Goal: Task Accomplishment & Management: Use online tool/utility

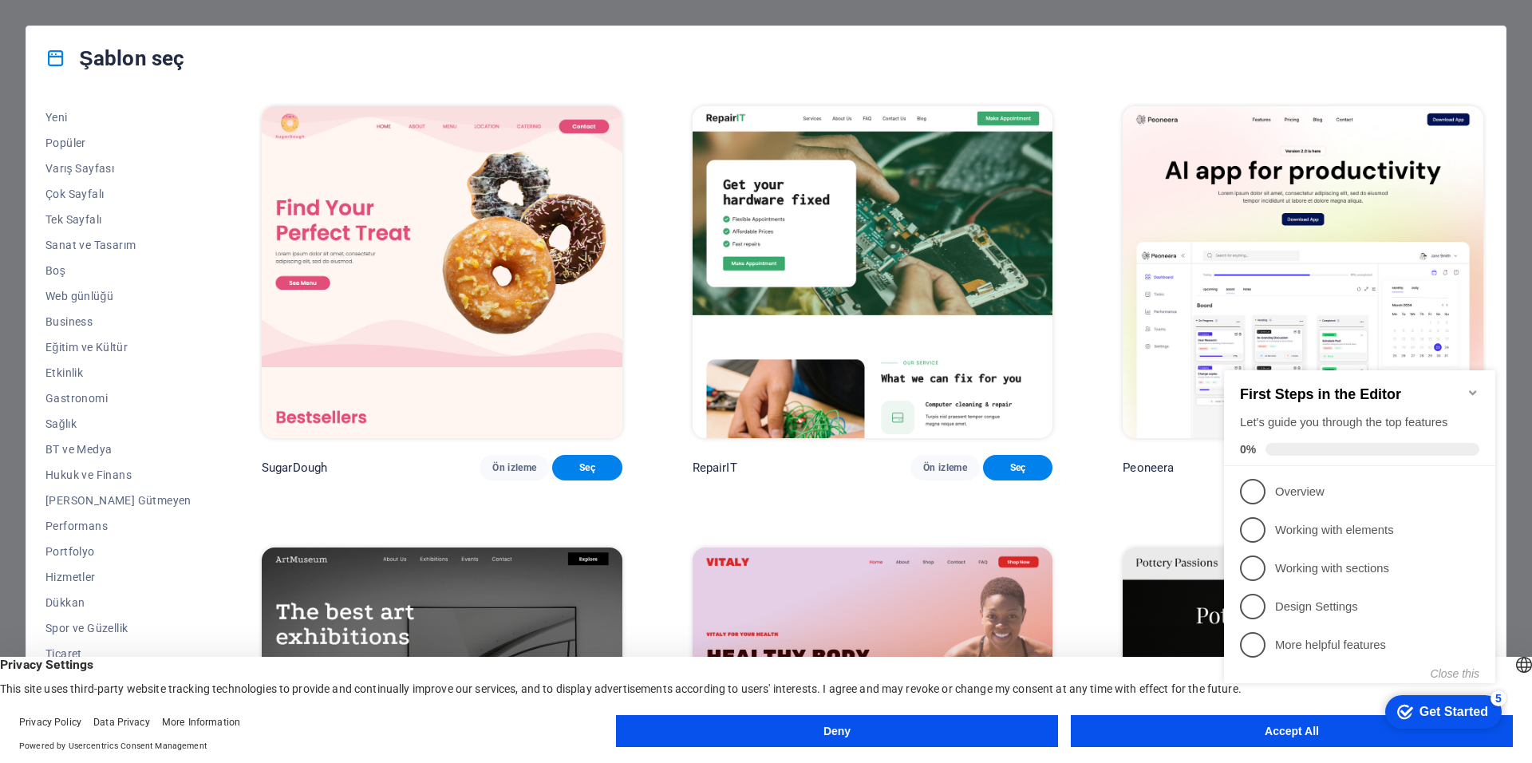
drag, startPoint x: 438, startPoint y: 522, endPoint x: 414, endPoint y: 219, distance: 303.4
click at [65, 451] on span "BT ve Medya" at bounding box center [118, 449] width 146 height 13
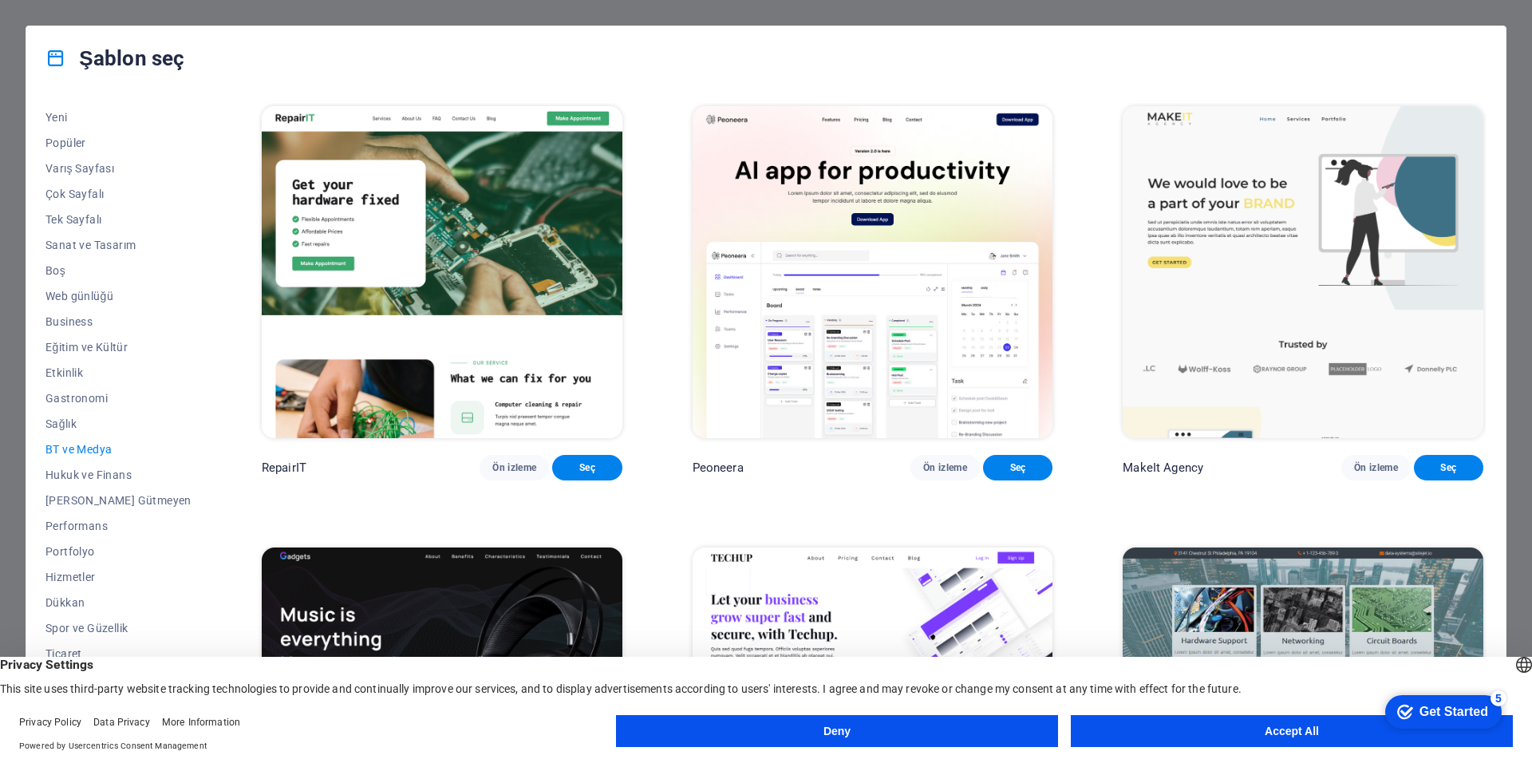
click at [1179, 734] on button "Accept All" at bounding box center [1292, 731] width 442 height 32
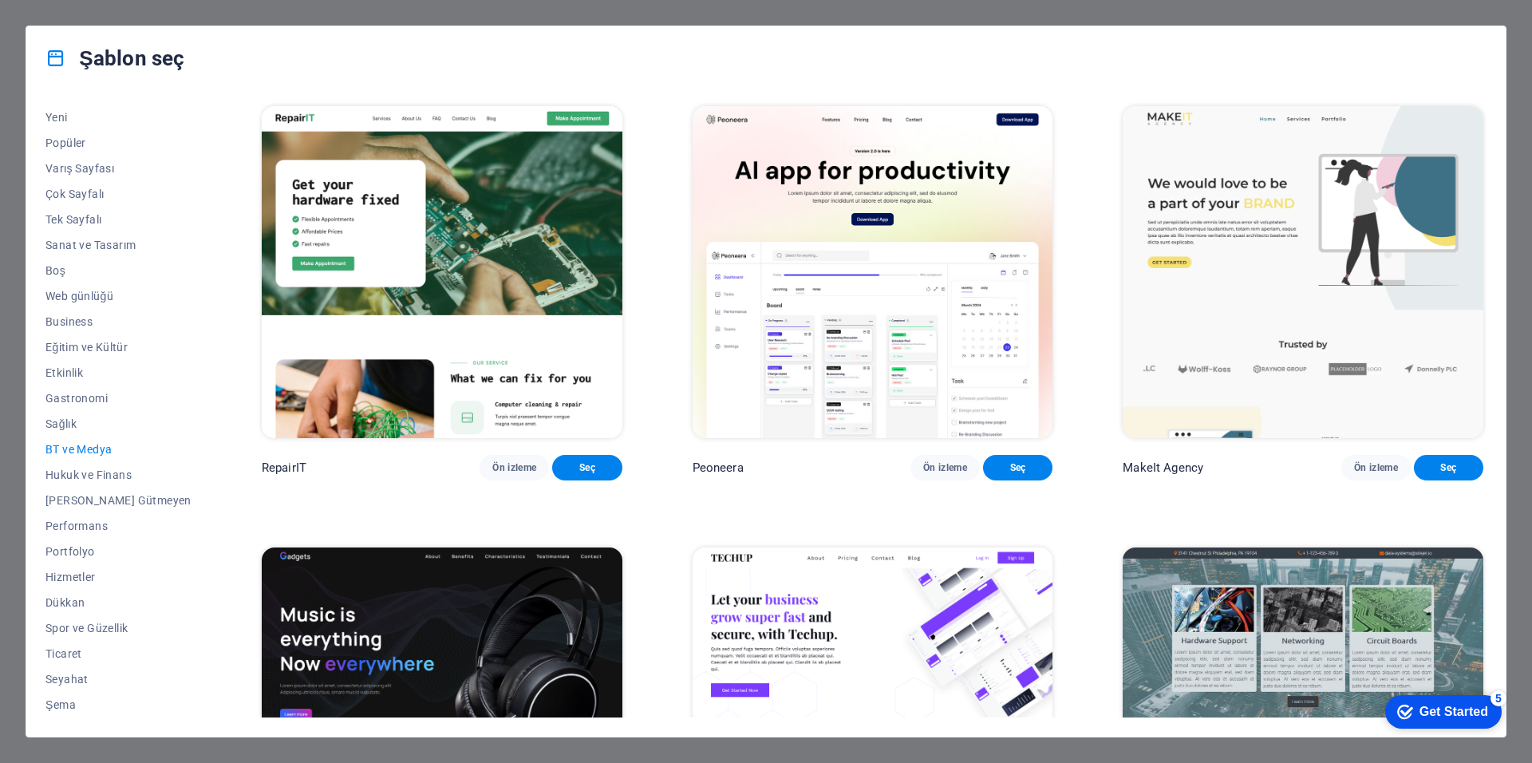
click at [58, 440] on button "BT ve Medya" at bounding box center [118, 449] width 146 height 26
click at [912, 181] on img at bounding box center [873, 272] width 361 height 332
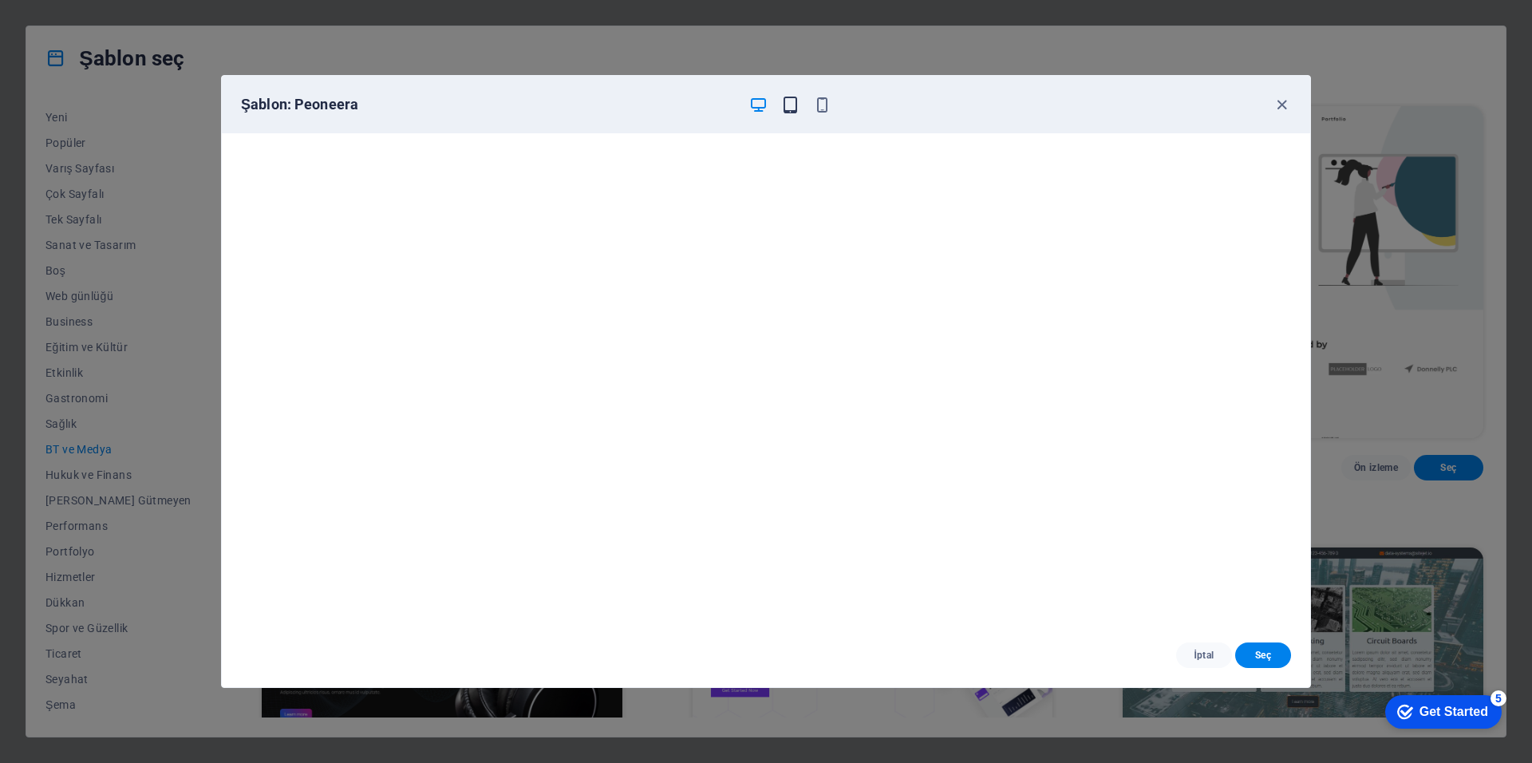
click at [795, 97] on icon "button" at bounding box center [790, 105] width 18 height 18
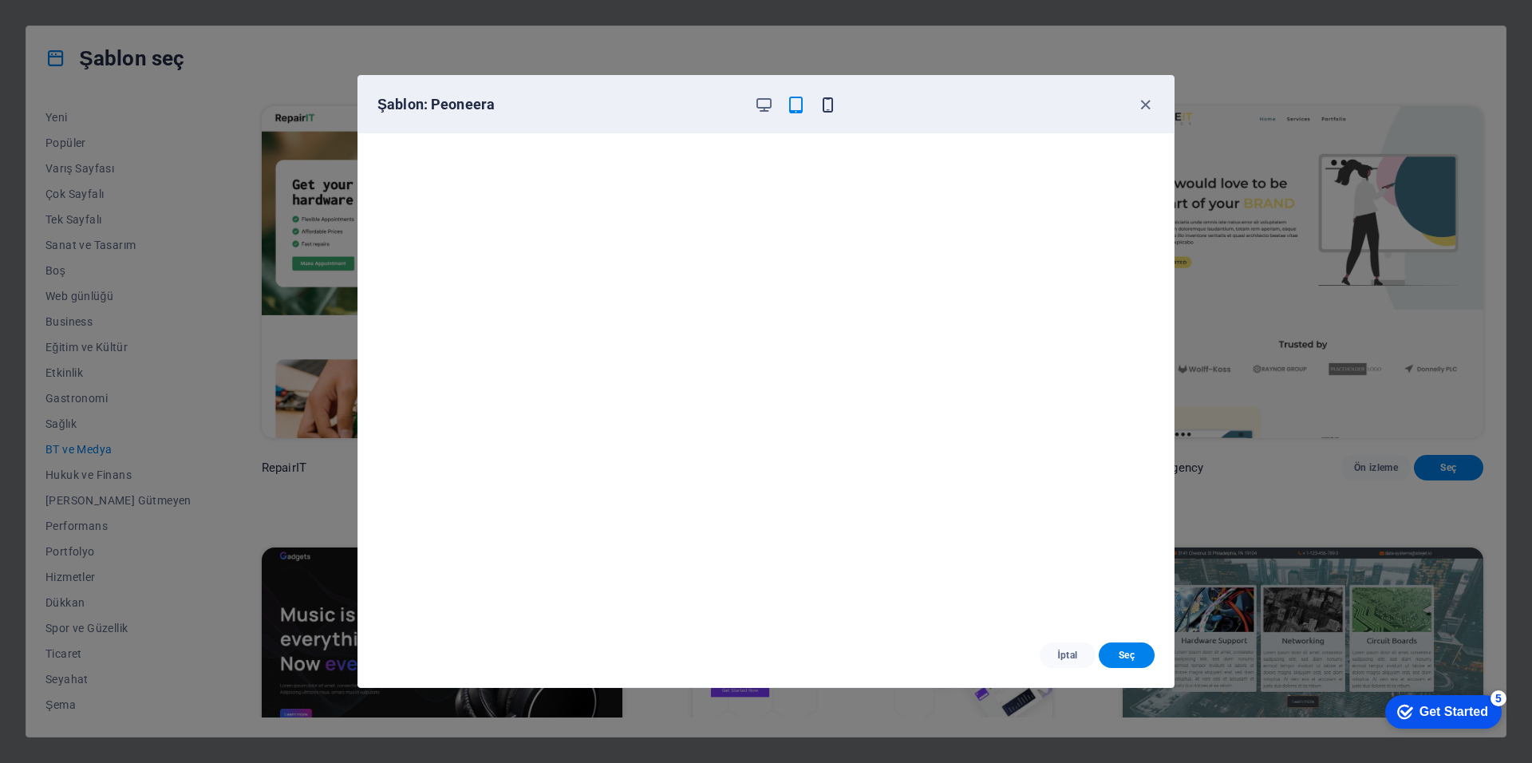
click at [821, 97] on icon "button" at bounding box center [828, 105] width 18 height 18
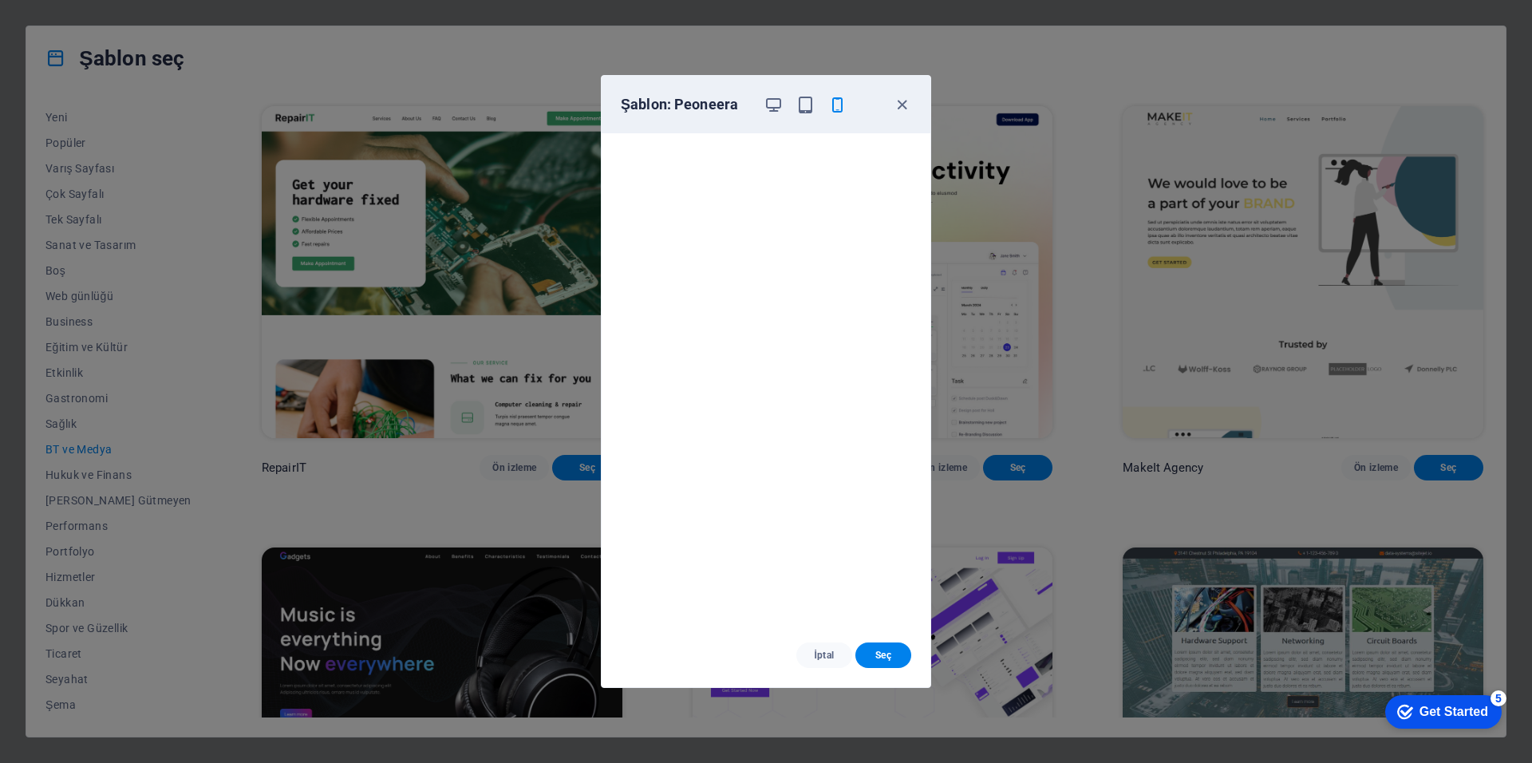
click at [897, 115] on div "Şablon: Peoneera" at bounding box center [766, 104] width 329 height 57
click at [902, 97] on icon "button" at bounding box center [902, 105] width 18 height 18
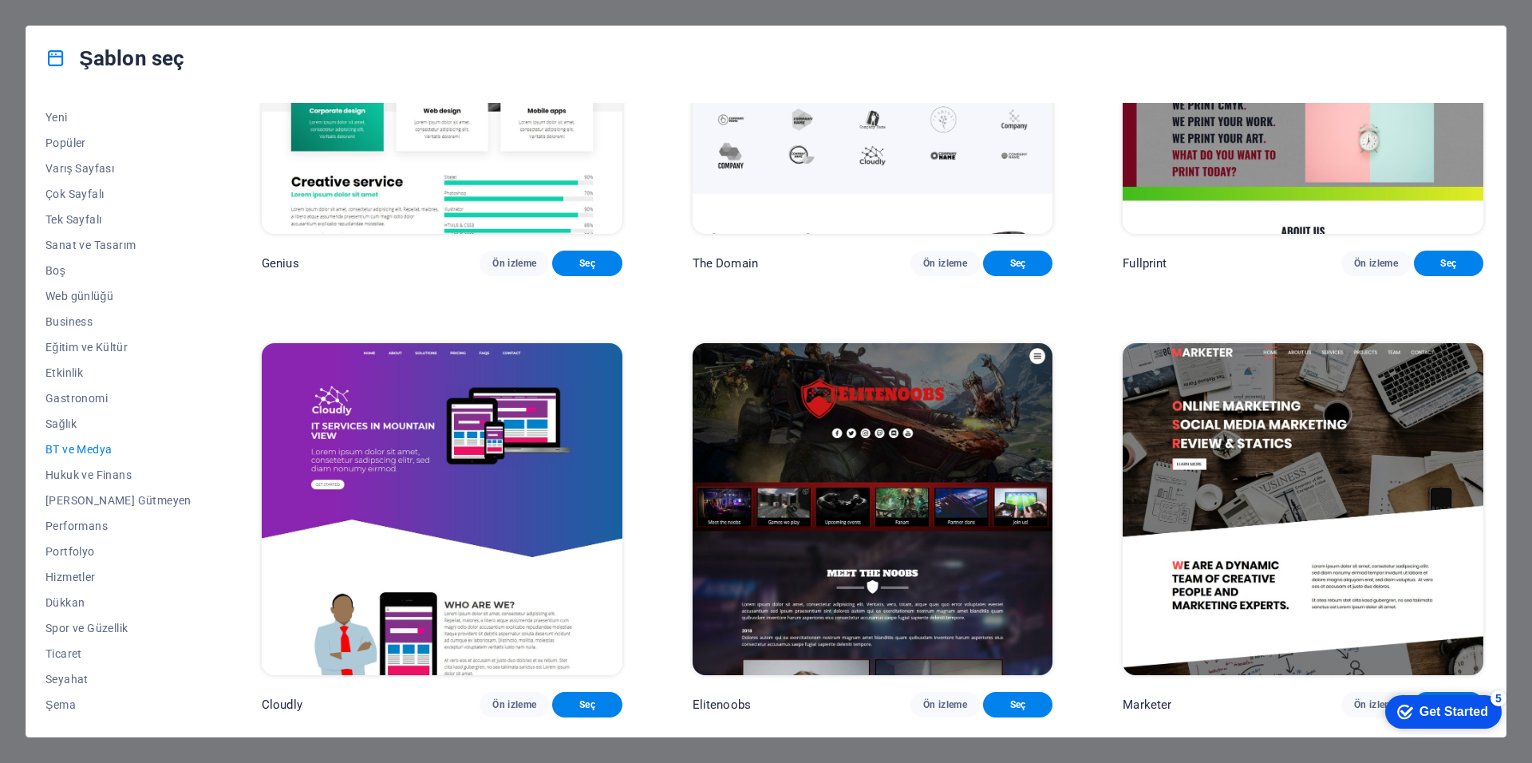
scroll to position [1123, 0]
click at [397, 480] on img at bounding box center [442, 509] width 361 height 332
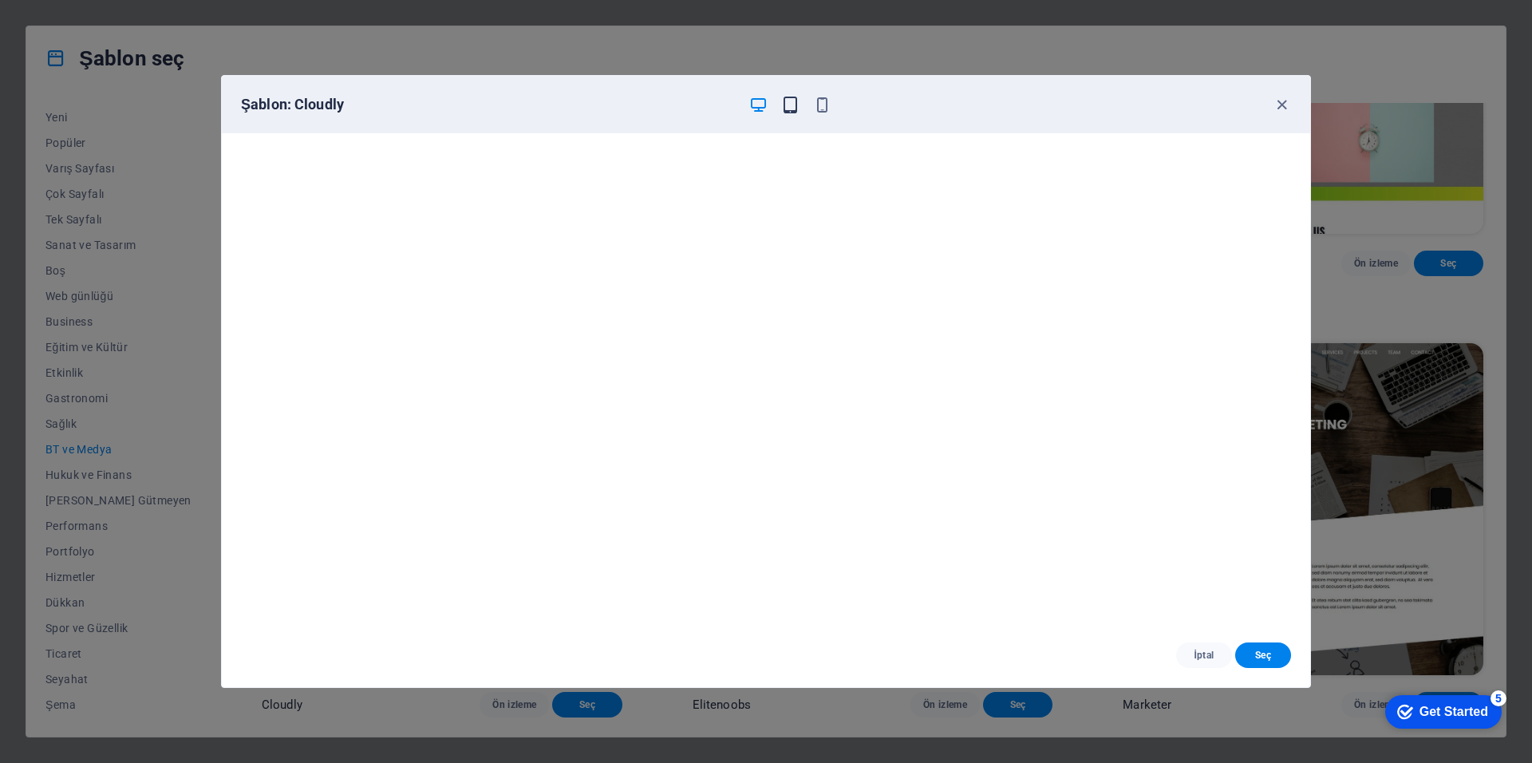
click at [791, 104] on icon "button" at bounding box center [790, 105] width 18 height 18
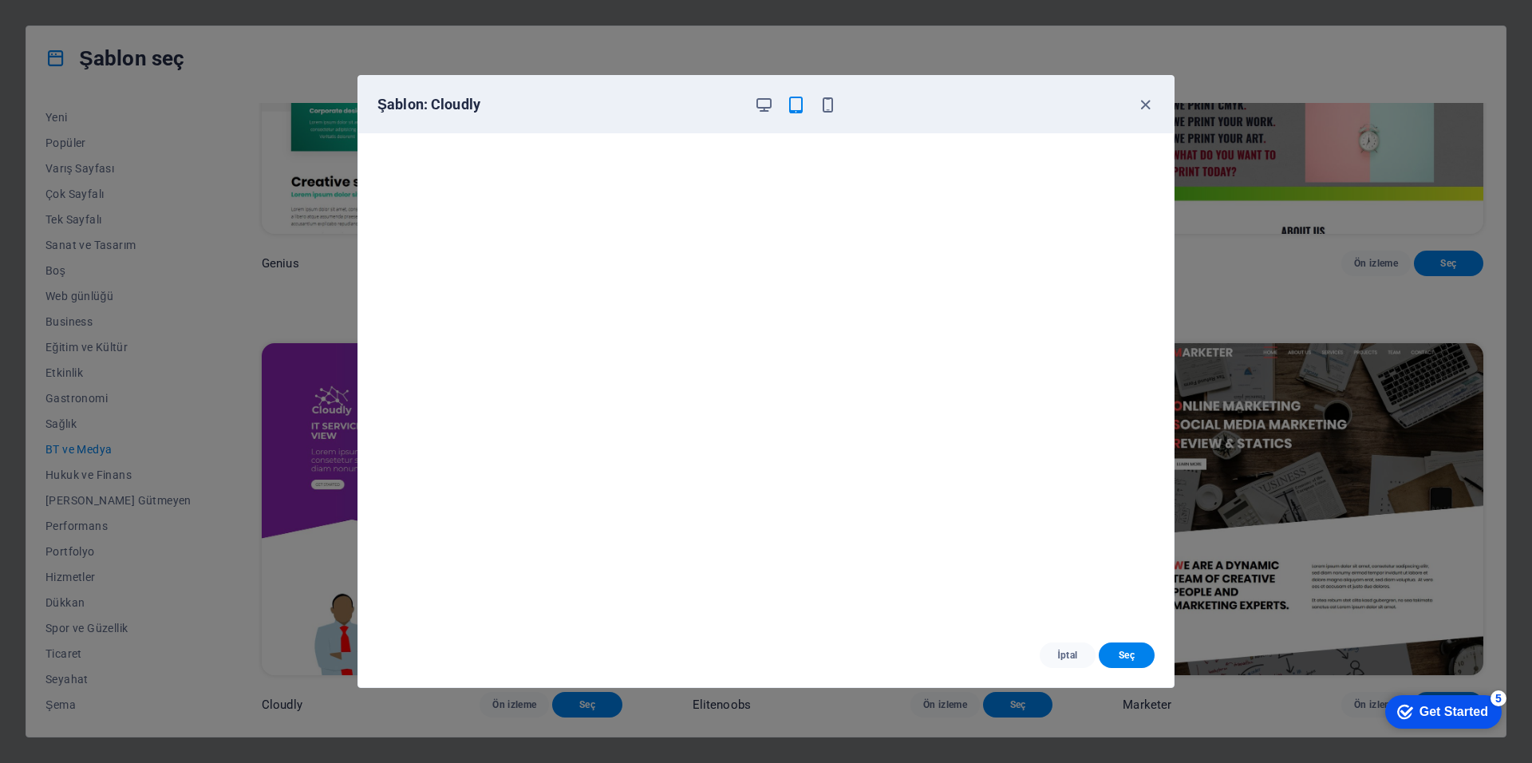
click at [840, 101] on div "Şablon: Cloudly" at bounding box center [756, 104] width 758 height 19
drag, startPoint x: 815, startPoint y: 96, endPoint x: 826, endPoint y: 107, distance: 15.2
click at [816, 96] on div at bounding box center [795, 104] width 83 height 19
click at [828, 109] on icon "button" at bounding box center [828, 105] width 18 height 18
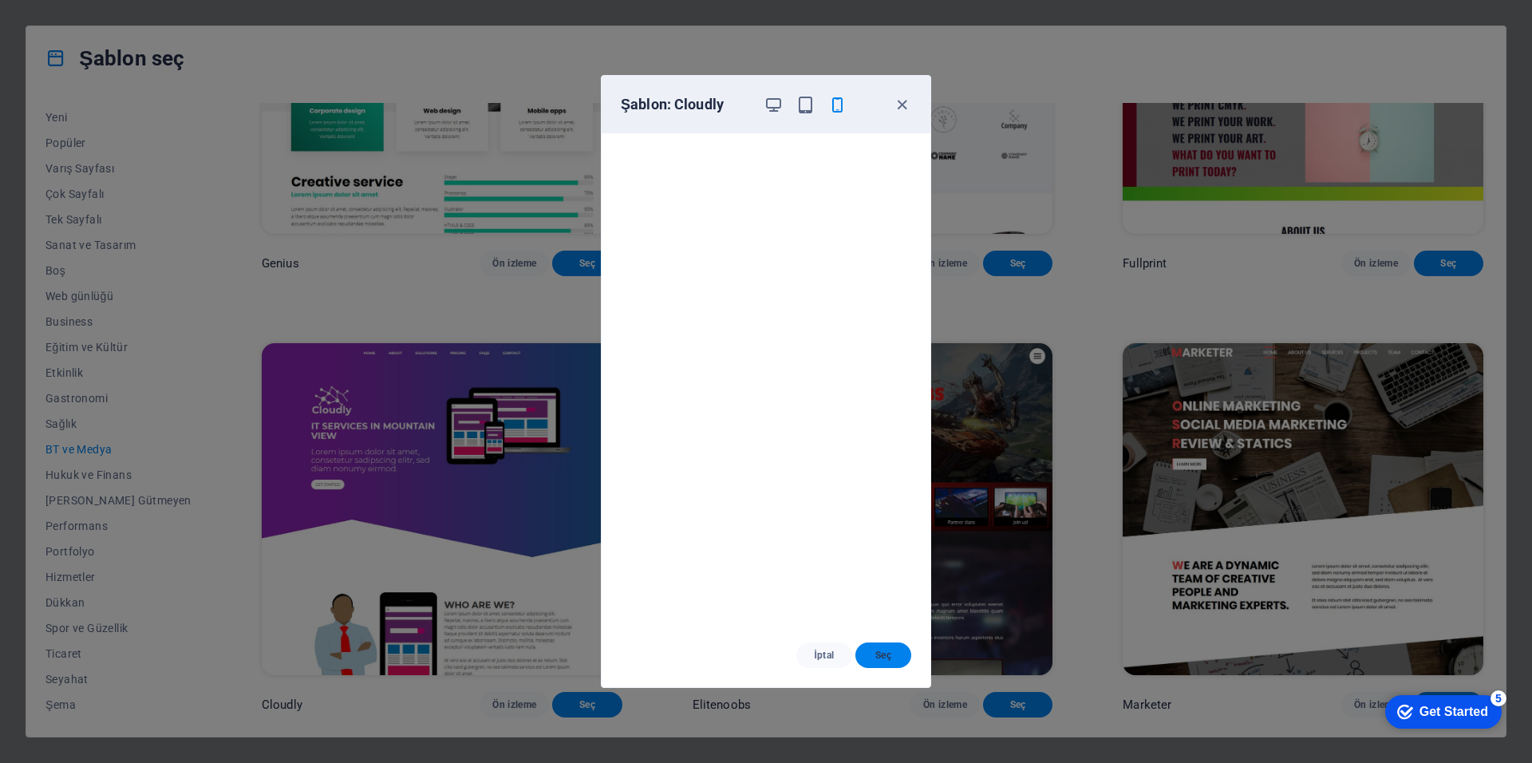
click at [871, 648] on button "Seç" at bounding box center [883, 655] width 56 height 26
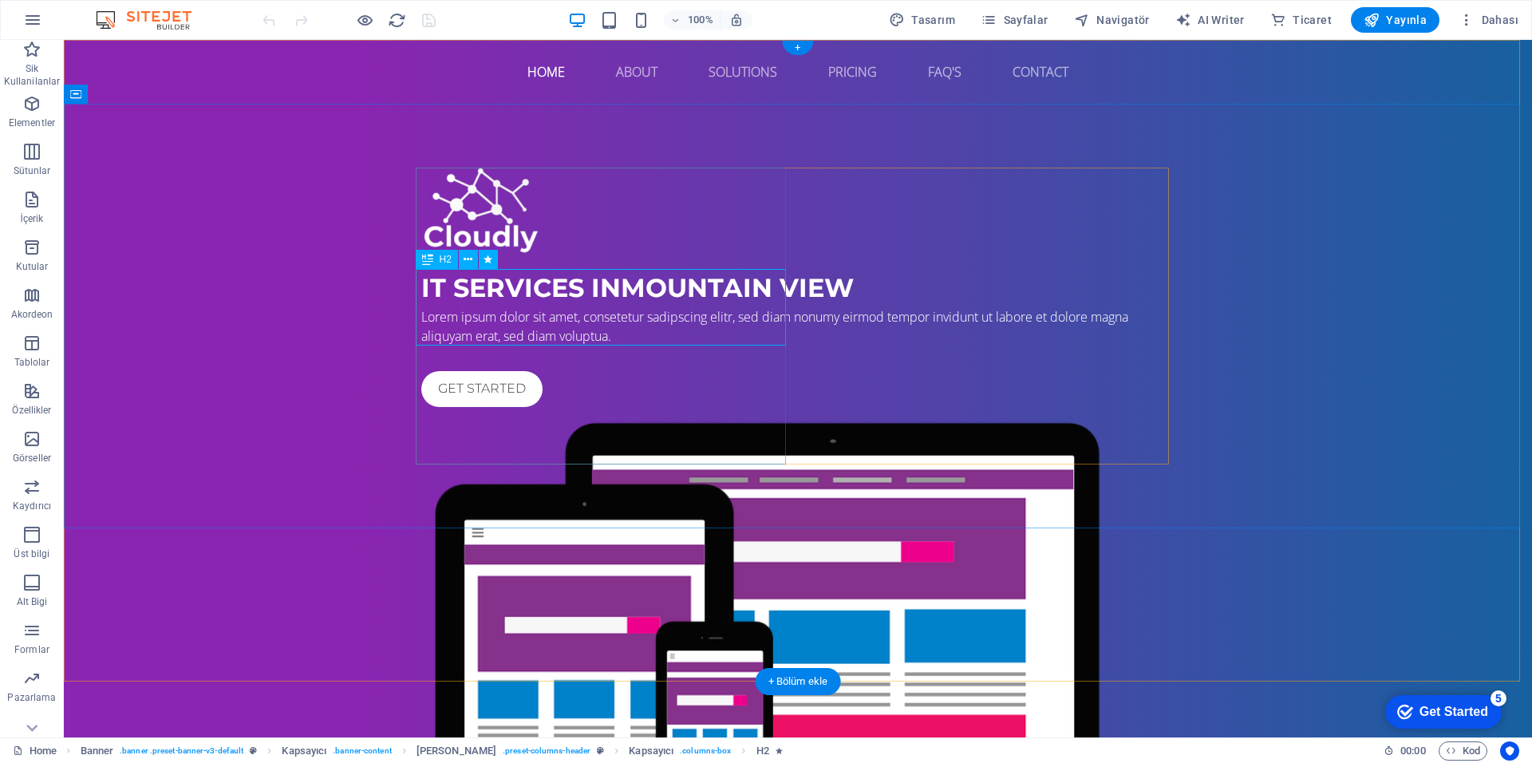
click at [500, 294] on div "IT Services in [GEOGRAPHIC_DATA]" at bounding box center [797, 288] width 753 height 38
click at [332, 289] on div "IT Services in [GEOGRAPHIC_DATA] Lorem ipsum dolor sit amet, consetetur sadipsc…" at bounding box center [798, 524] width 1468 height 840
click at [1291, 418] on div "IT Services in [GEOGRAPHIC_DATA] Lorem ipsum dolor sit amet, consetetur sadipsc…" at bounding box center [798, 524] width 1468 height 840
click at [1349, 308] on div "IT Services in [GEOGRAPHIC_DATA] Lorem ipsum dolor sit amet, consetetur sadipsc…" at bounding box center [798, 524] width 1468 height 840
click at [540, 307] on div "IT Services in [GEOGRAPHIC_DATA]" at bounding box center [797, 288] width 753 height 38
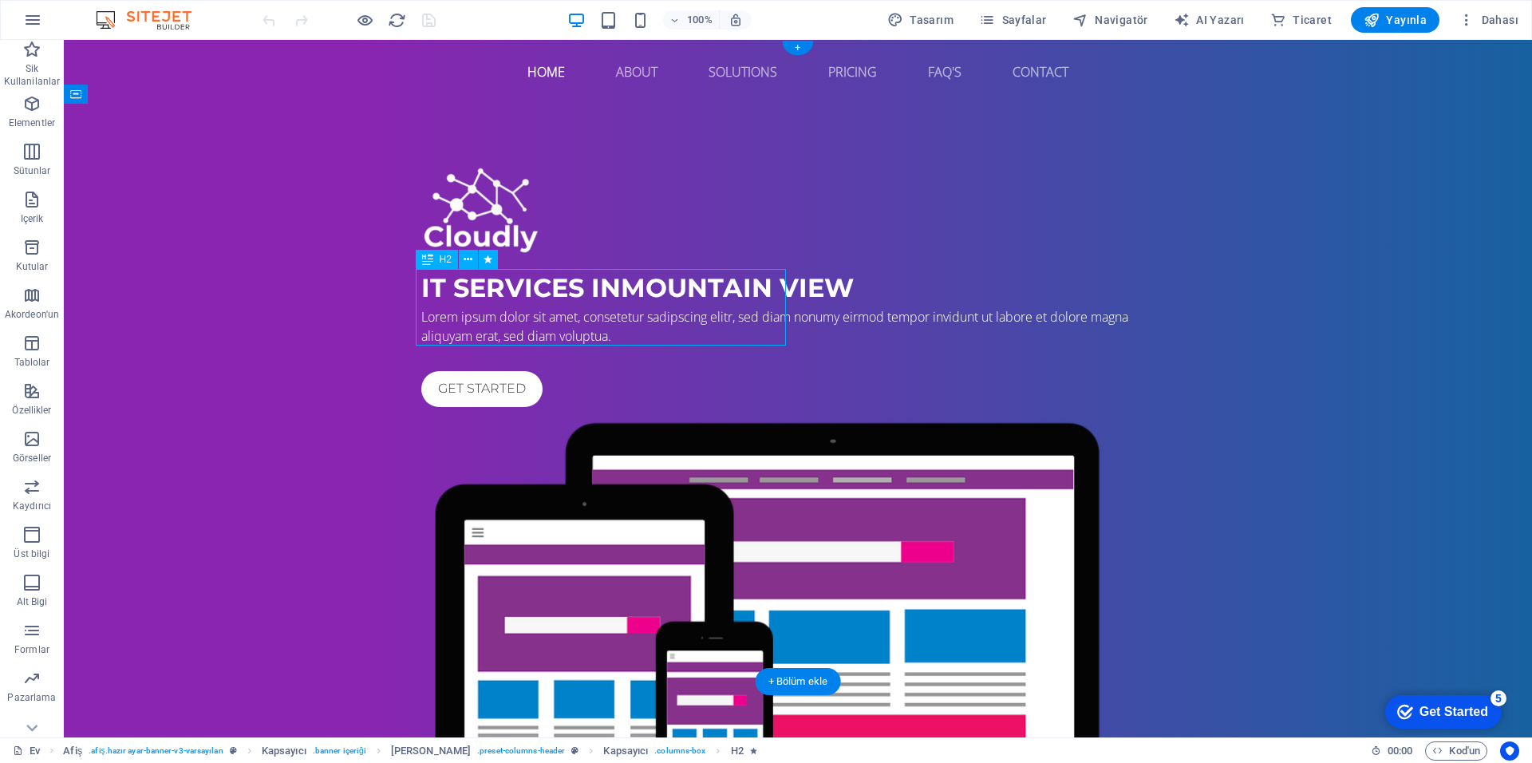
click at [532, 302] on div "IT Services in [GEOGRAPHIC_DATA]" at bounding box center [797, 288] width 753 height 38
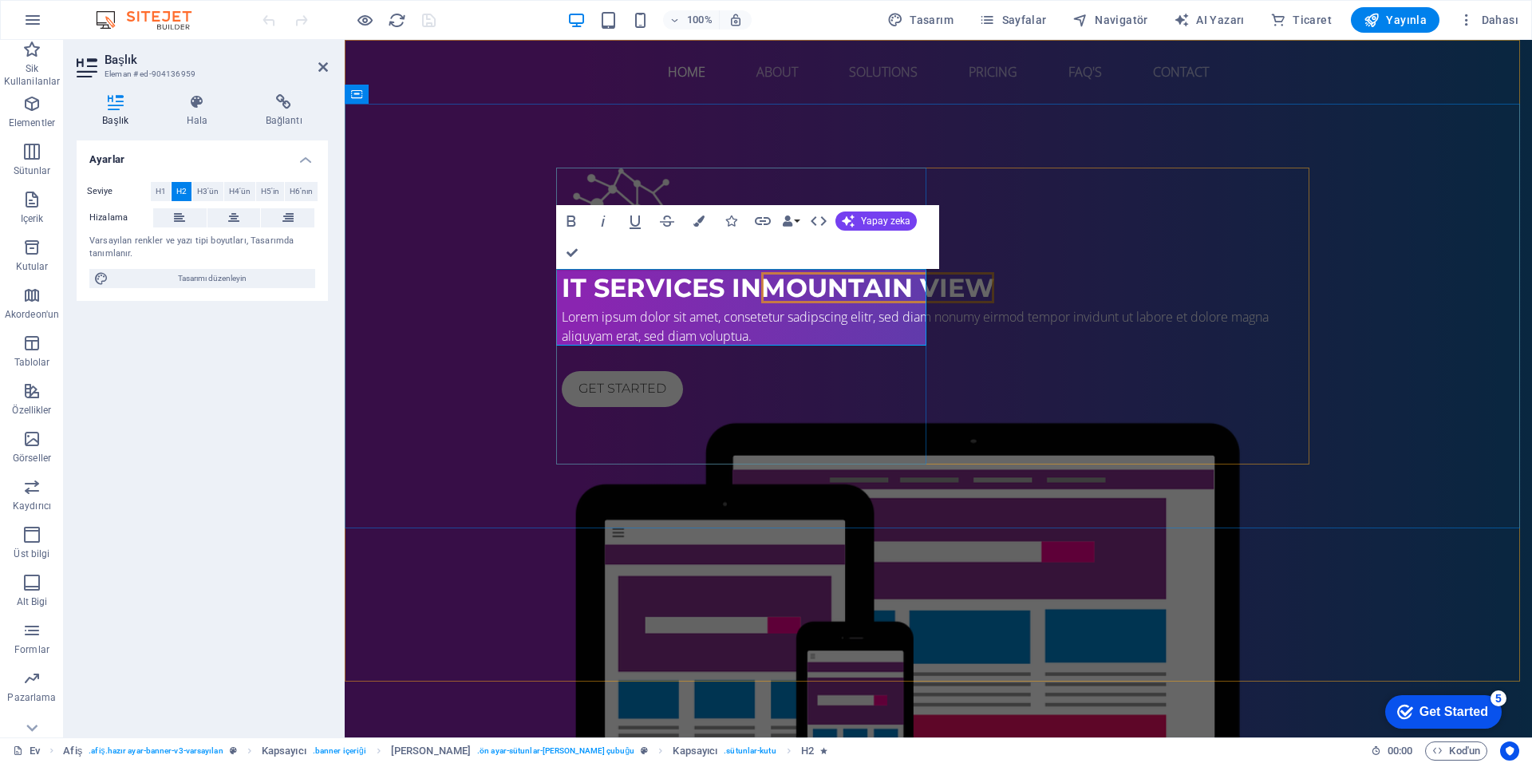
click at [713, 307] on h2 "IT Services in [GEOGRAPHIC_DATA]" at bounding box center [938, 288] width 753 height 38
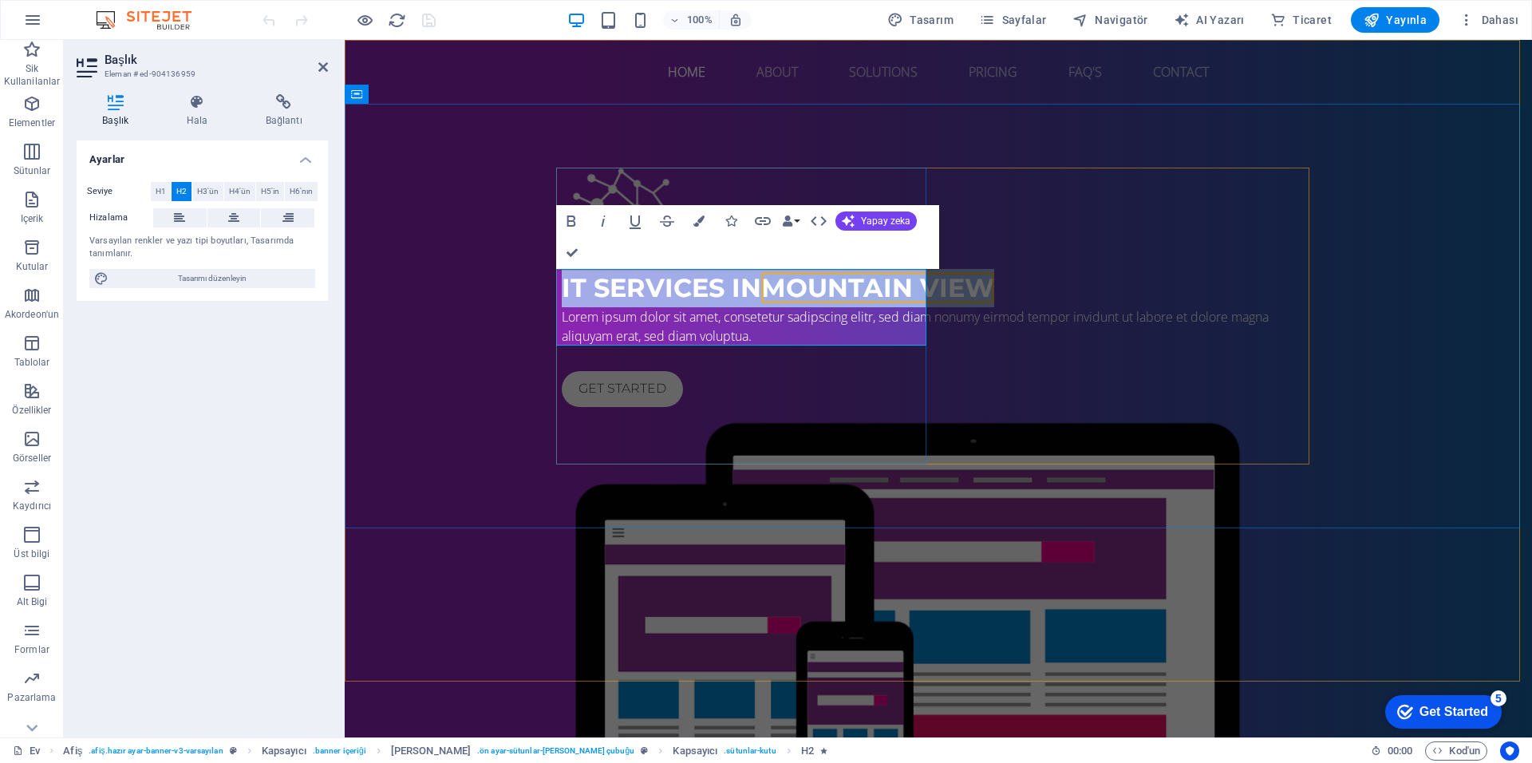
copy span "IT Services in [GEOGRAPHIC_DATA]"
click at [721, 371] on div at bounding box center [938, 358] width 753 height 26
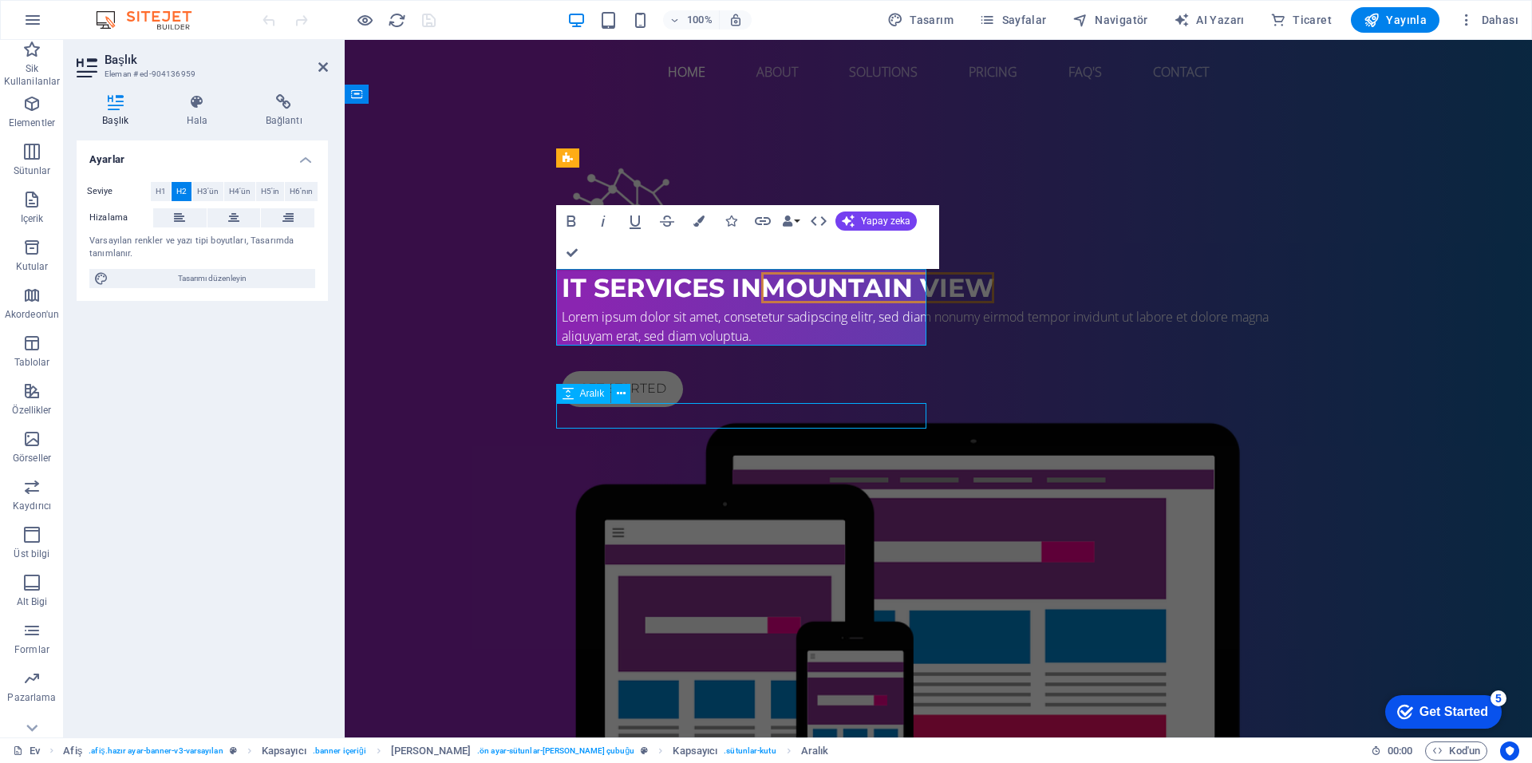
select select "rem"
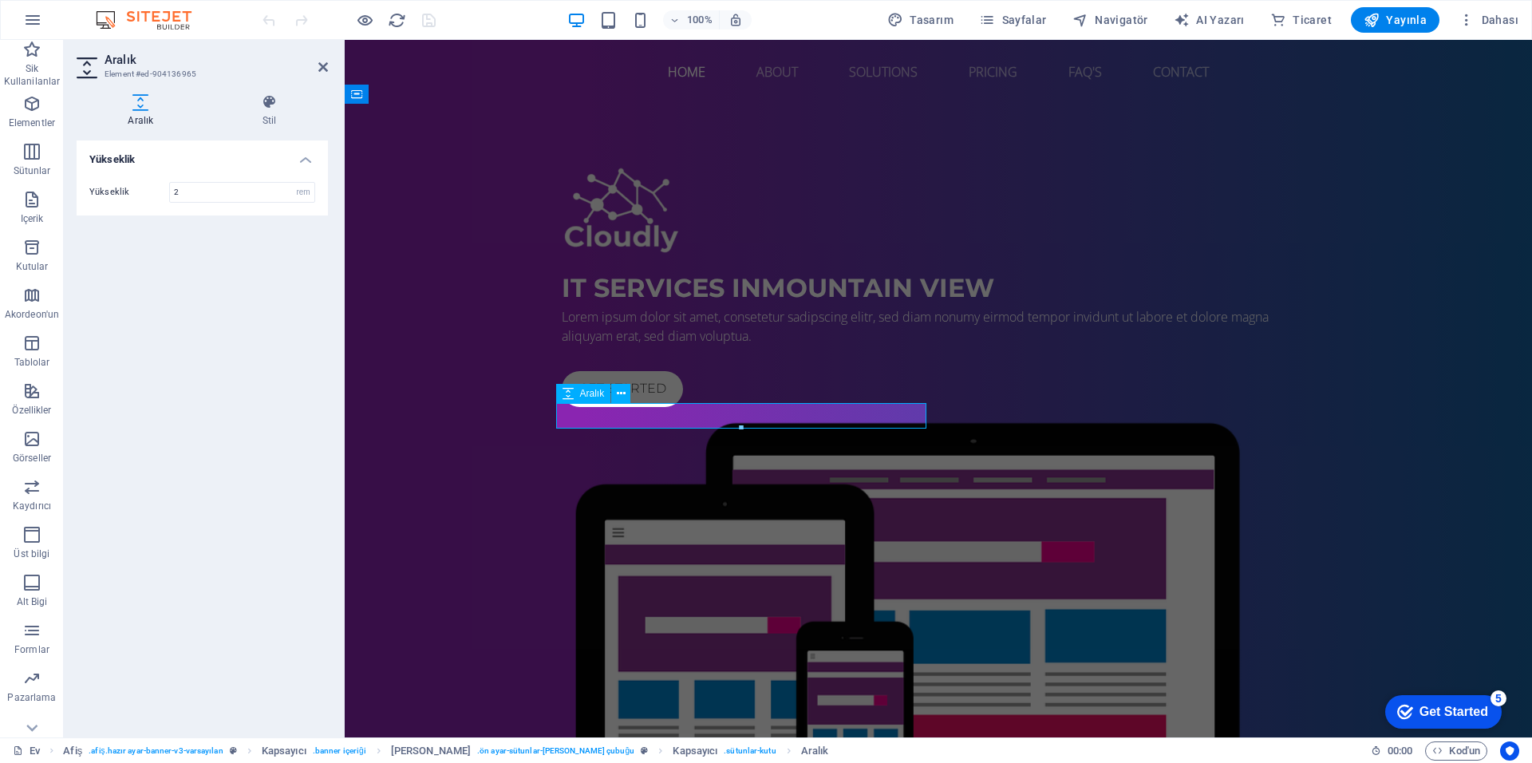
click at [784, 345] on div "Lorem ipsum dolor sit amet, consetetur sadipscing elitr, sed diam nonumy eirmod…" at bounding box center [938, 326] width 753 height 38
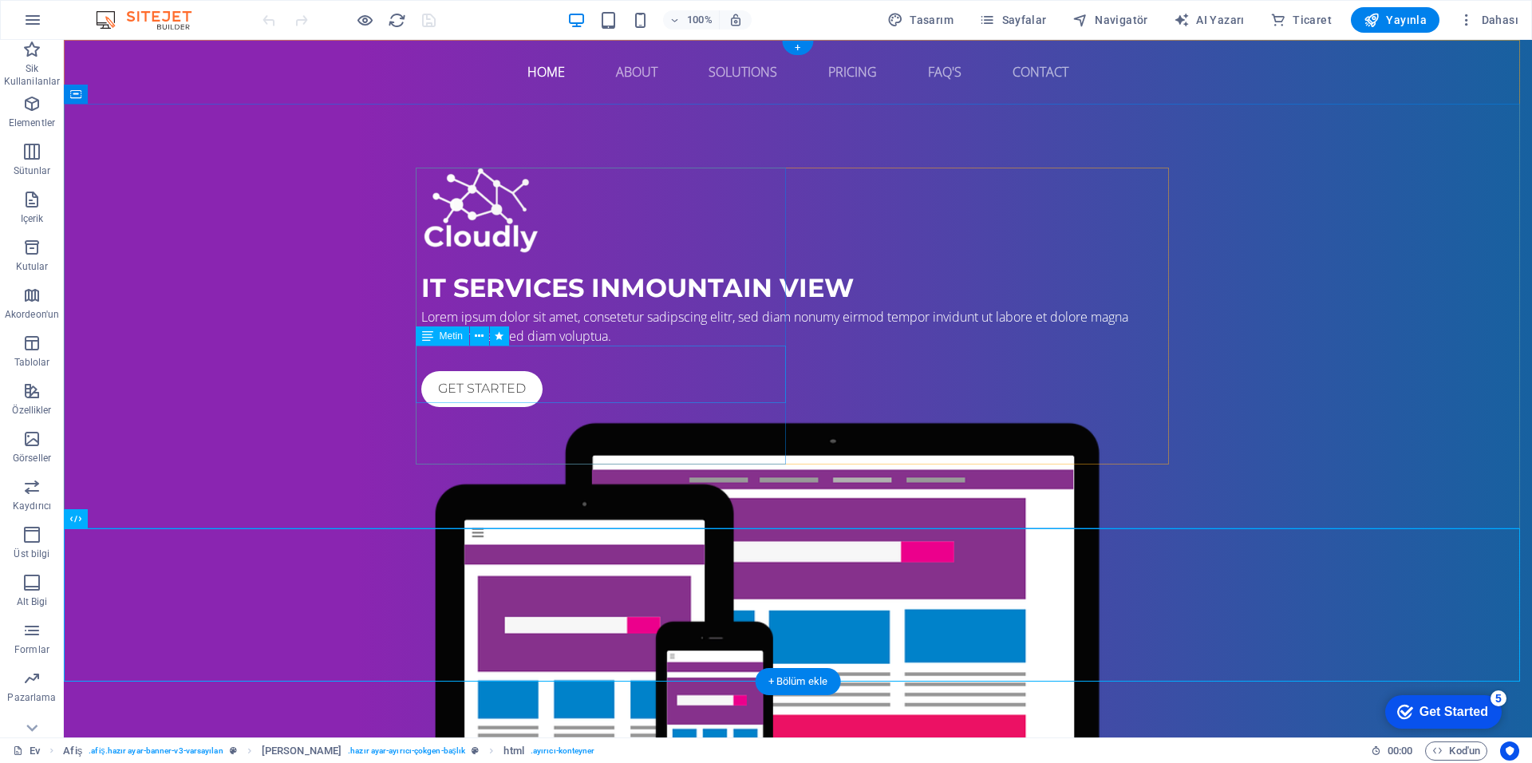
click at [697, 345] on div "Lorem ipsum dolor sit amet, consetetur sadipscing elitr, sed diam nonumy eirmod…" at bounding box center [797, 326] width 753 height 38
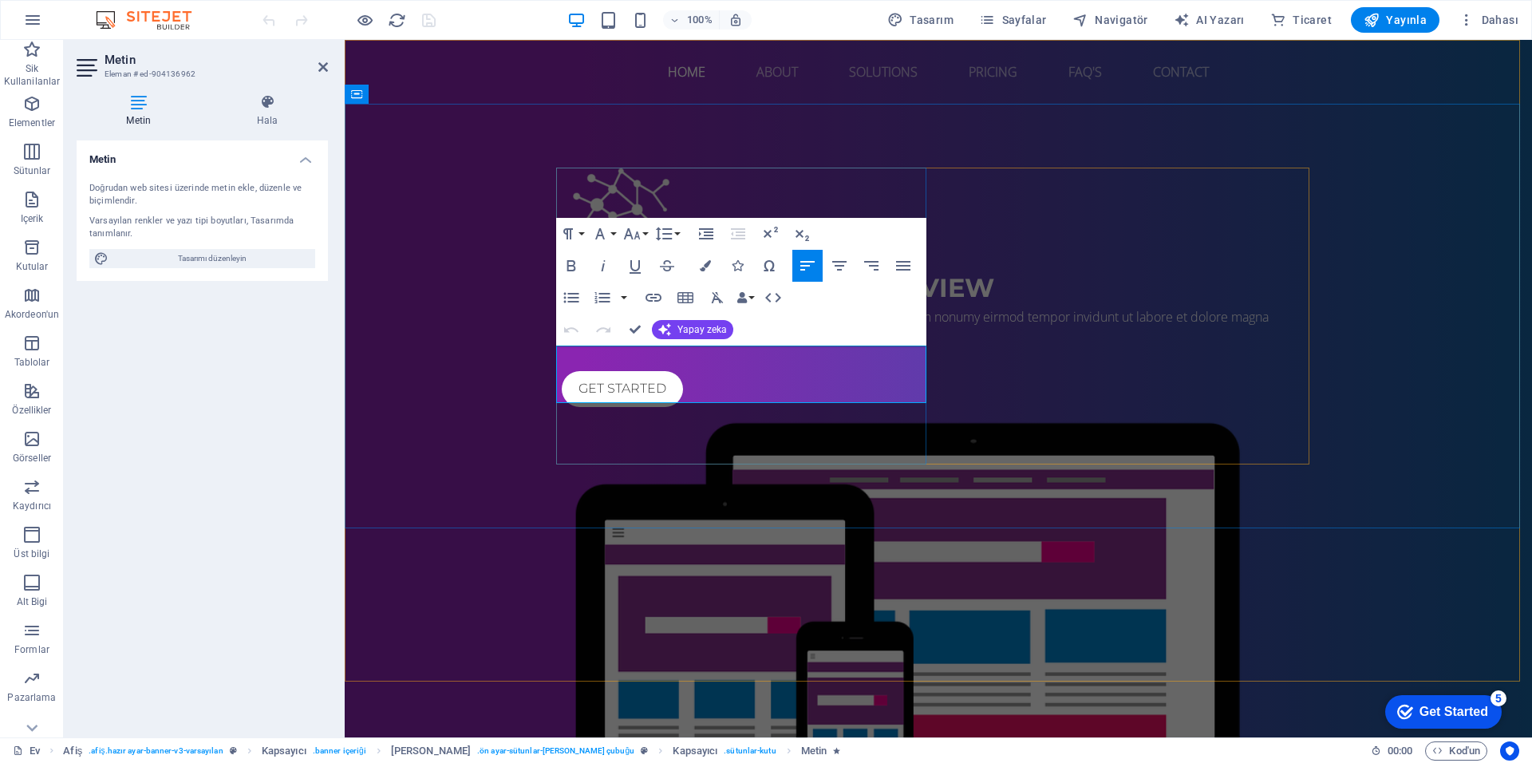
click at [769, 345] on span "Lorem ipsum dolor sit amet, consetetur sadipscing elitr, sed diam nonumy eirmod…" at bounding box center [915, 326] width 707 height 37
click at [786, 345] on span "Lorem ipsum dolor sit amet, consetetur sadipscing elitr, sed diam nonumy eirmod…" at bounding box center [915, 326] width 707 height 37
click at [810, 345] on p "Lorem ipsum dolor sit amet, consetetur sadipscing elitr, sed diam nonumy eirmod…" at bounding box center [938, 326] width 753 height 38
click at [827, 345] on p "Lorem ipsum dolor sit amet, consetetur sadipscing elitr, sed diam nonumy eirmod…" at bounding box center [938, 326] width 753 height 38
drag, startPoint x: 778, startPoint y: 396, endPoint x: 554, endPoint y: 352, distance: 228.5
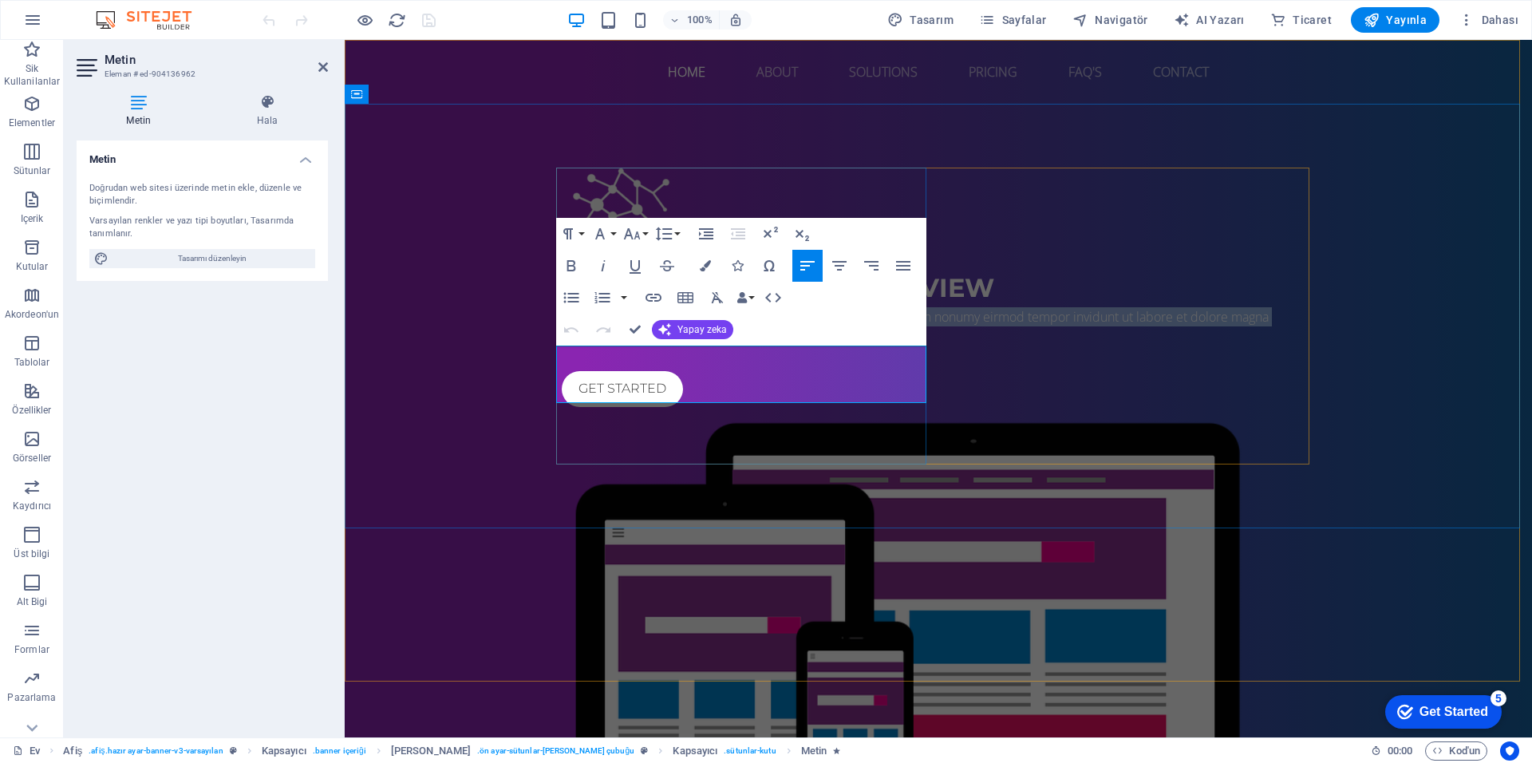
click at [554, 352] on div "IT Services in [GEOGRAPHIC_DATA] Lorem ipsum dolor sit amet, consetetur sadipsc…" at bounding box center [938, 524] width 1187 height 840
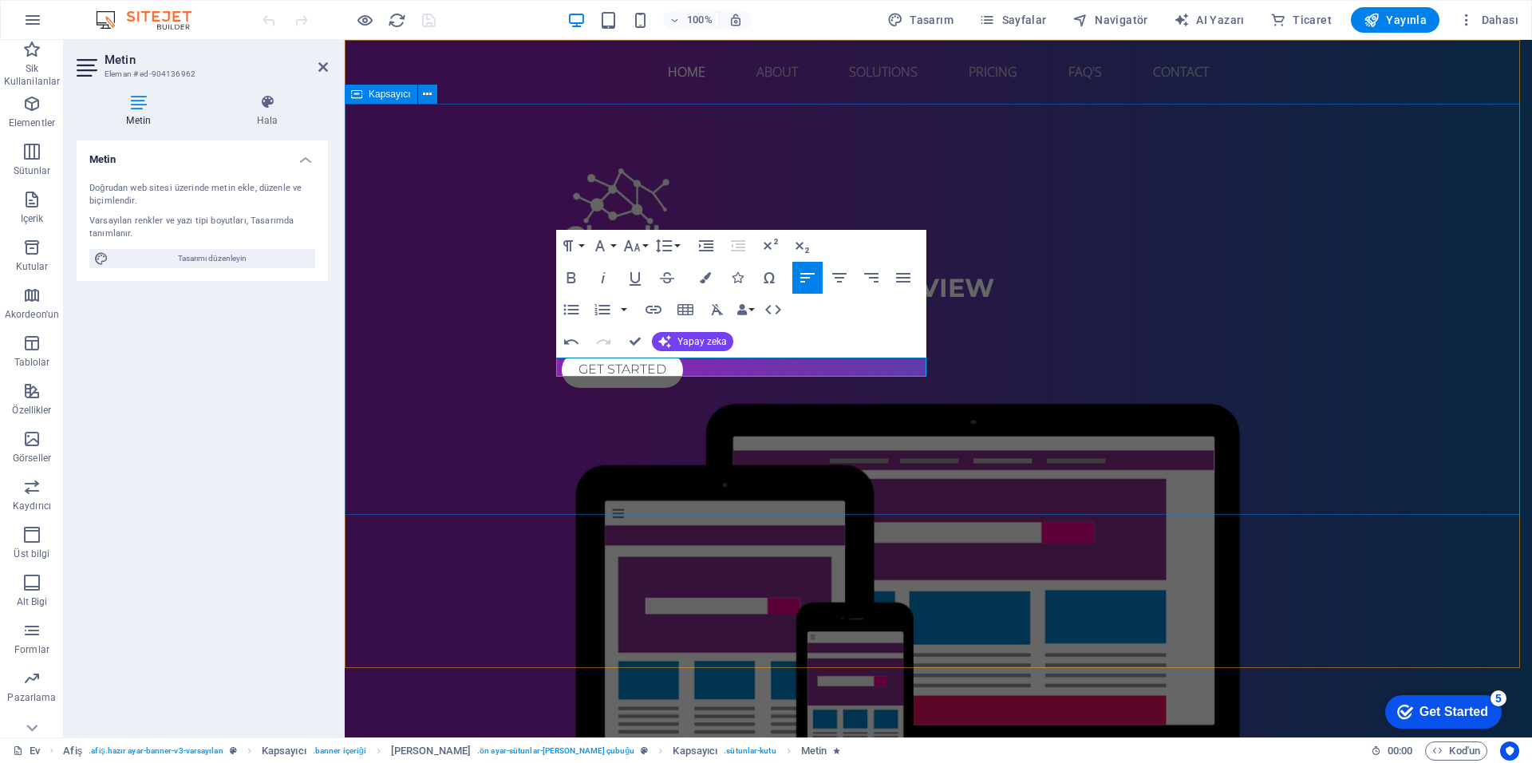
click at [464, 307] on div "IT Services in [GEOGRAPHIC_DATA] Web ve Mobil çalışmalarımız ile işinize kolayl…" at bounding box center [938, 514] width 1187 height 821
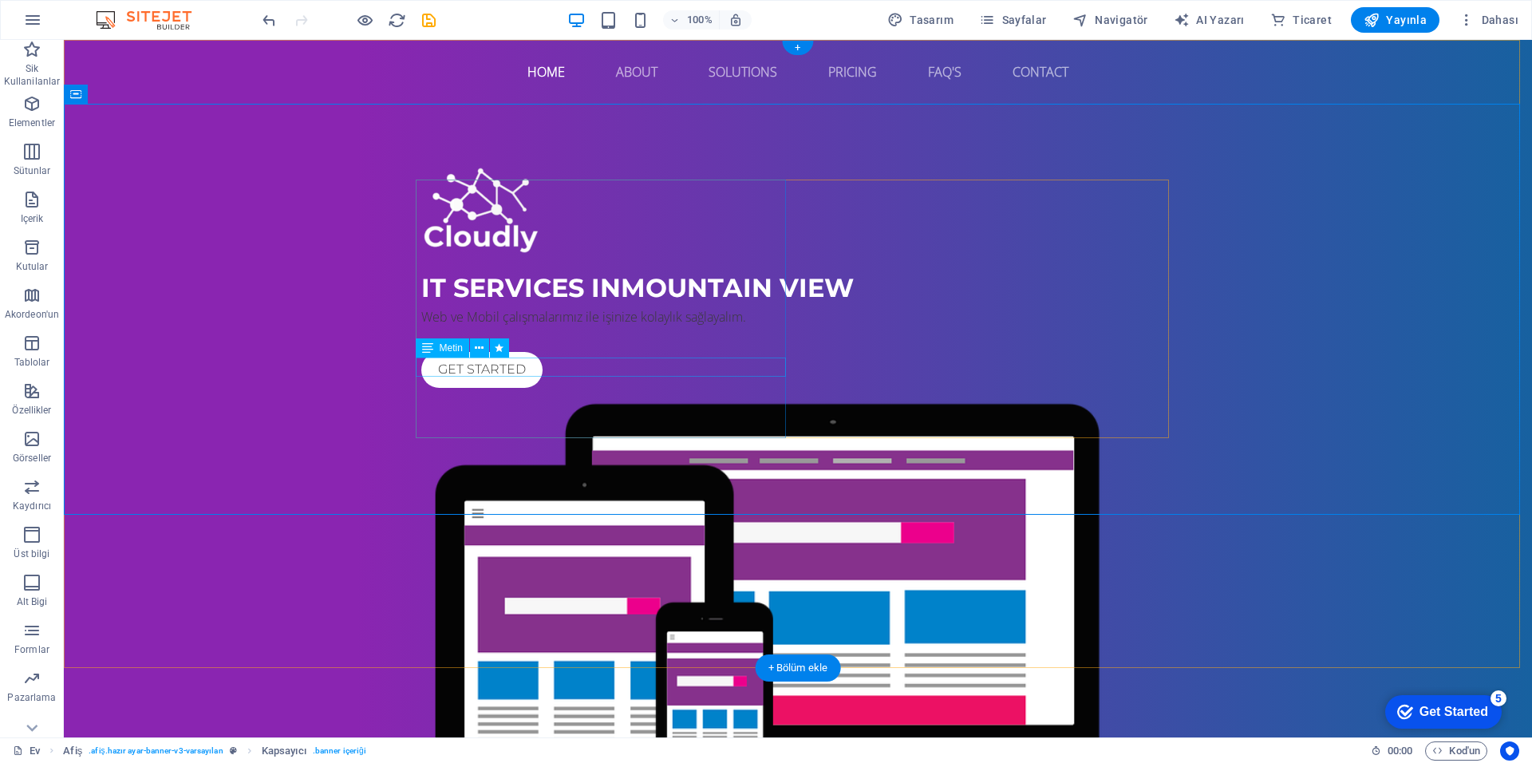
click at [705, 326] on div "Web ve Mobil çalışmalarımız ile işinize kolaylık sağlayalım." at bounding box center [797, 316] width 753 height 19
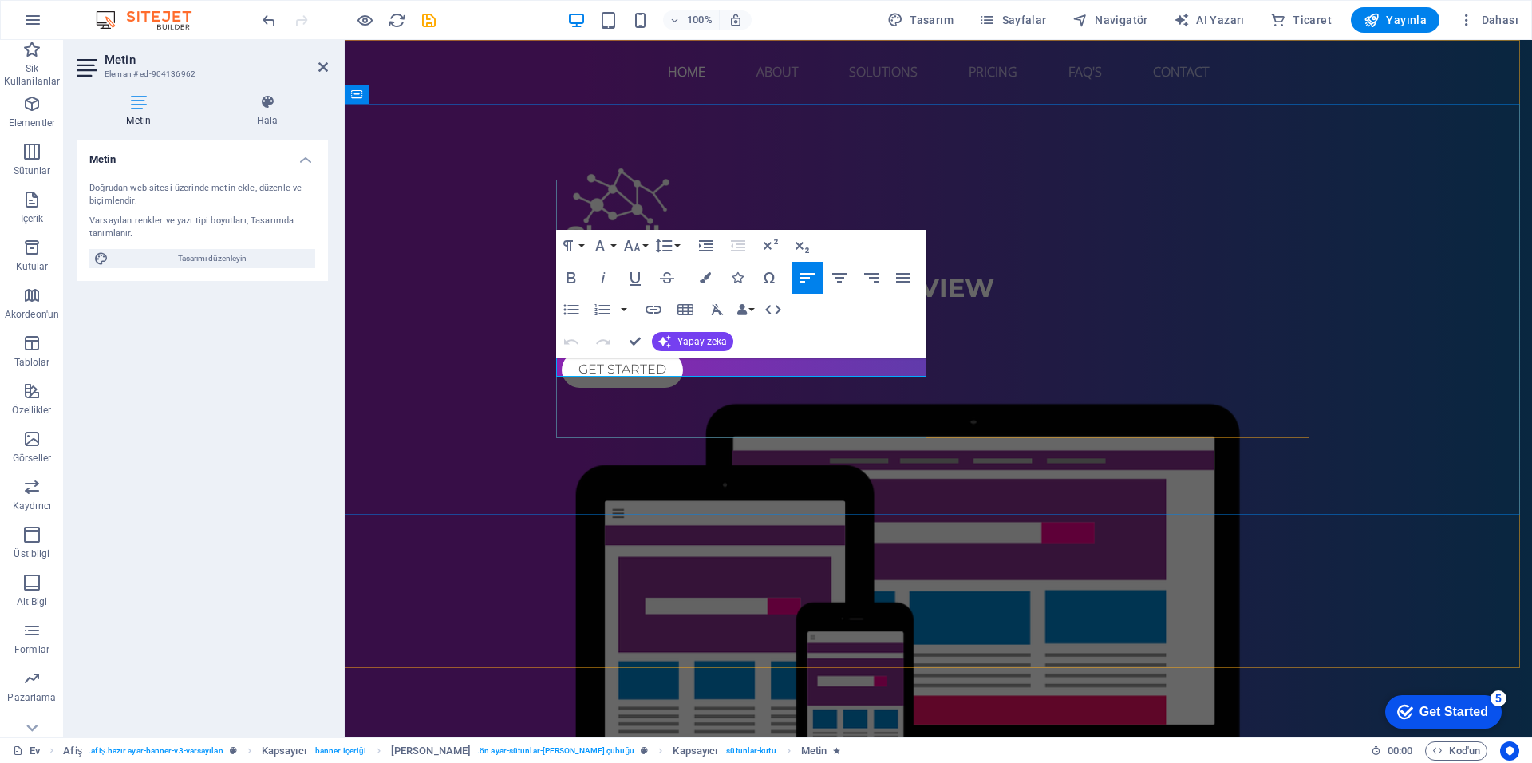
click at [776, 326] on p "Web ve Mobil çalışmalarımız ile işinize kolaylık sağlayalım." at bounding box center [938, 316] width 753 height 19
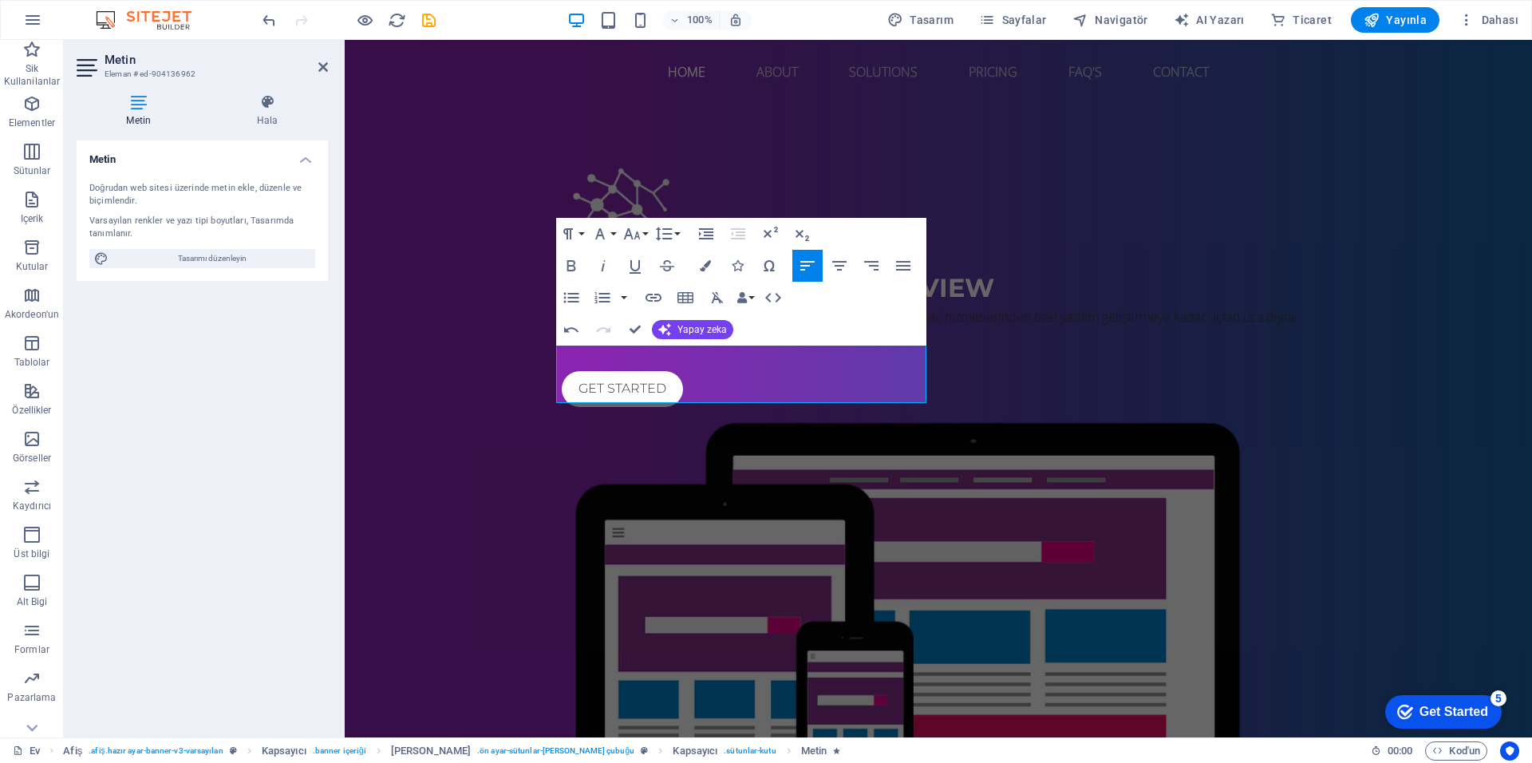
click at [717, 345] on p "Web ve mobil çözümlerden bulut sunucu altyapısına, kurumsal mail hizmetlerinden…" at bounding box center [938, 326] width 753 height 38
click at [756, 345] on p "Web ve mobil çözümlerden bulut sunucu altyapısına, kurumsal mail hizmetlerinden…" at bounding box center [938, 326] width 753 height 38
click at [707, 264] on icon "button" at bounding box center [705, 265] width 11 height 11
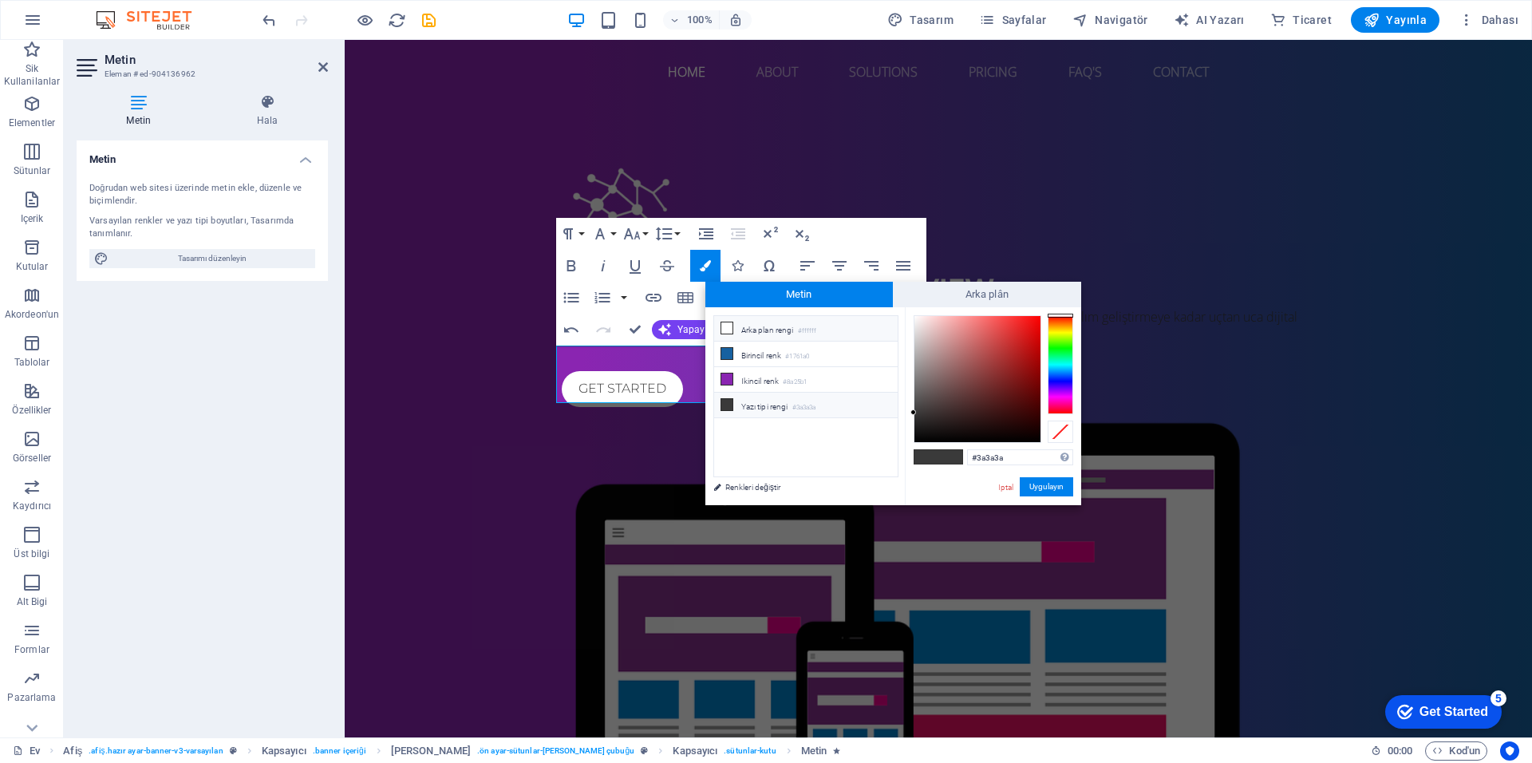
click at [721, 328] on icon at bounding box center [726, 327] width 11 height 11
type input "#ffffff"
click at [1033, 476] on div "#ffffff Desteklenen biçimler #0852ed rgb(8, 82, 237) rgba(8, 82, 237, %90) hsv(…" at bounding box center [993, 521] width 176 height 429
click at [1036, 484] on ya-tr-span "Uygulayın" at bounding box center [1046, 486] width 34 height 9
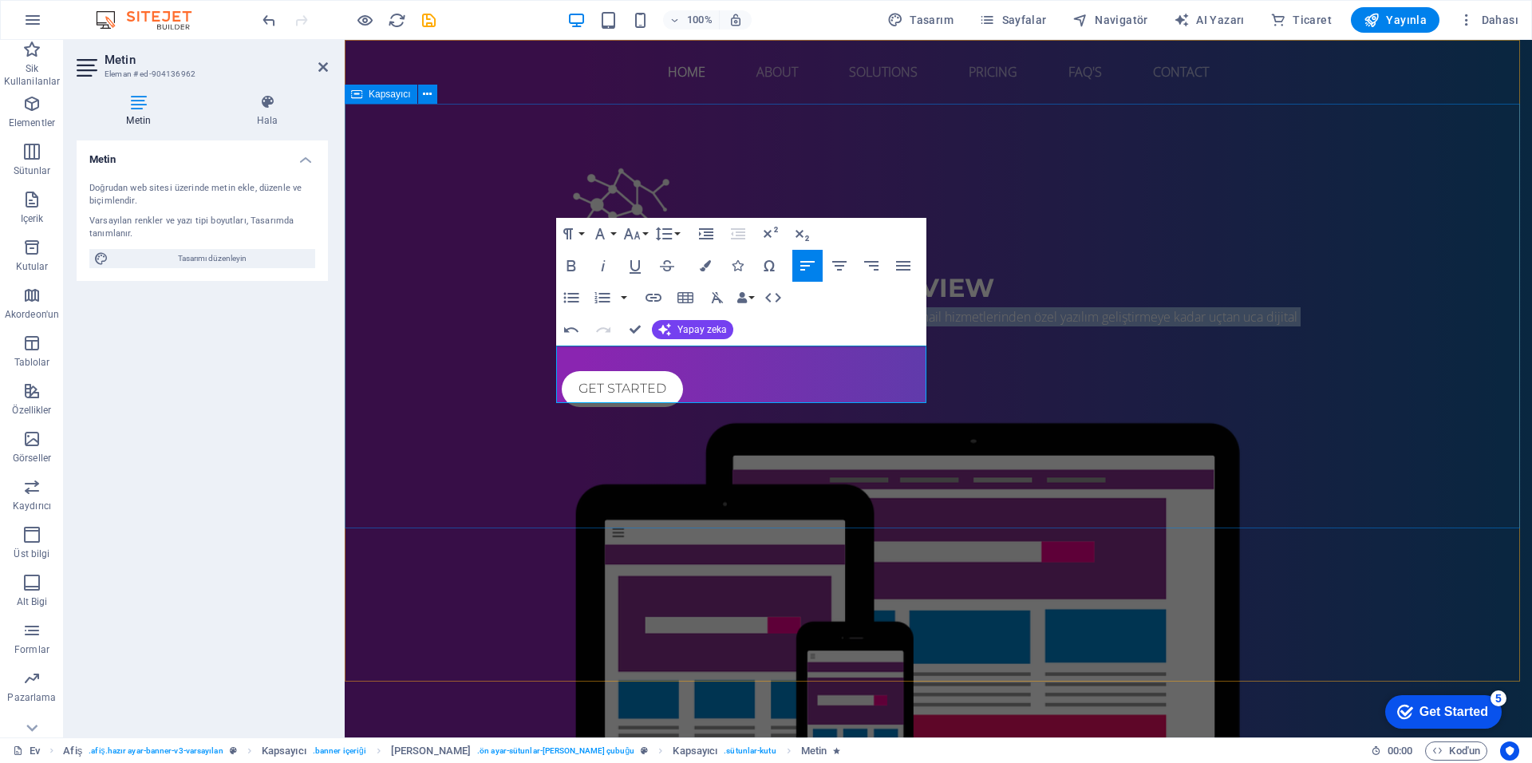
click at [717, 471] on div "IT Services in [GEOGRAPHIC_DATA] Web ve mobil çözümlerden bulut sunucu altyapıs…" at bounding box center [938, 524] width 1187 height 840
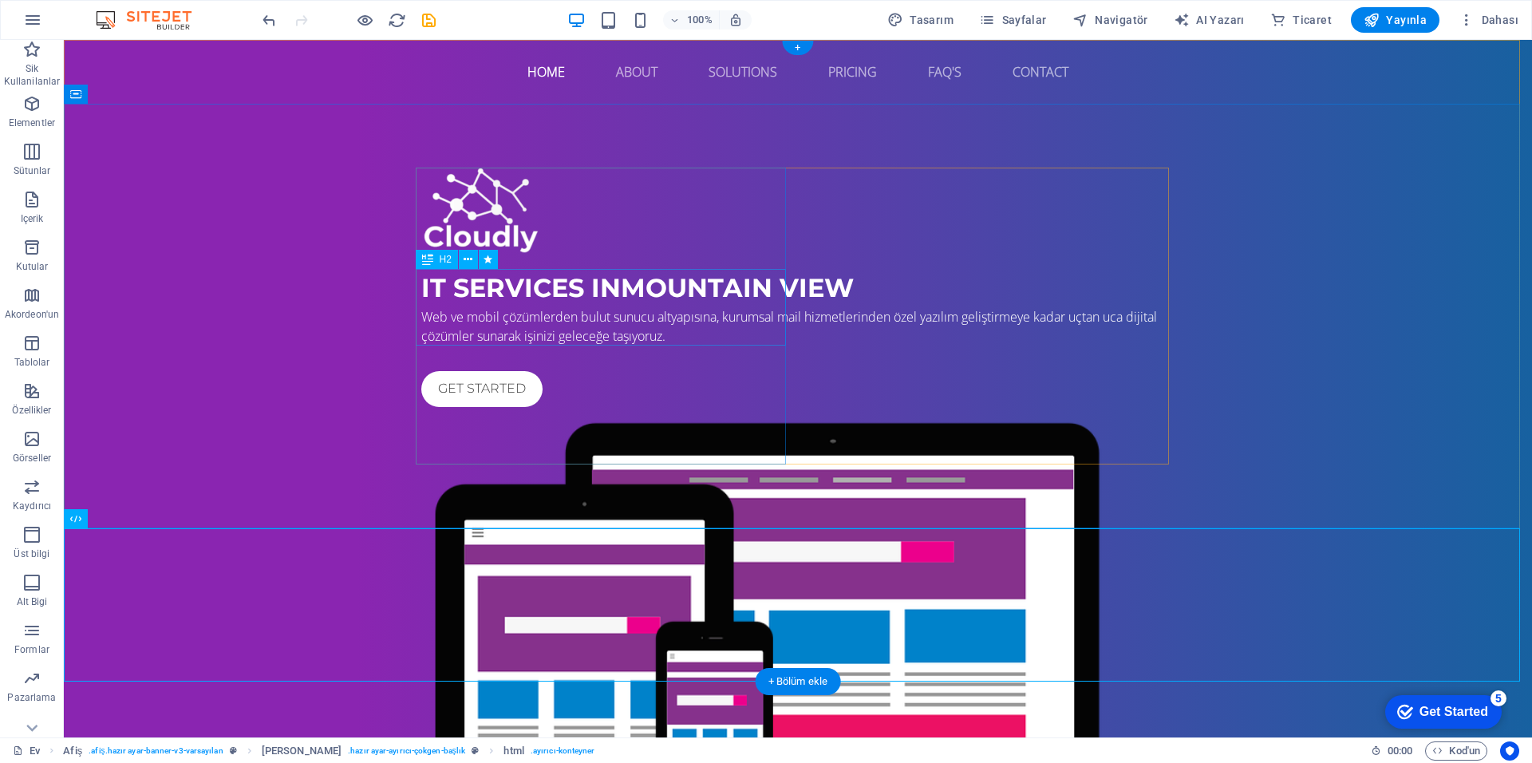
click at [504, 307] on div "IT Services in [GEOGRAPHIC_DATA]" at bounding box center [797, 288] width 753 height 38
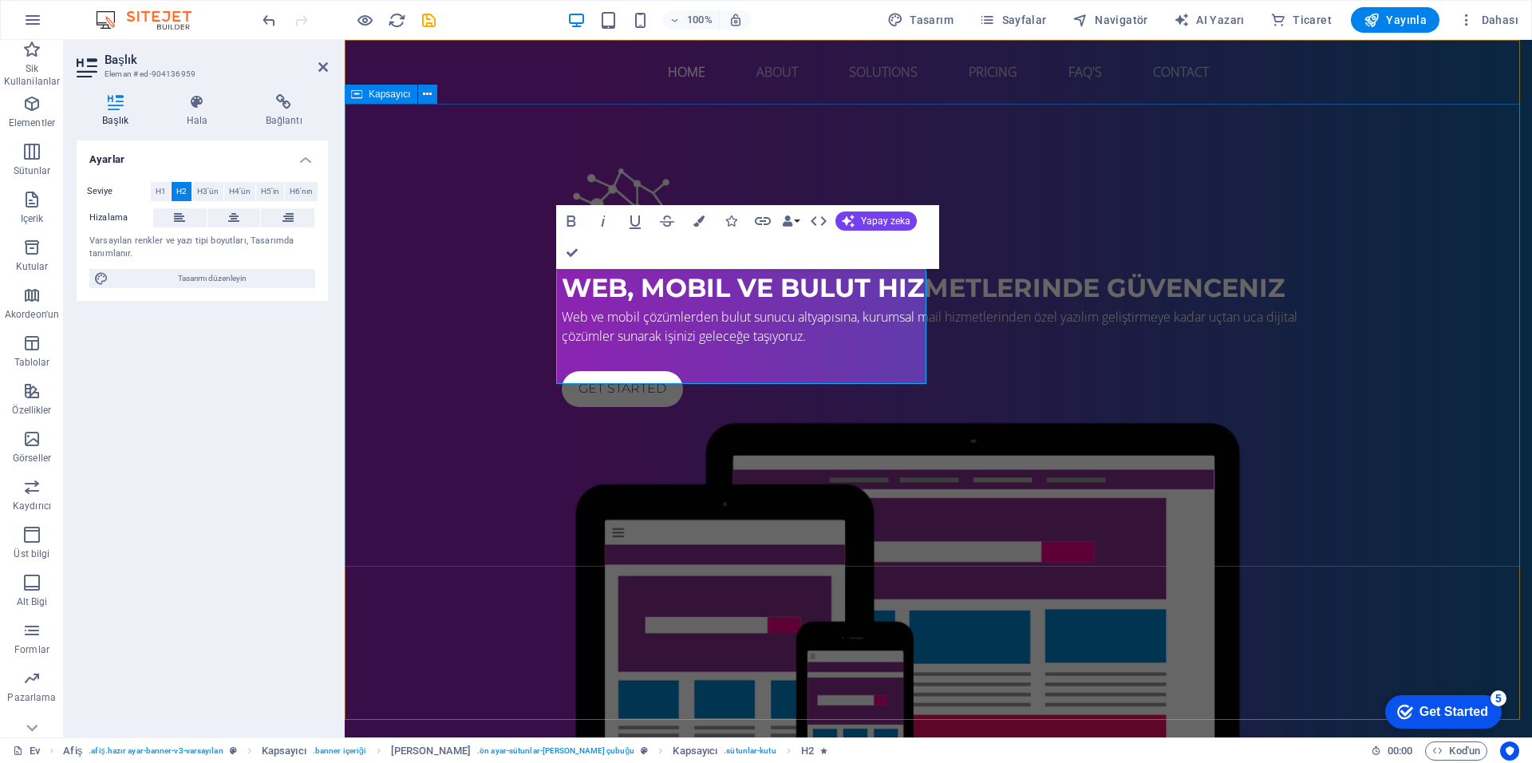
click at [401, 415] on div "Web, Mobil ve Bulut Hizmetlerinde Güvenceniz Web ve mobil çözümlerden bulut sun…" at bounding box center [938, 524] width 1187 height 840
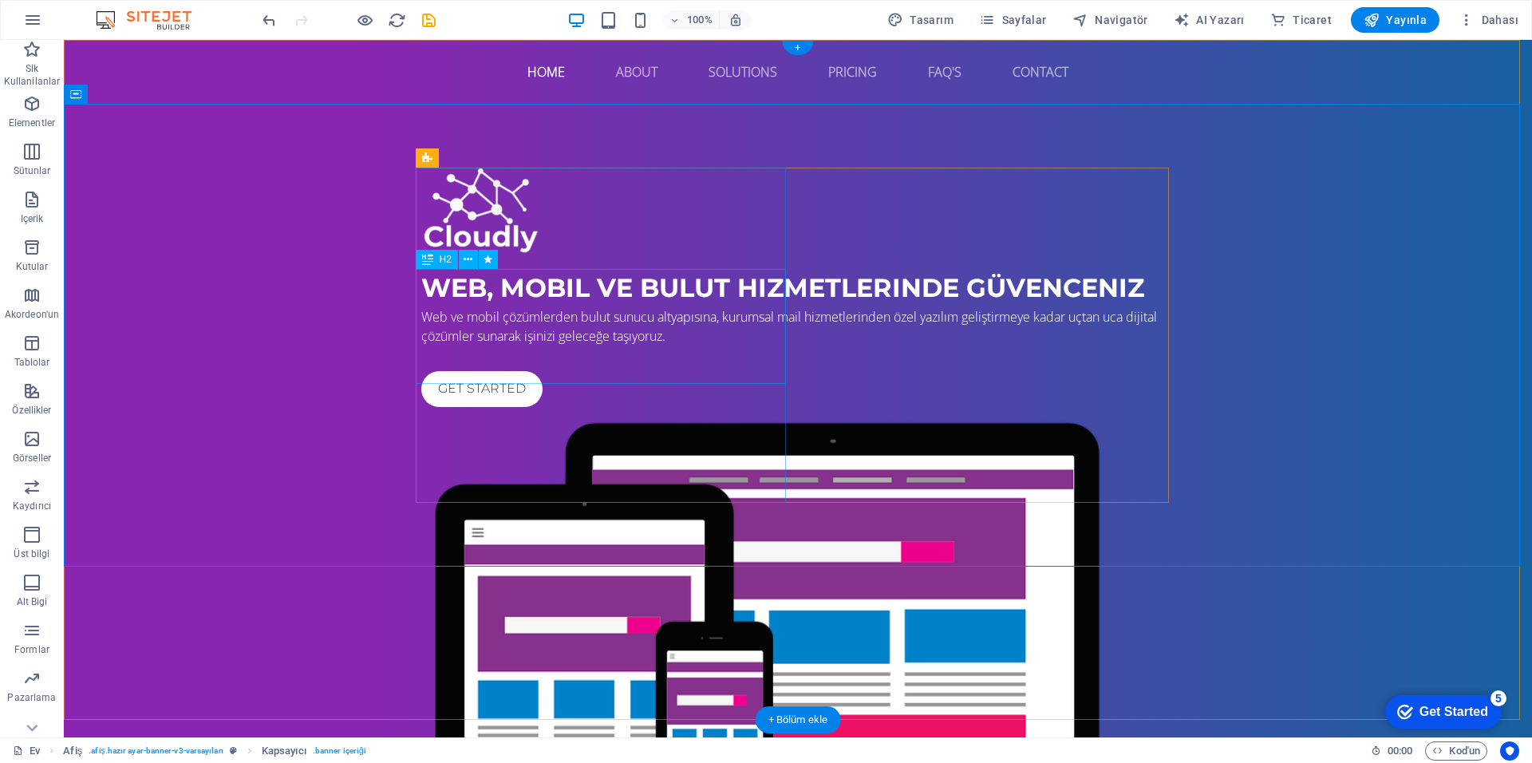
click at [535, 307] on div "Web, Mobil ve Bulut Hizmetlerinde Güvenceniz" at bounding box center [797, 288] width 753 height 38
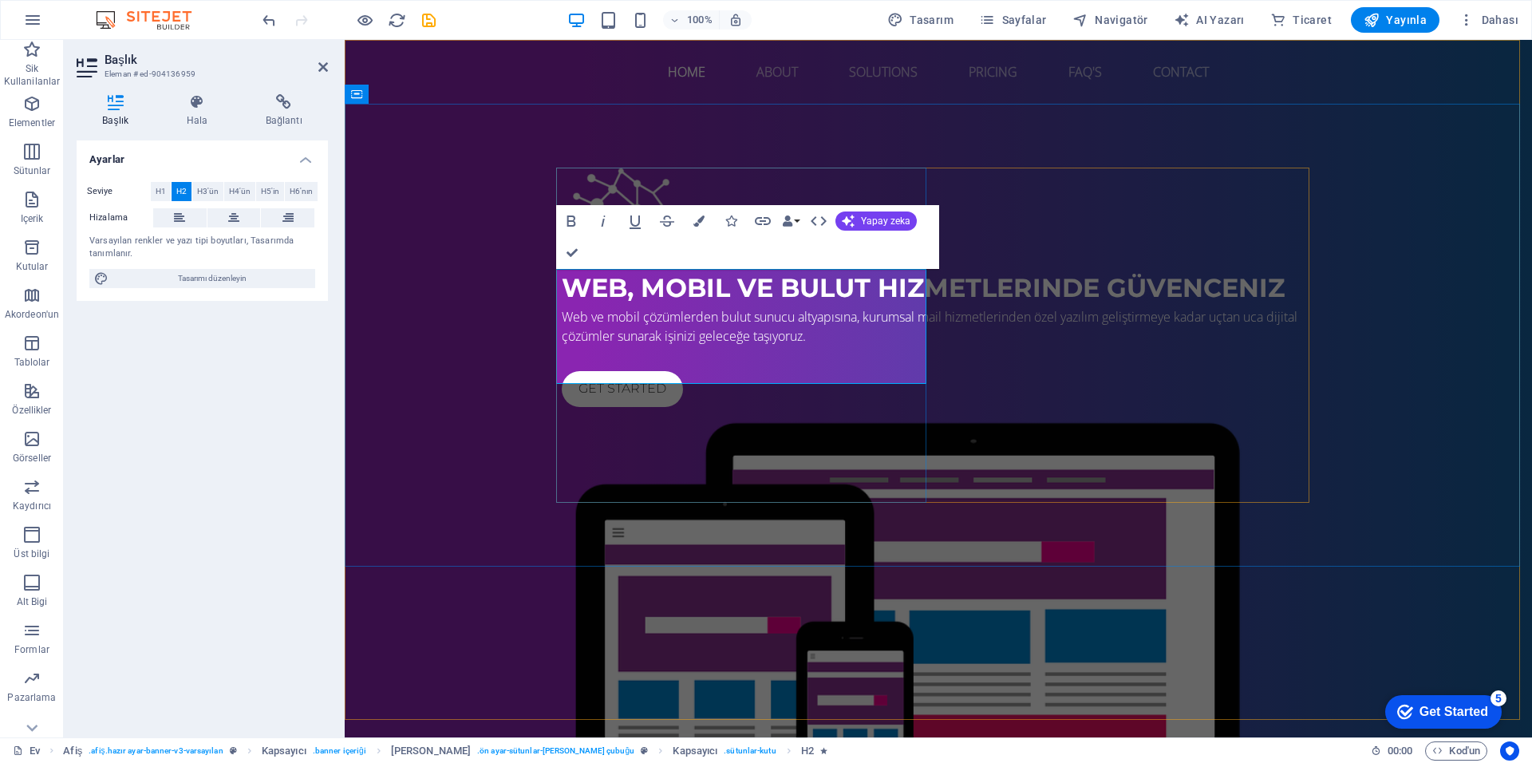
click at [721, 303] on span "Web, Mobil ve Bulut Hizmetlerinde Güvenceniz" at bounding box center [923, 287] width 723 height 31
click at [307, 478] on div "Ayarlar Seviye H1 H2 H3'ün H4'ün H5'in H6'nın Hizalama Varsayılan renkler ve ya…" at bounding box center [202, 432] width 251 height 584
click at [424, 470] on div "Web, Mobil ve Bulut Hizmetlerınde Güvenceniz Web ve mobil çözümlerden bulut sun…" at bounding box center [938, 524] width 1187 height 840
click at [714, 470] on div "Web, Mobil ve Bulut Hizmetlerınde Güvenceniz Web ve mobil çözümlerden bulut sun…" at bounding box center [938, 524] width 1187 height 840
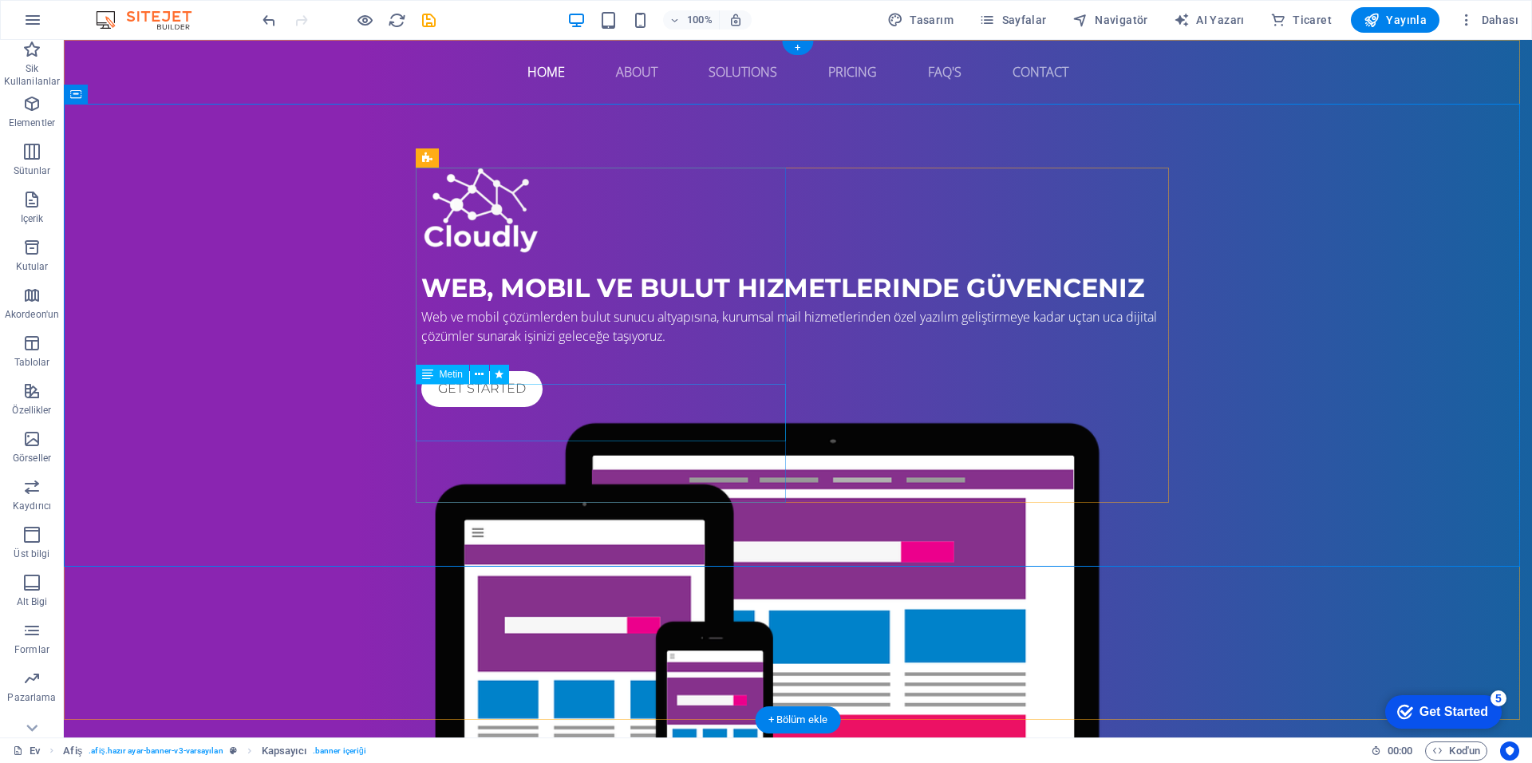
click at [712, 345] on div "Web ve mobil çözümlerden bulut sunucu altyapısına, kurumsal mail hizmetlerinden…" at bounding box center [797, 326] width 753 height 38
click at [670, 307] on div "Web, Mobil ve Bulut Hizmetlerınde Güvenceniz" at bounding box center [797, 288] width 753 height 38
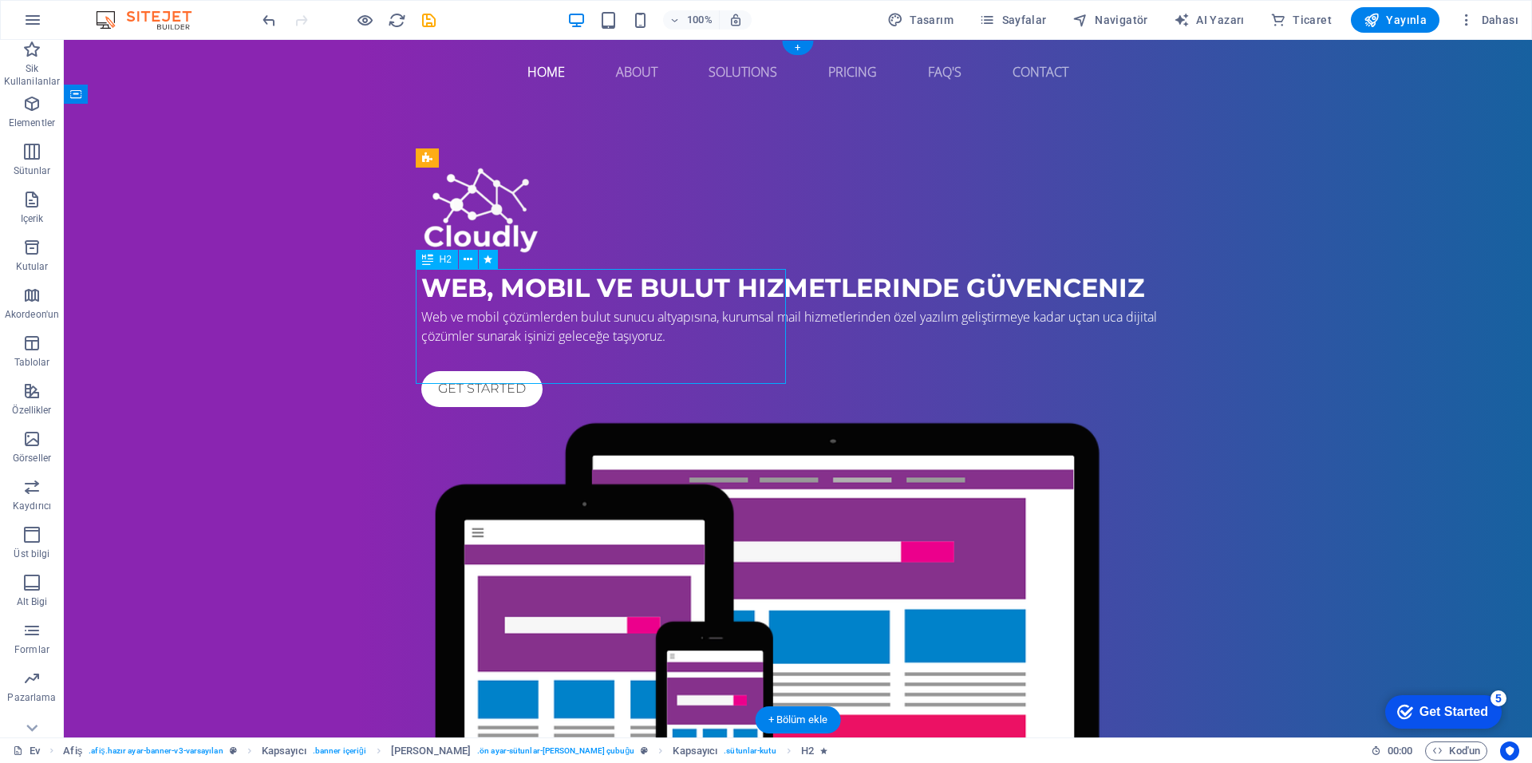
click at [663, 307] on div "Web, Mobil ve Bulut Hizmetlerınde Güvenceniz" at bounding box center [797, 288] width 753 height 38
click at [516, 227] on div at bounding box center [797, 212] width 753 height 89
select select "px"
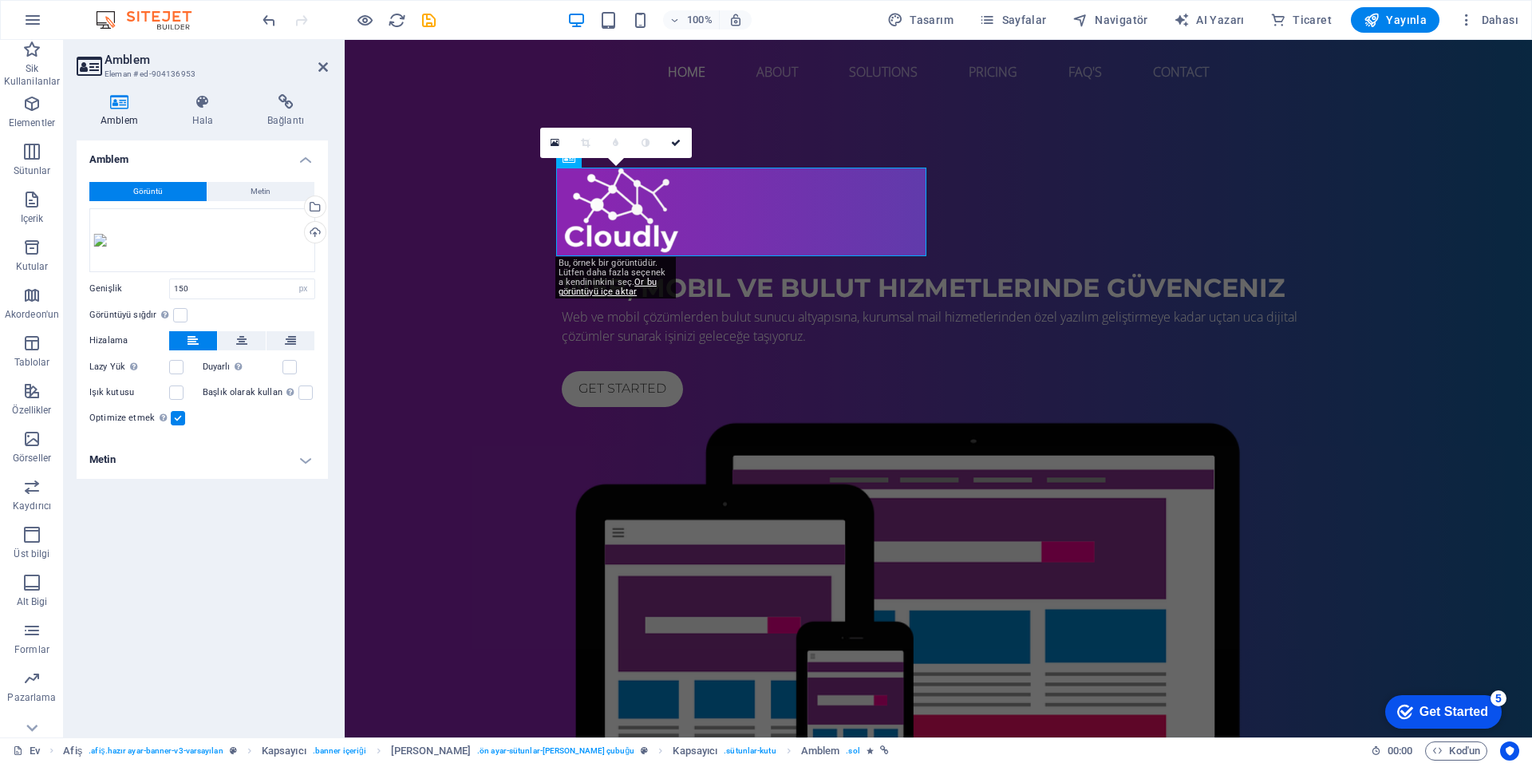
click at [188, 193] on button "Görüntü" at bounding box center [147, 191] width 117 height 19
click at [195, 224] on div "Dosyaları buraya sürükleyin, dosyaları seçmek için tıklayın veya Dosyalardan ya…" at bounding box center [202, 240] width 226 height 64
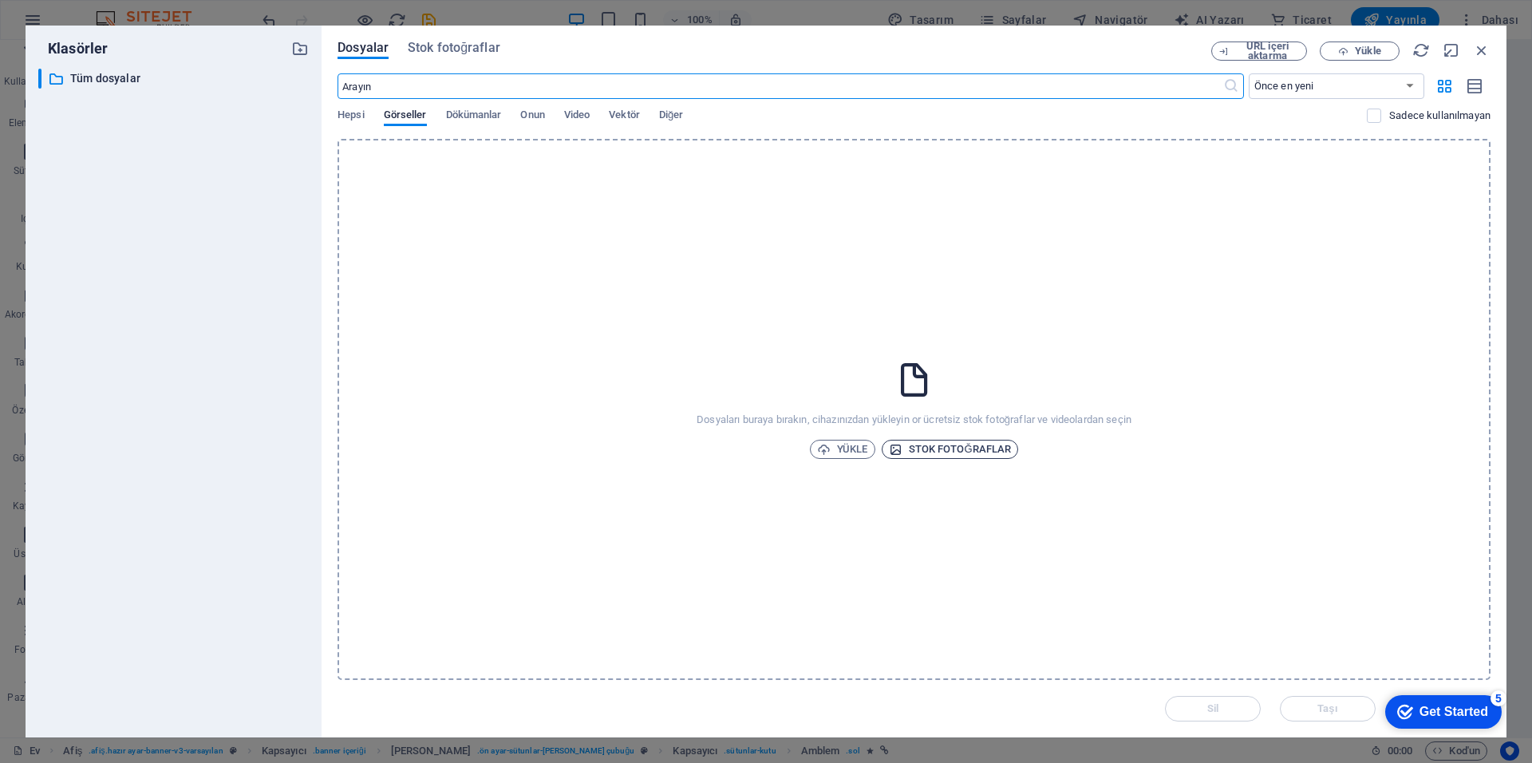
click at [952, 449] on ya-tr-span "Stok fotoğraflar" at bounding box center [960, 449] width 103 height 19
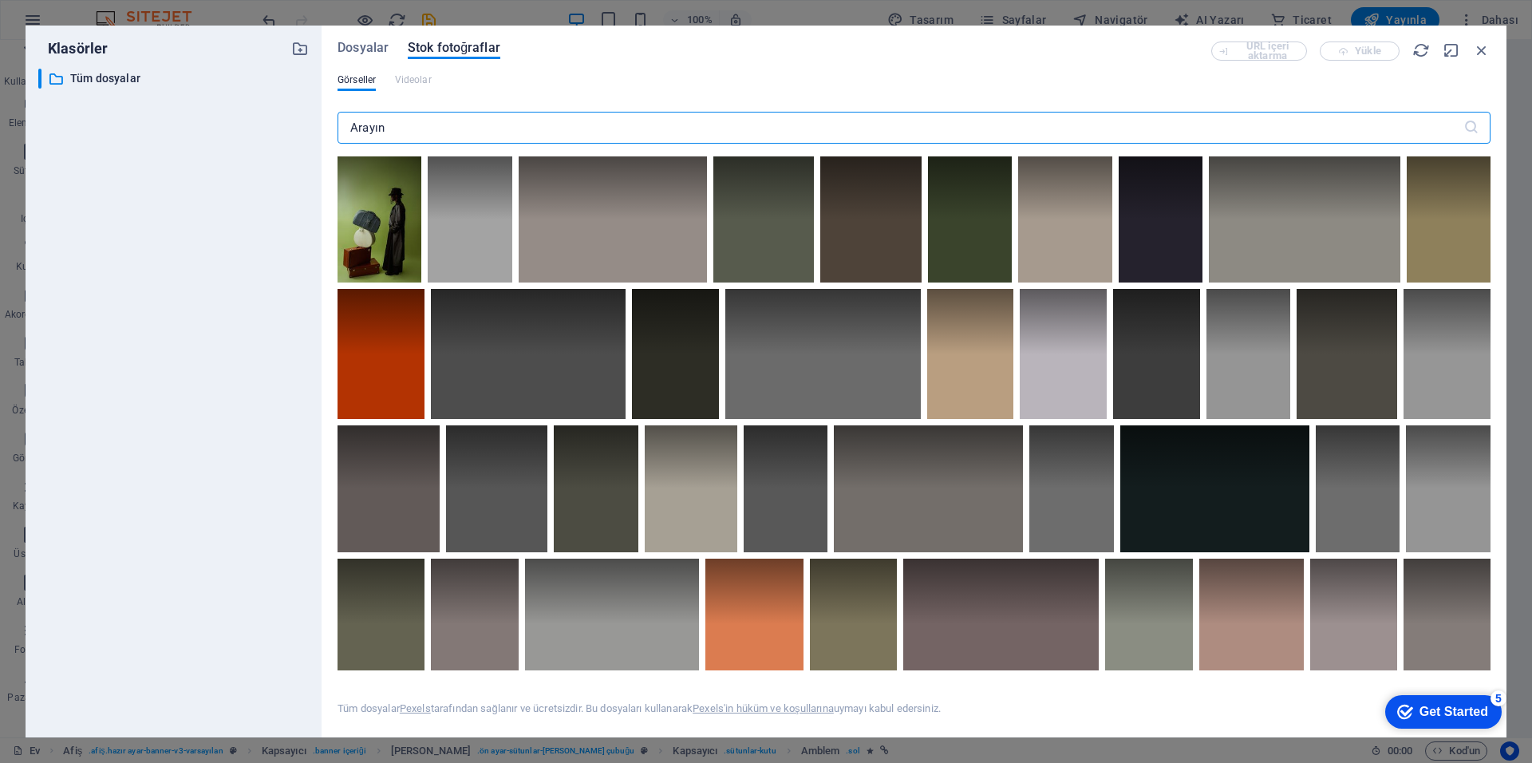
click at [359, 71] on div "Dosyalar Stok fotoğraflar URL içeri aktarma Yükle Görseller Videolar ​ Tüm dosy…" at bounding box center [914, 381] width 1153 height 680
click at [363, 84] on ya-tr-span "Görseller" at bounding box center [357, 79] width 38 height 11
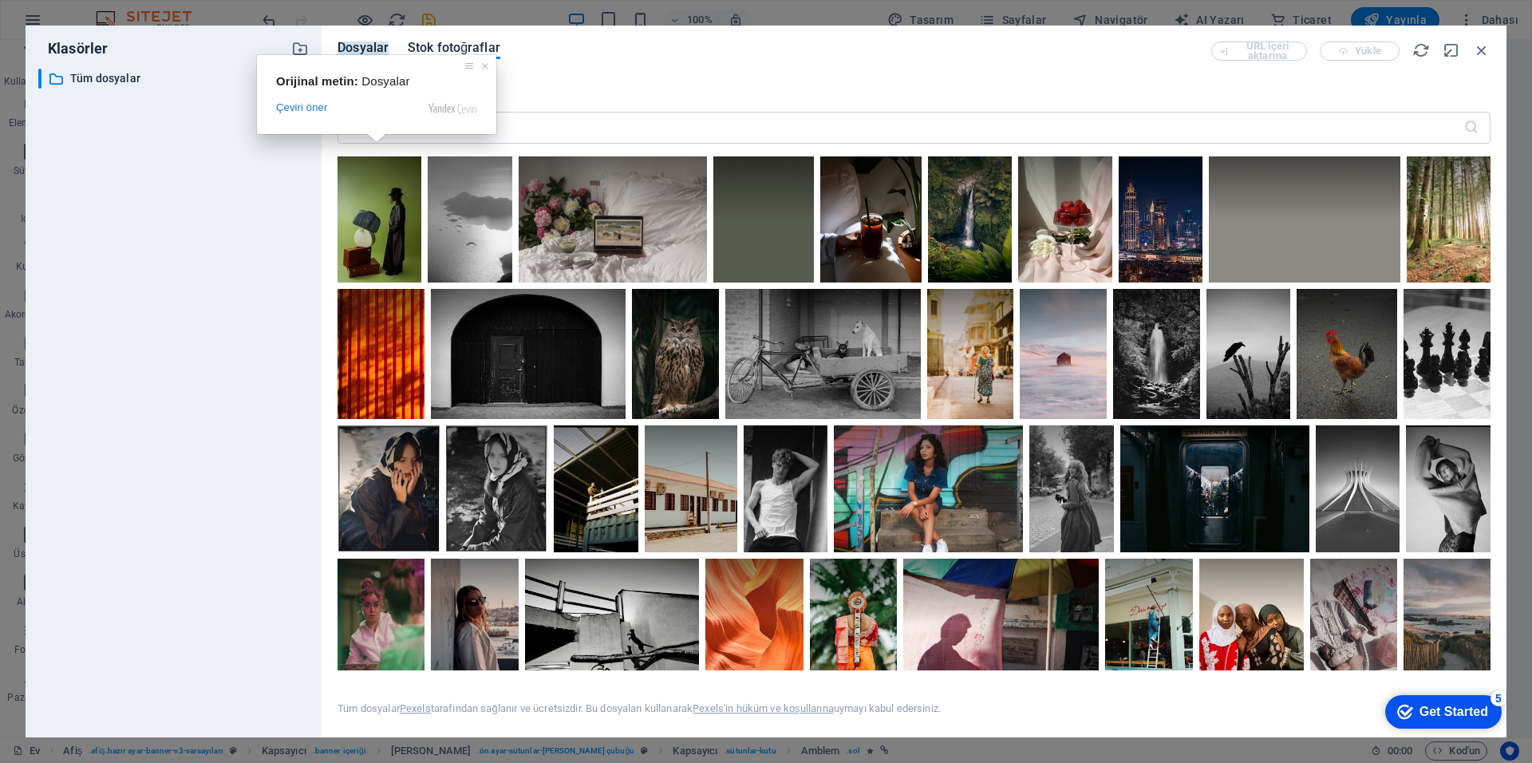
click at [381, 47] on ya-tr-span "Dosyalar" at bounding box center [363, 47] width 51 height 15
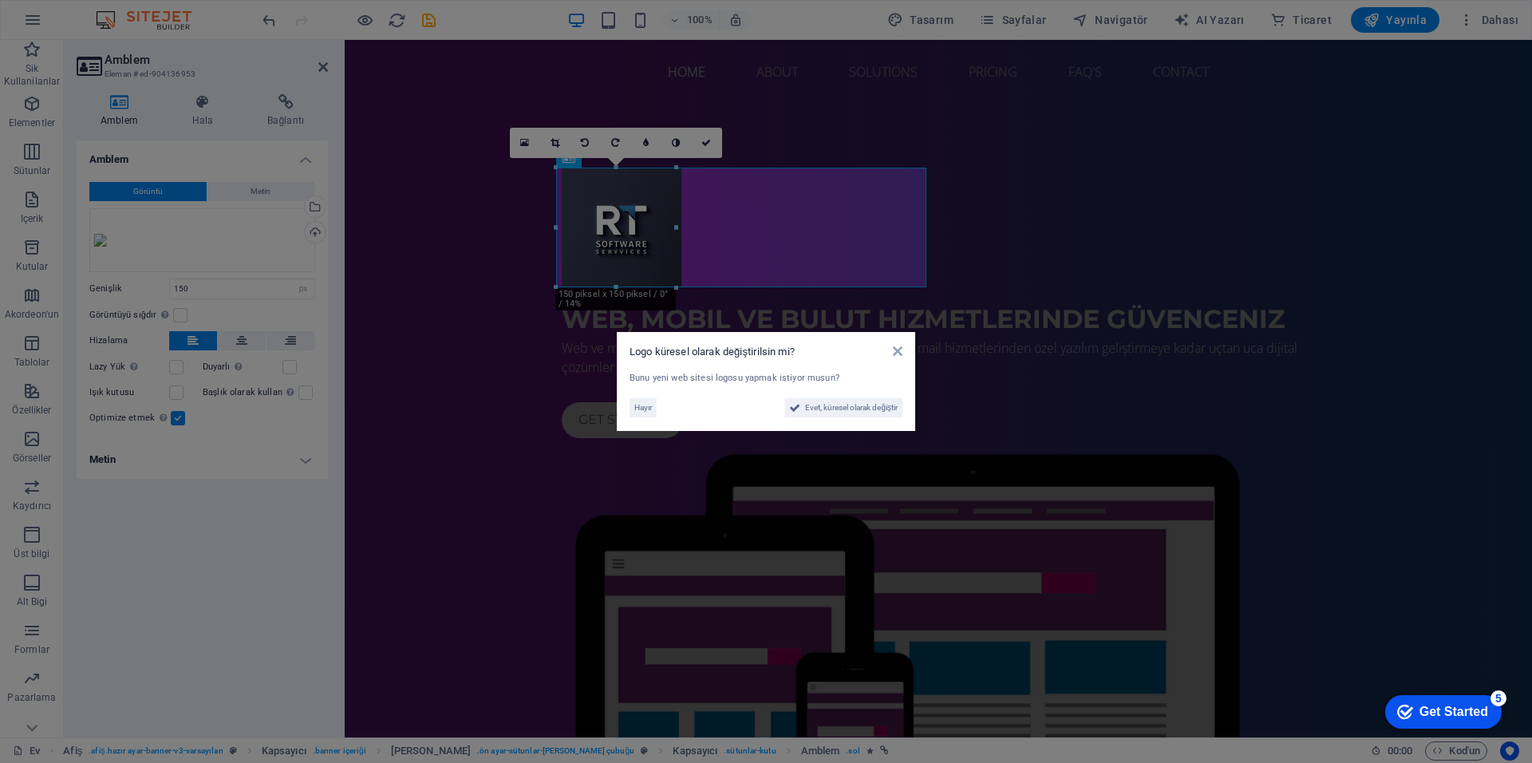
click at [786, 582] on aside "Logo küresel olarak değiştirilsin mi? Bunu yeni web sitesi logosu yapmak istiyo…" at bounding box center [766, 381] width 1532 height 763
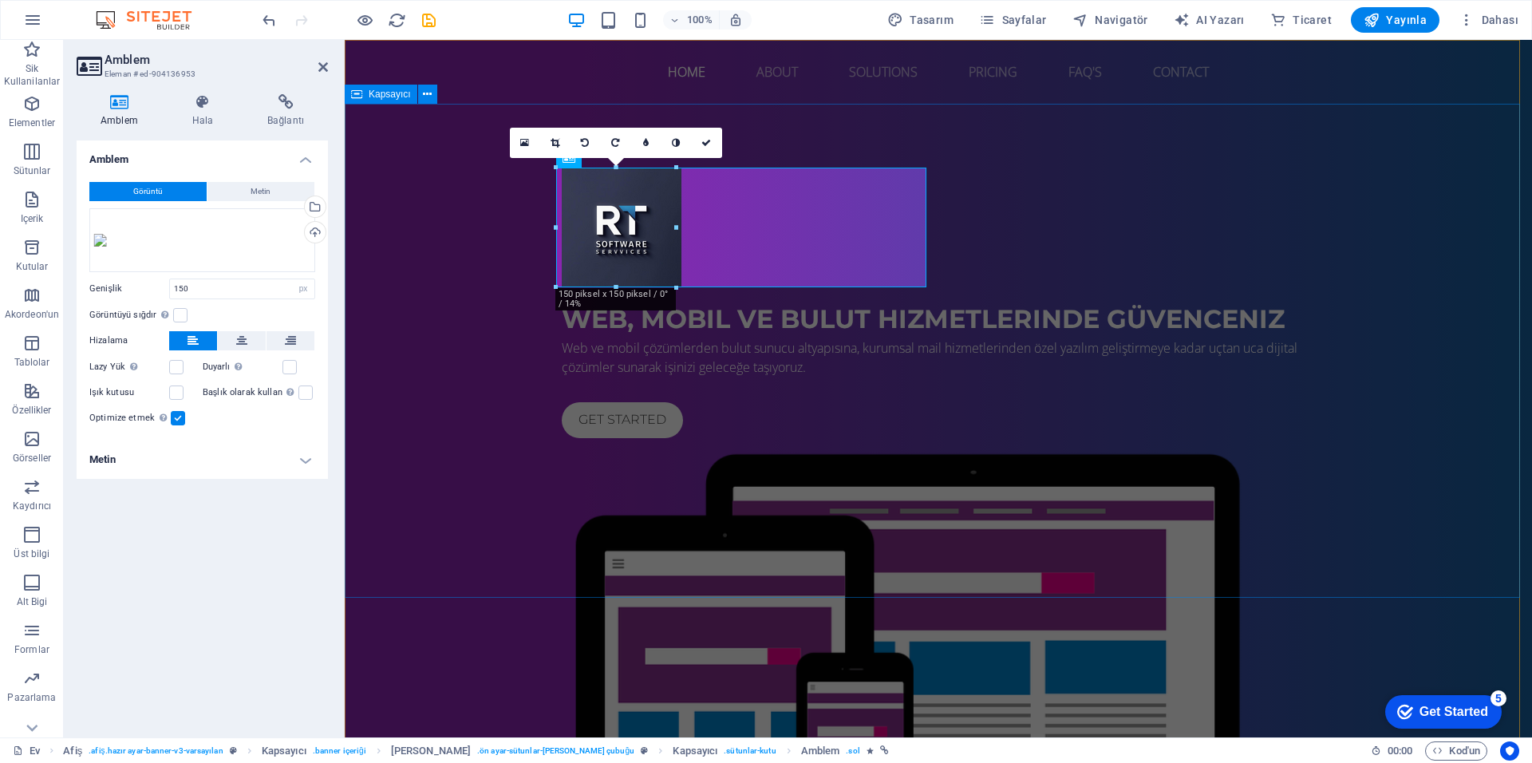
click at [772, 558] on div "Web, Mobil ve Bulut Hizmetlerınde Güvenceniz Web ve mobil çözümlerden bulut sun…" at bounding box center [938, 539] width 1187 height 871
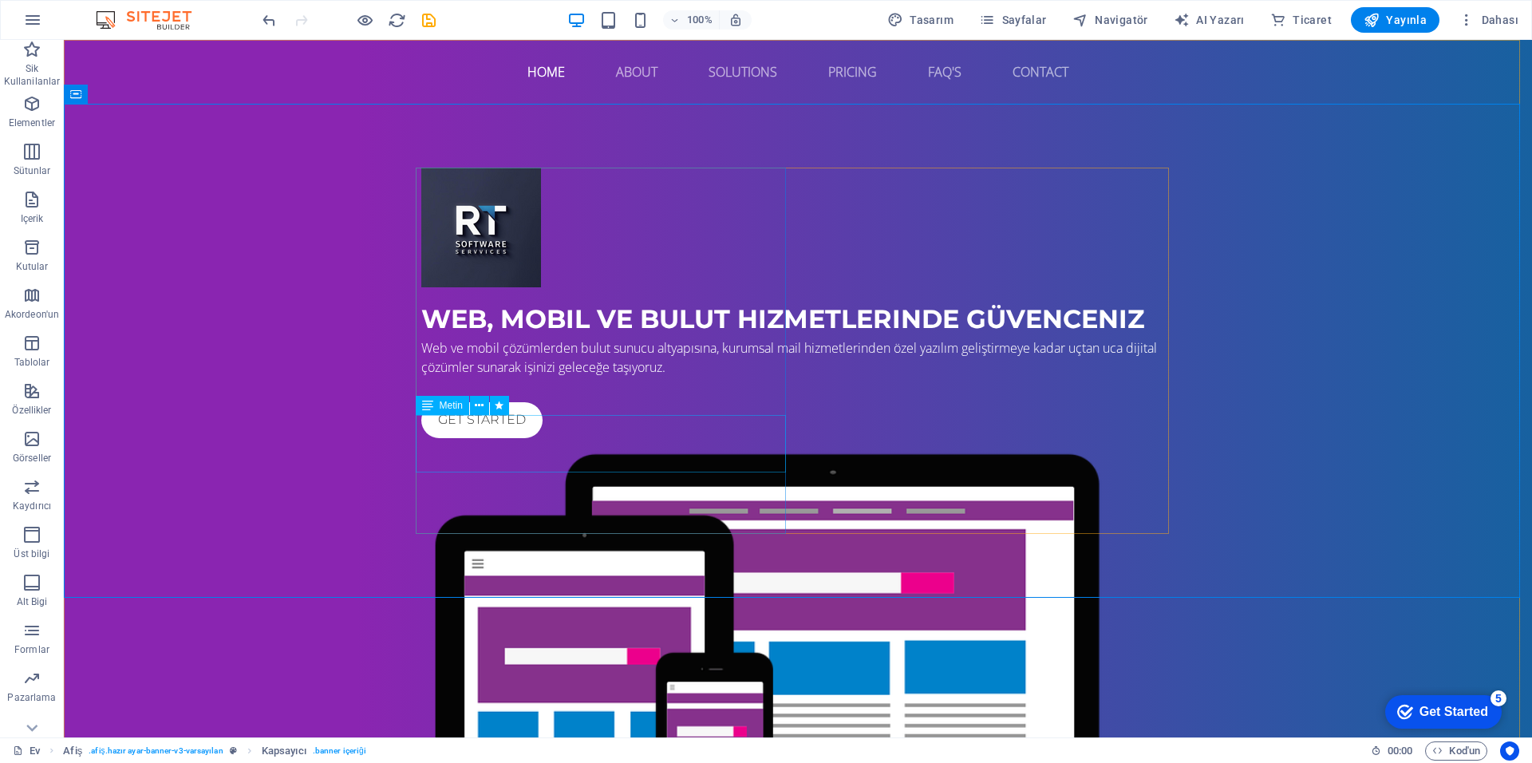
click at [679, 377] on div "Web ve mobil çözümlerden bulut sunucu altyapısına, kurumsal mail hizmetlerinden…" at bounding box center [797, 357] width 753 height 38
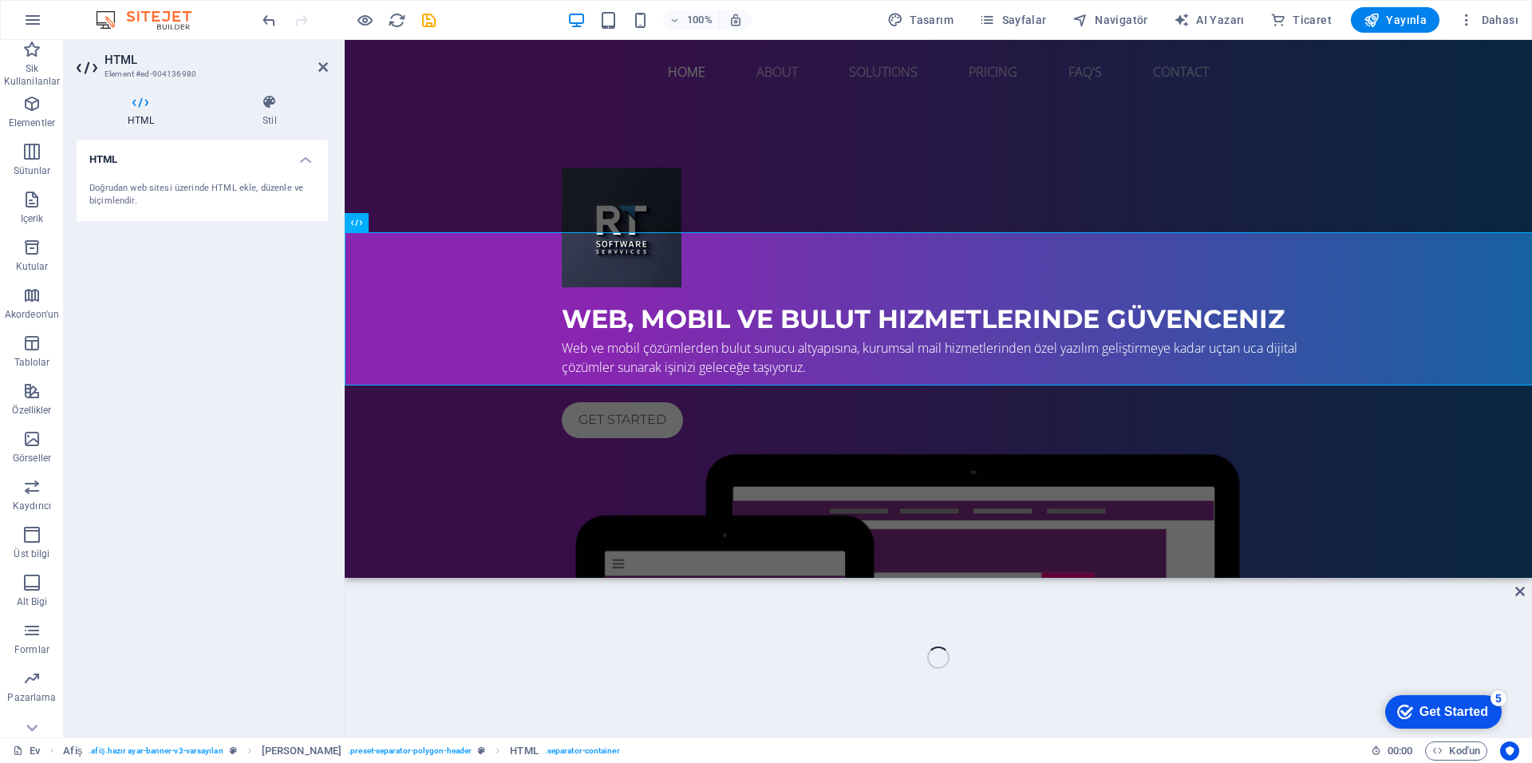
scroll to position [365, 0]
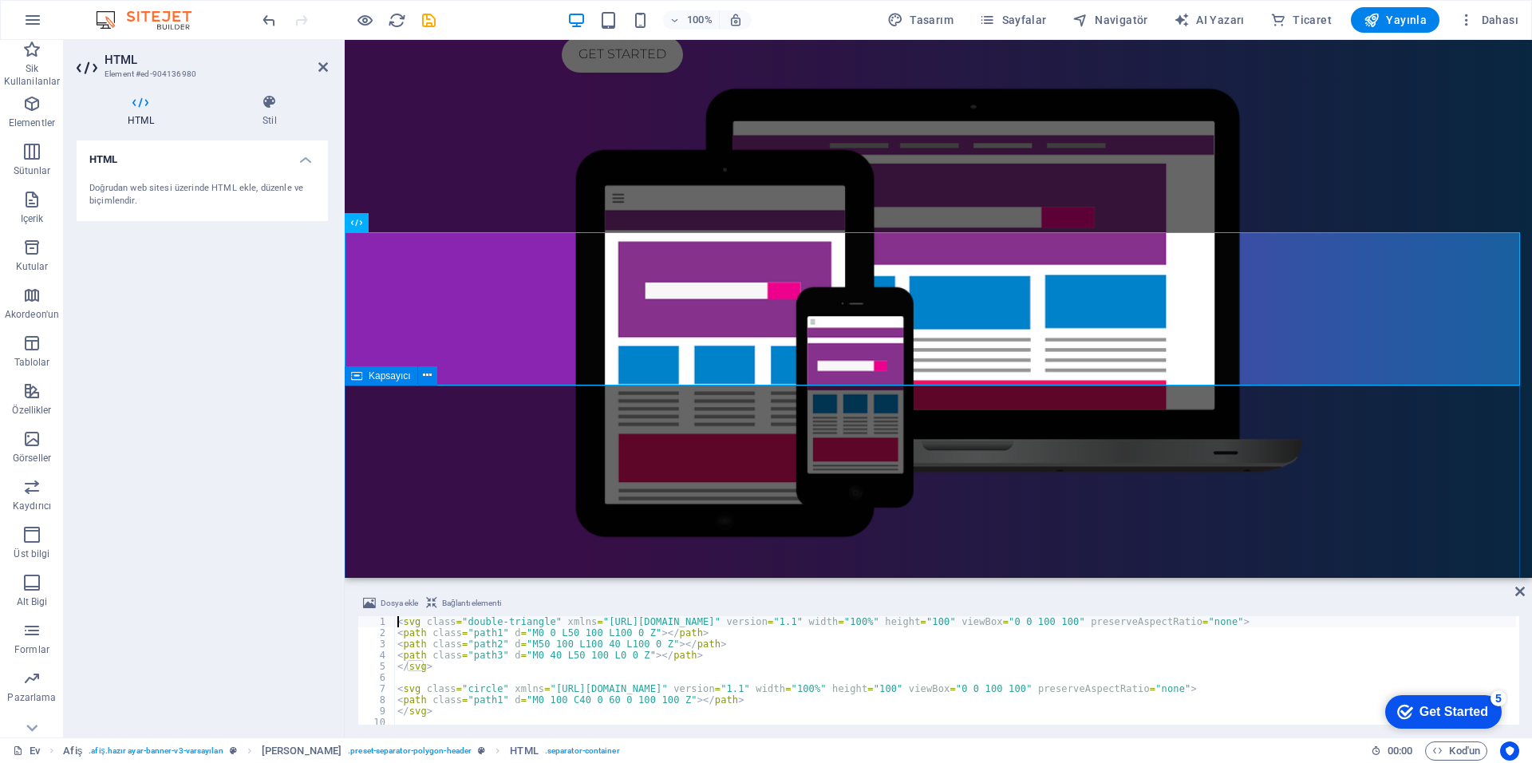
click at [761, 610] on div at bounding box center [938, 686] width 1187 height 153
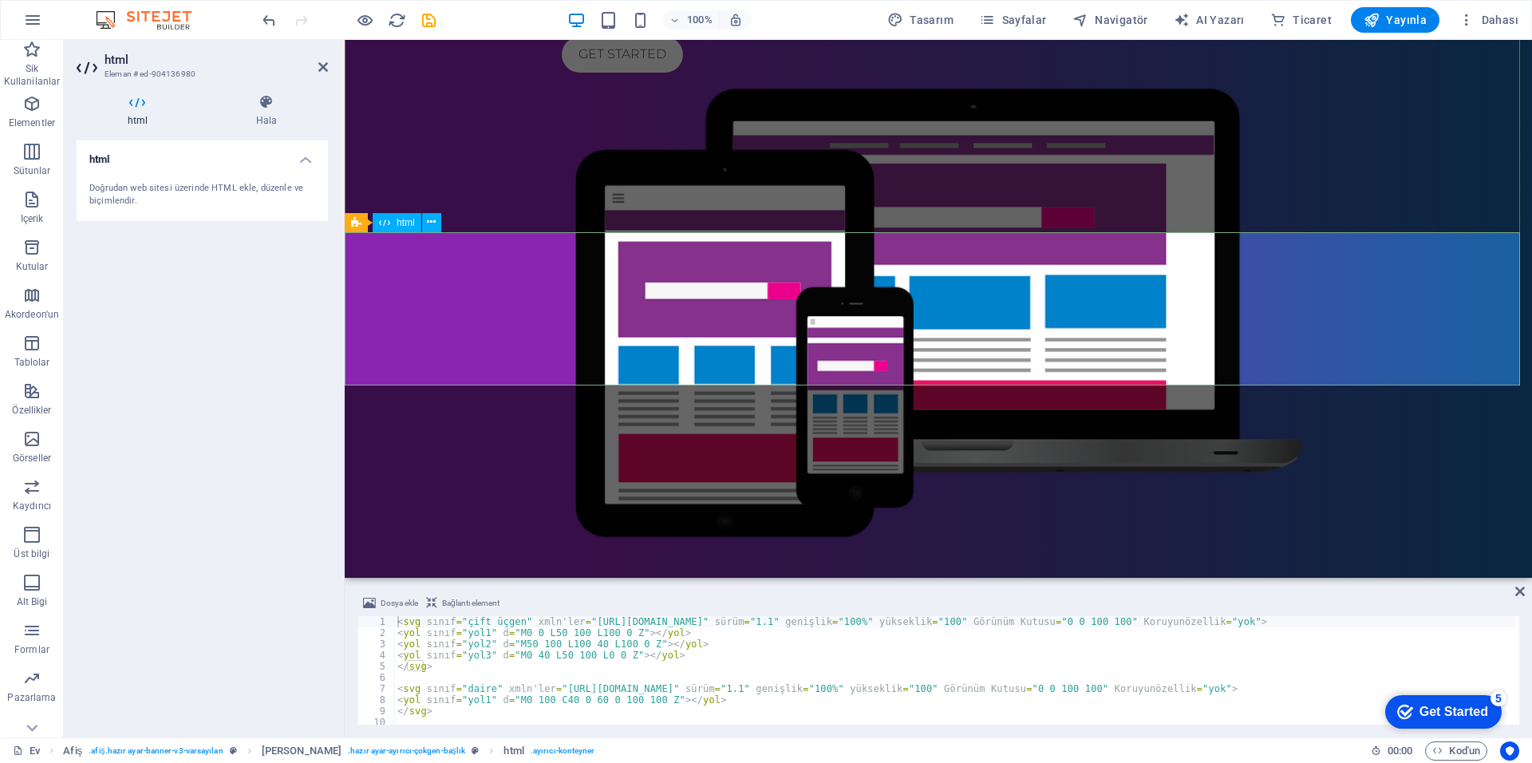
click at [812, 610] on div at bounding box center [938, 686] width 1187 height 153
click at [1174, 163] on div at bounding box center [938, 312] width 753 height 467
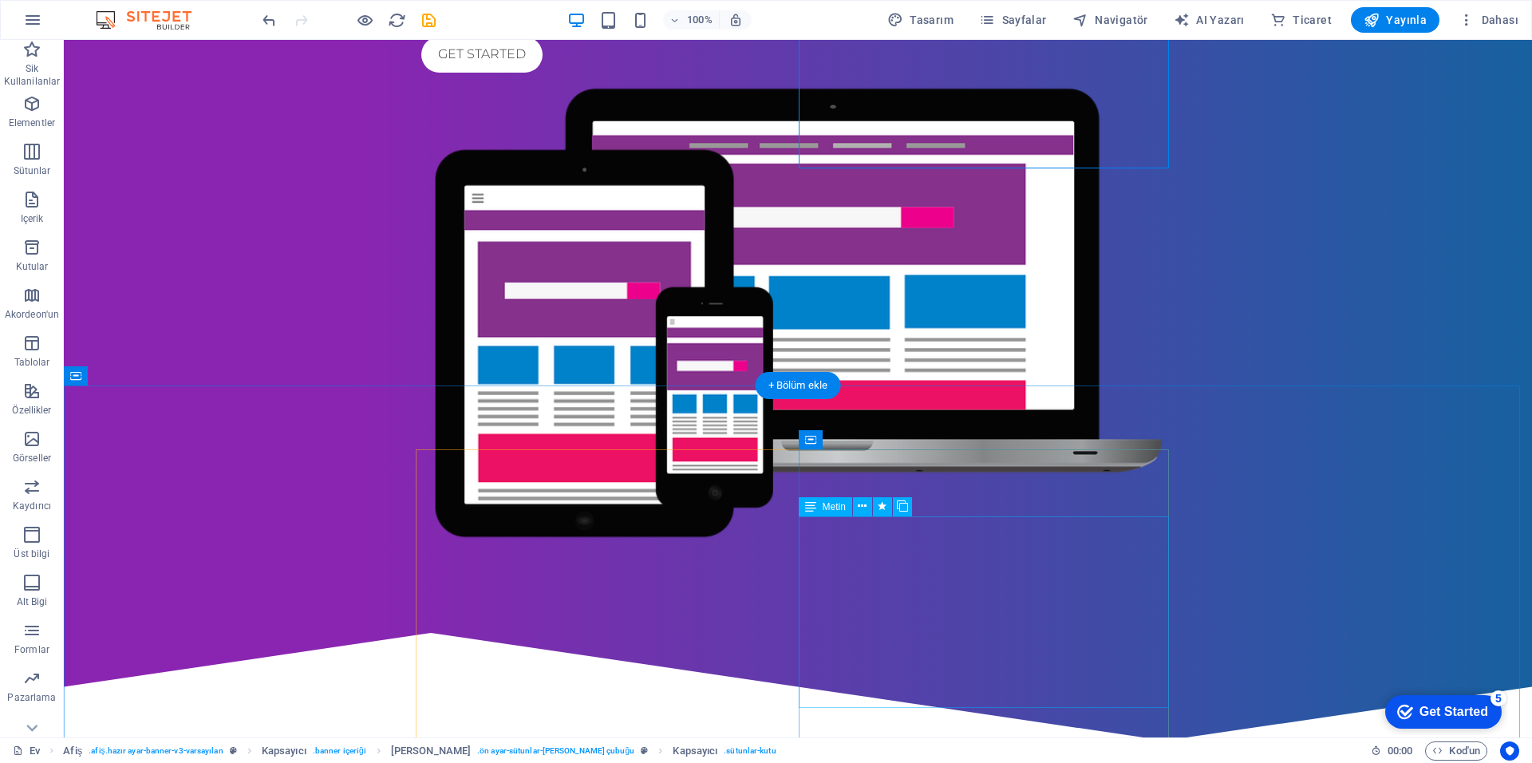
scroll to position [445, 0]
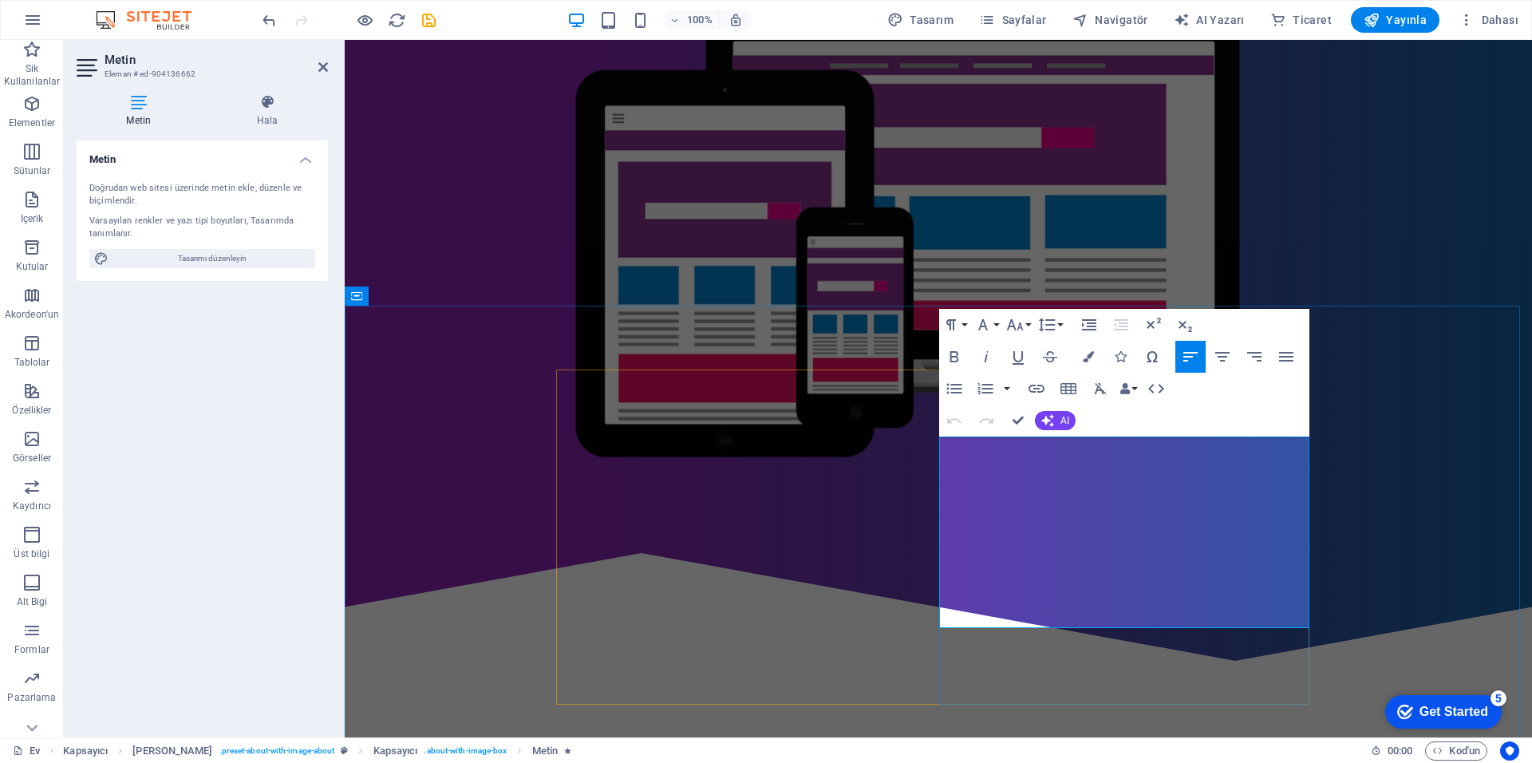
copy div "Lorem ipsum dolor sit amet, consectetur adipisicing elit. Repellat, maiores, a …"
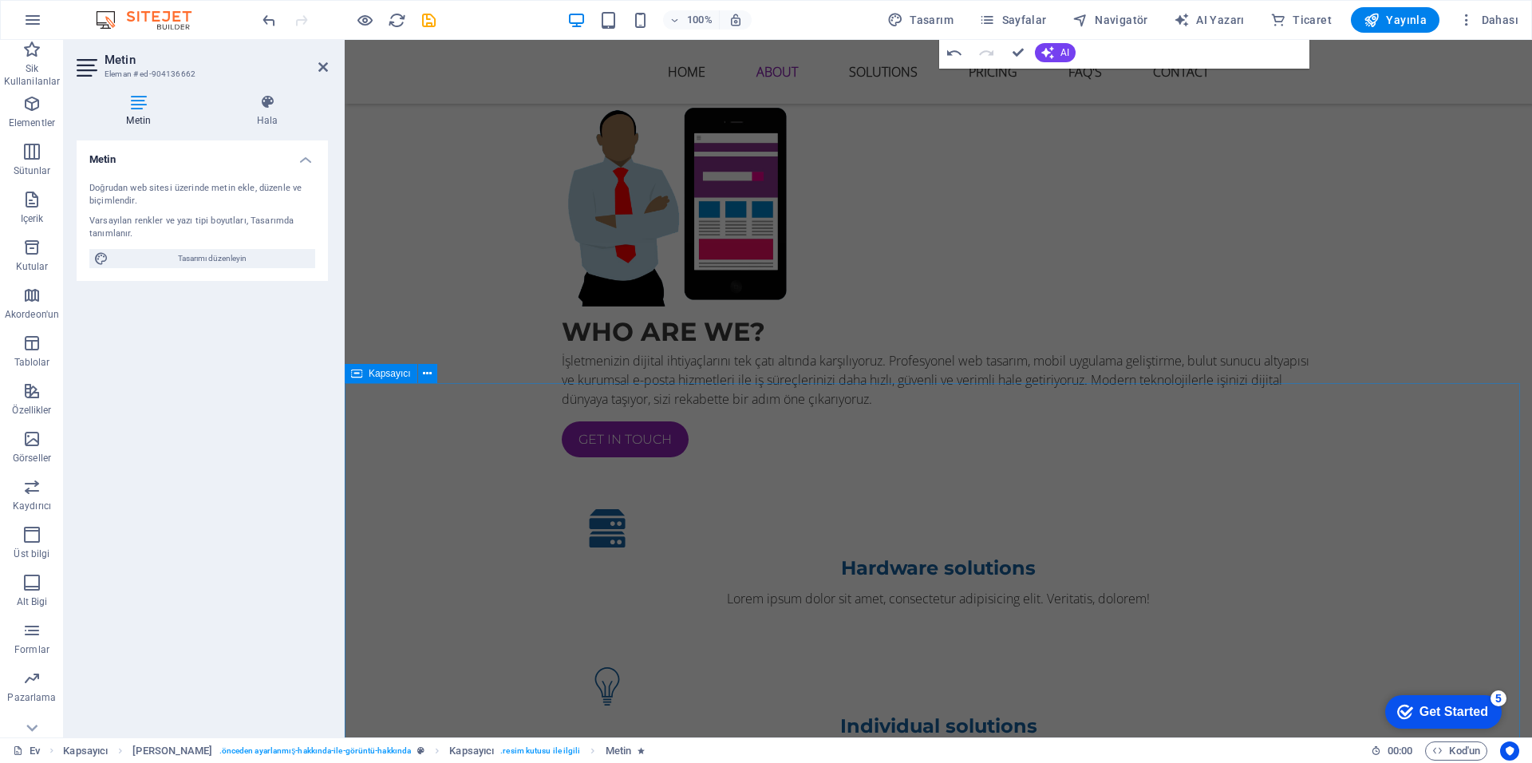
click at [1226, 381] on div "Who are we? İşletmenizin dijital ihtiyaçlarını tek çatı altında karşılıyoruz. P…" at bounding box center [938, 603] width 1187 height 1138
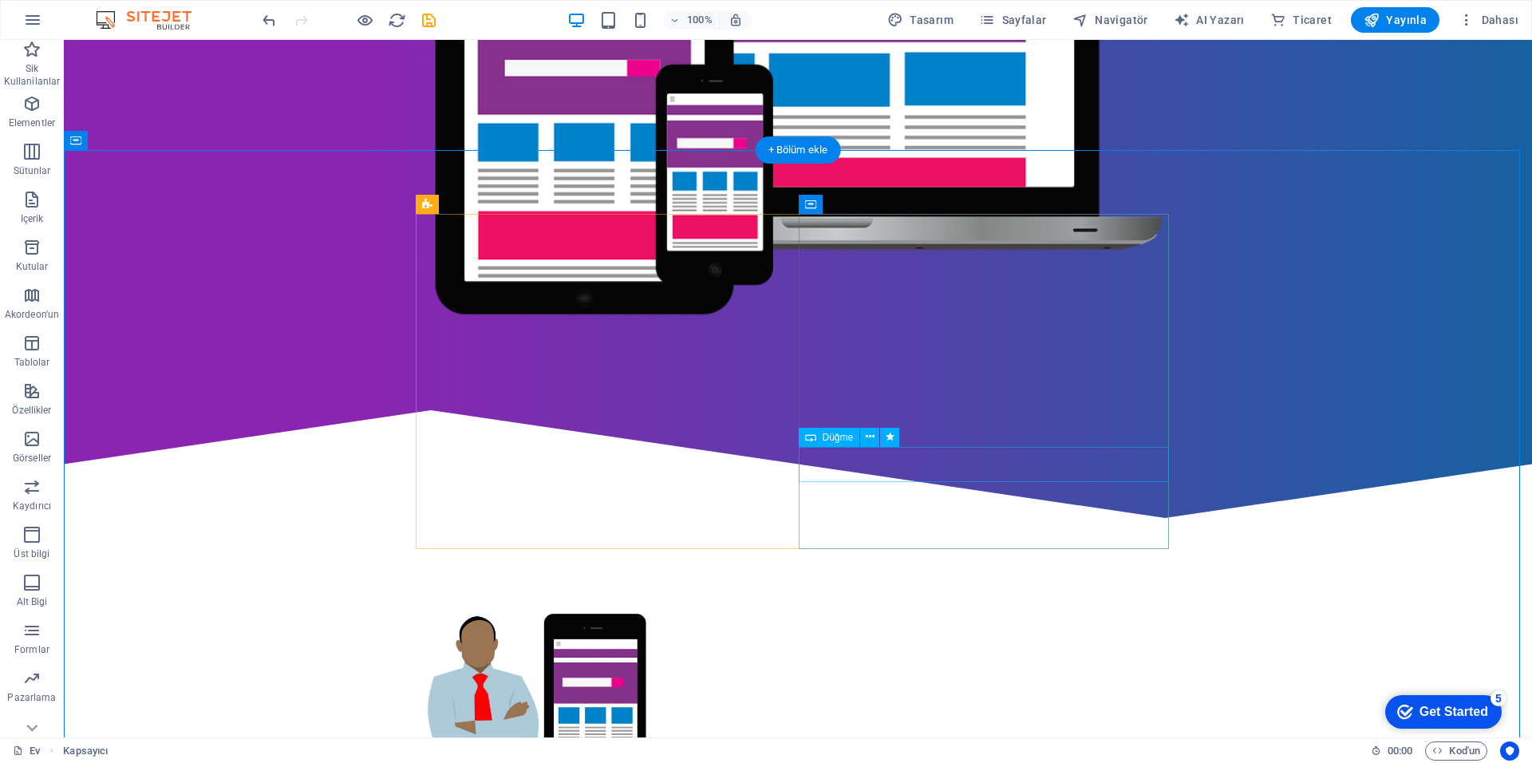
scroll to position [535, 0]
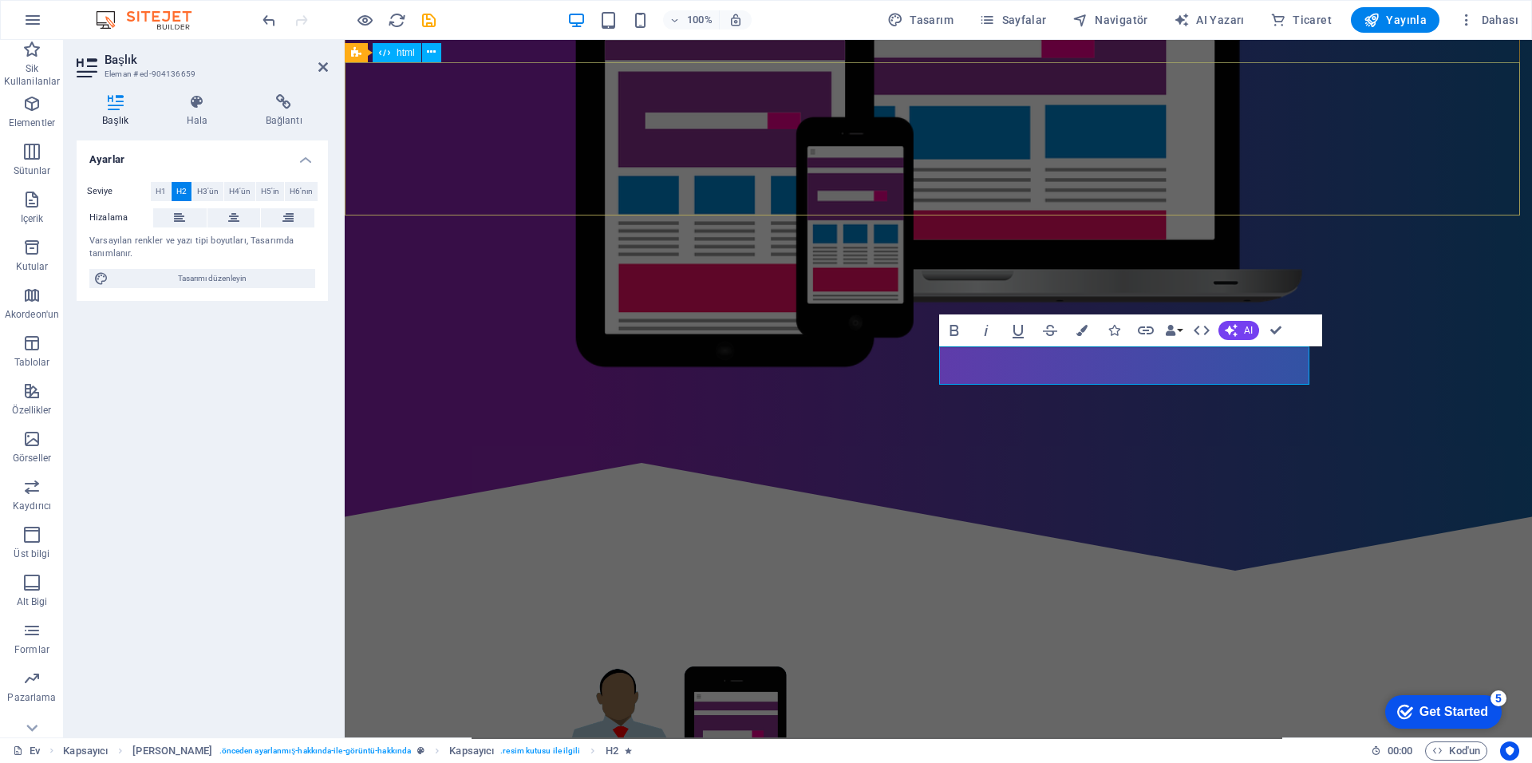
click at [1132, 440] on div at bounding box center [938, 516] width 1187 height 153
click at [1459, 440] on div at bounding box center [938, 516] width 1187 height 153
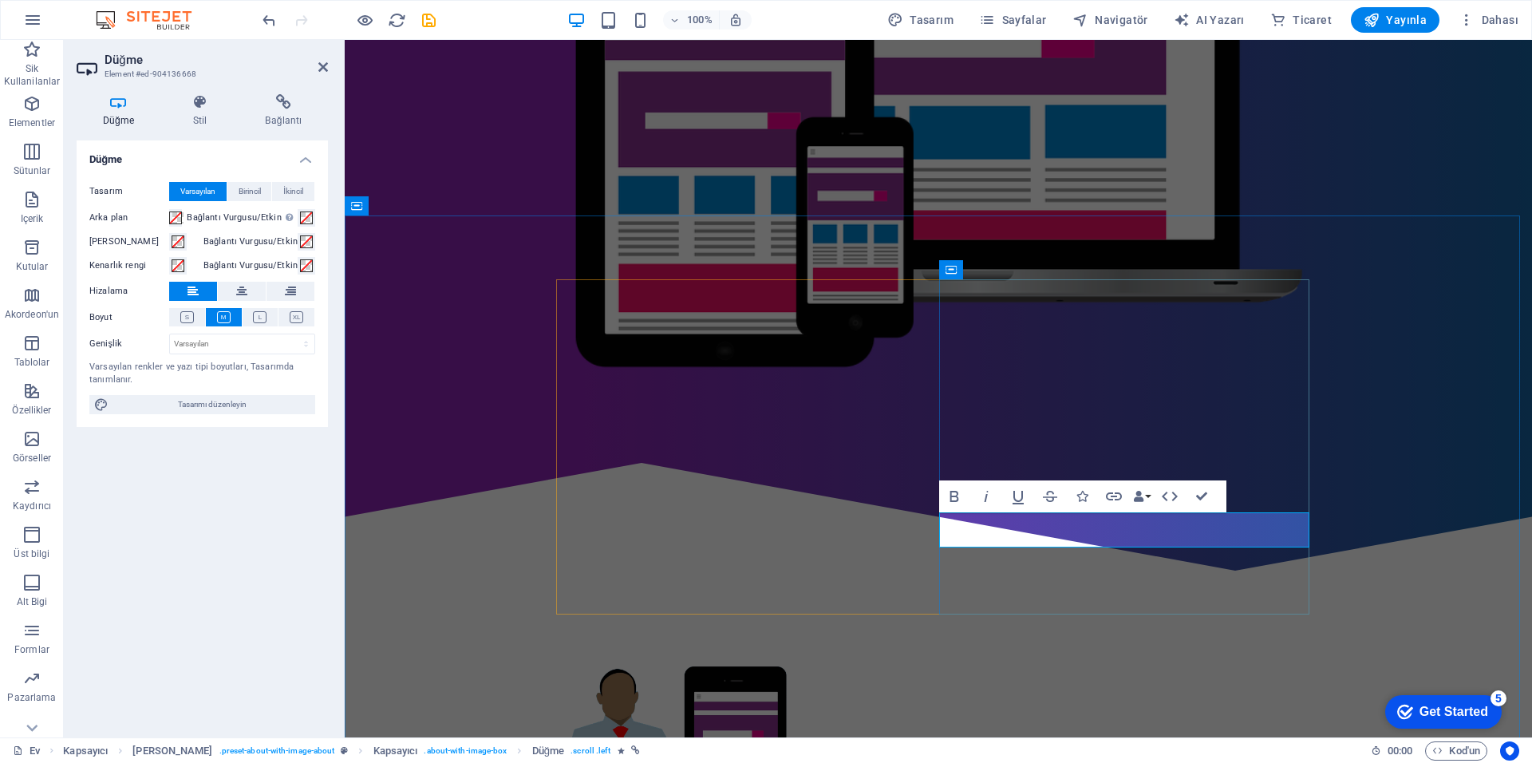
drag, startPoint x: 1050, startPoint y: 533, endPoint x: 915, endPoint y: 531, distance: 134.9
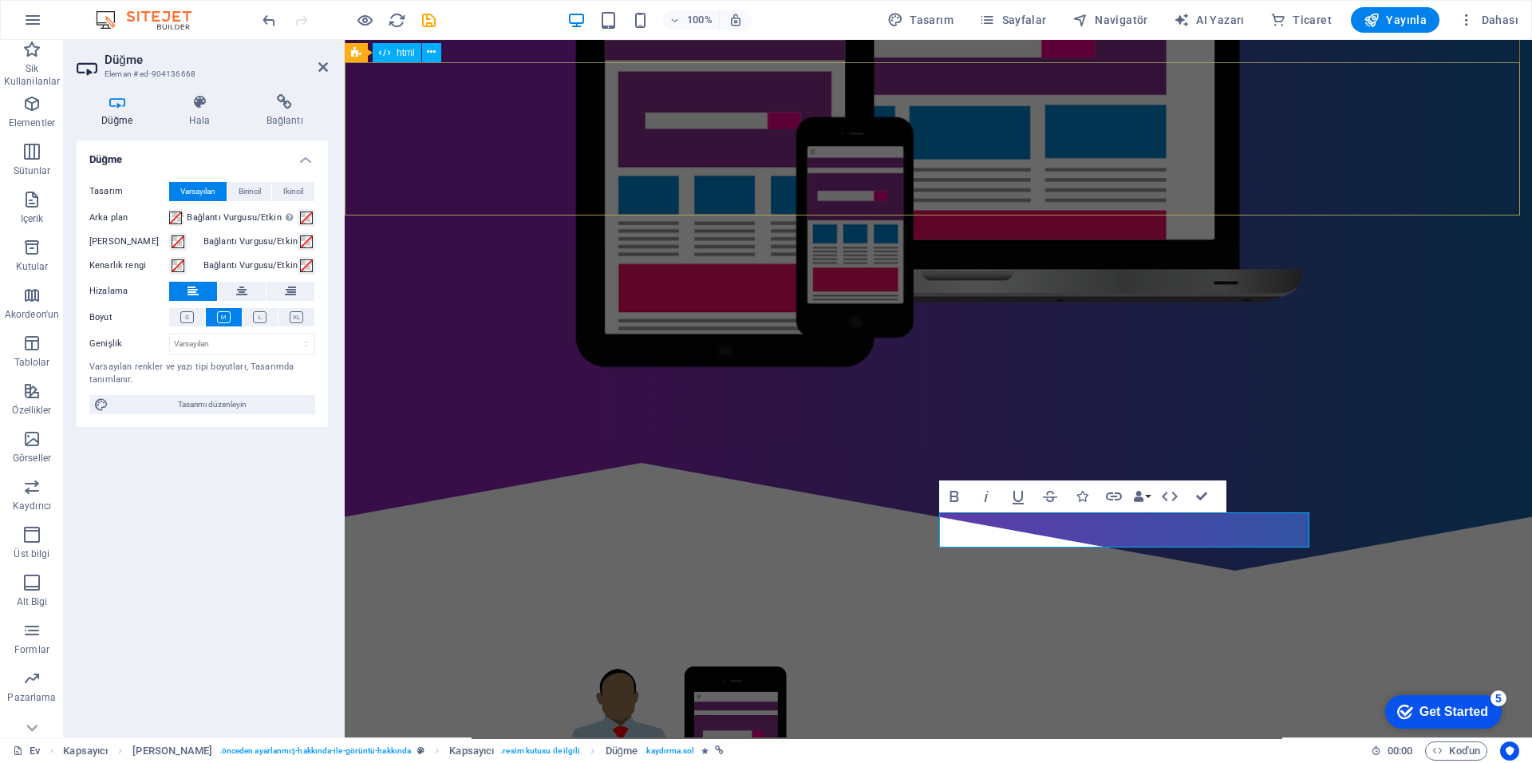
click at [1426, 440] on div at bounding box center [938, 516] width 1187 height 153
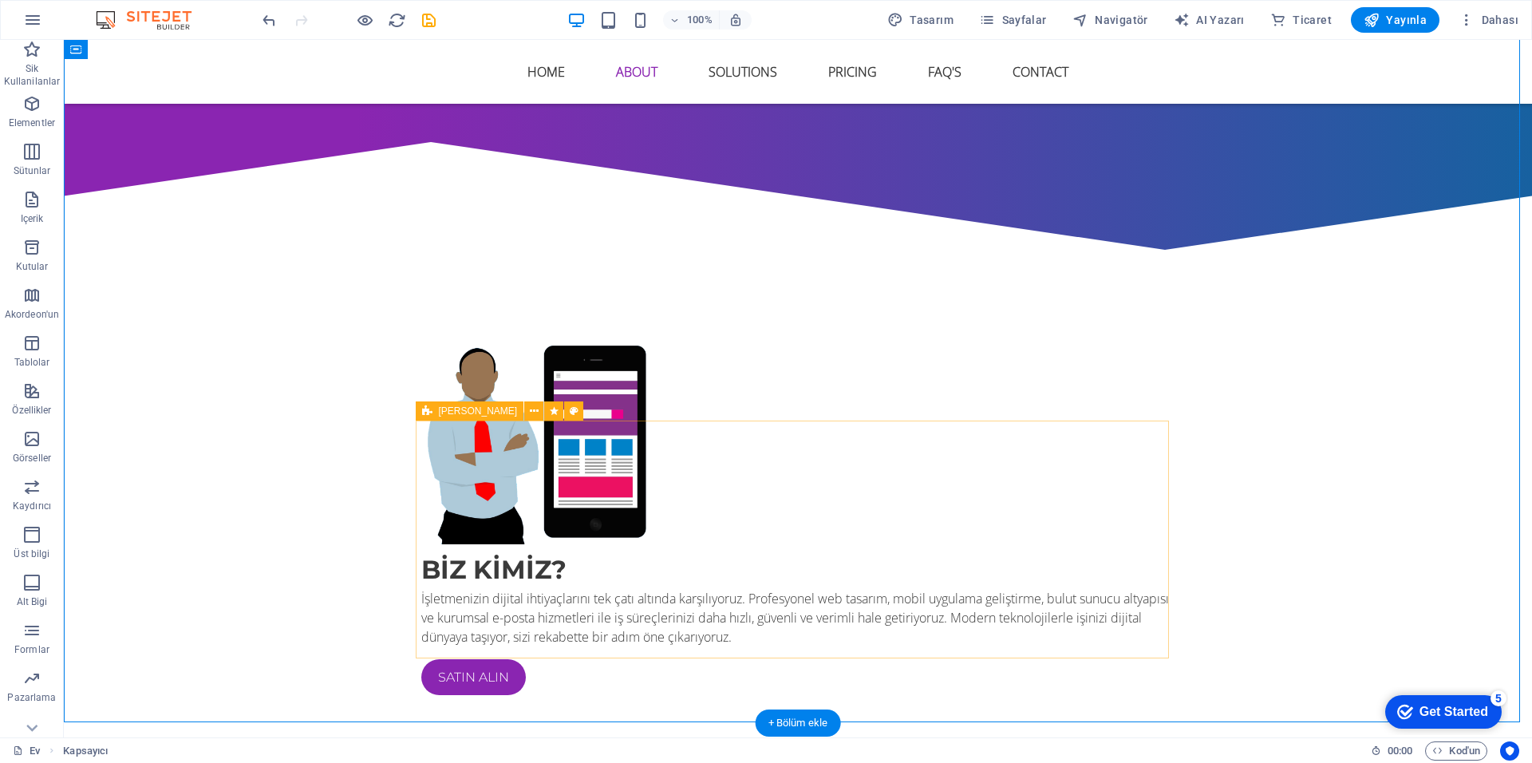
scroll to position [934, 0]
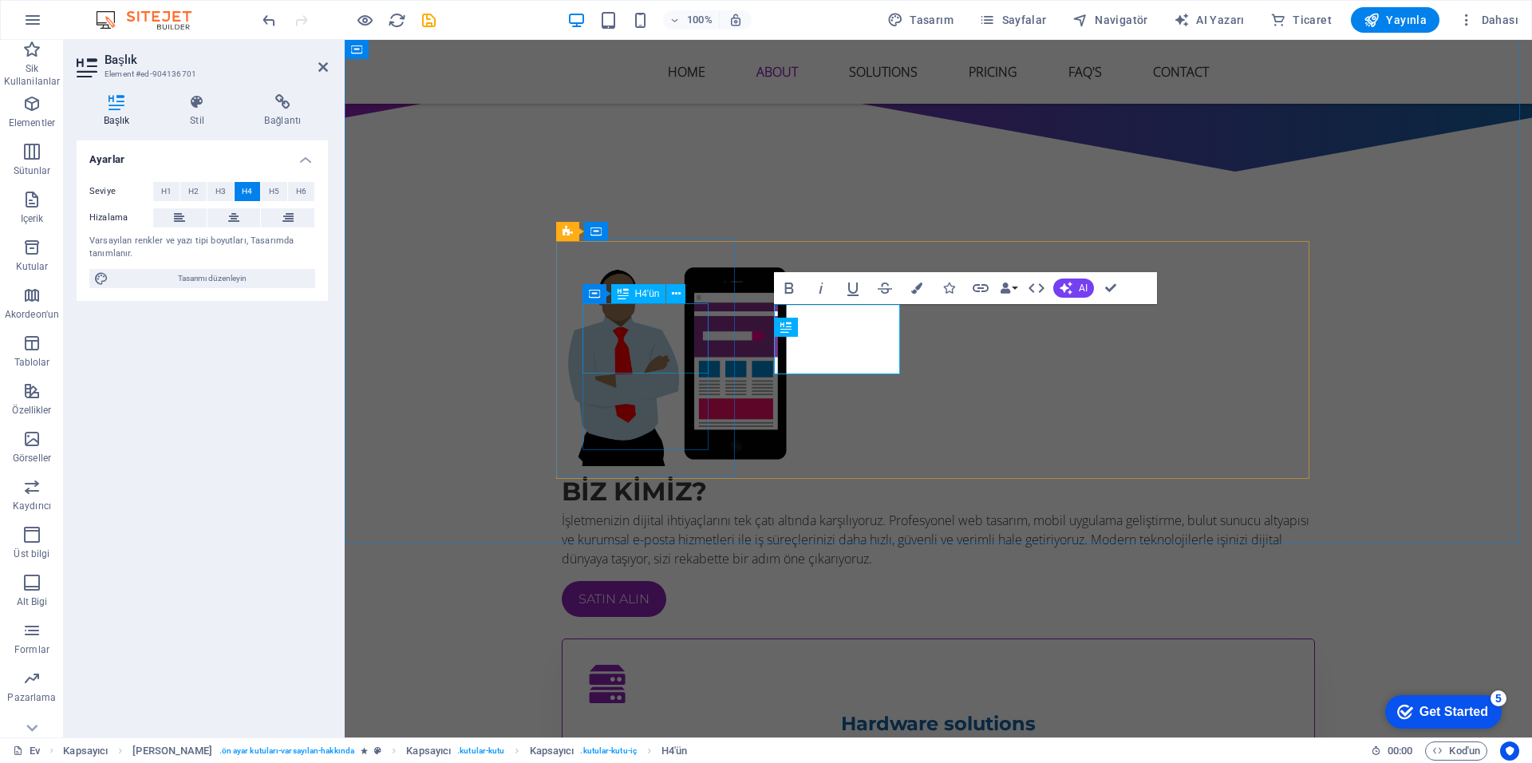
click at [621, 709] on div "Hardware solutions" at bounding box center [938, 723] width 701 height 29
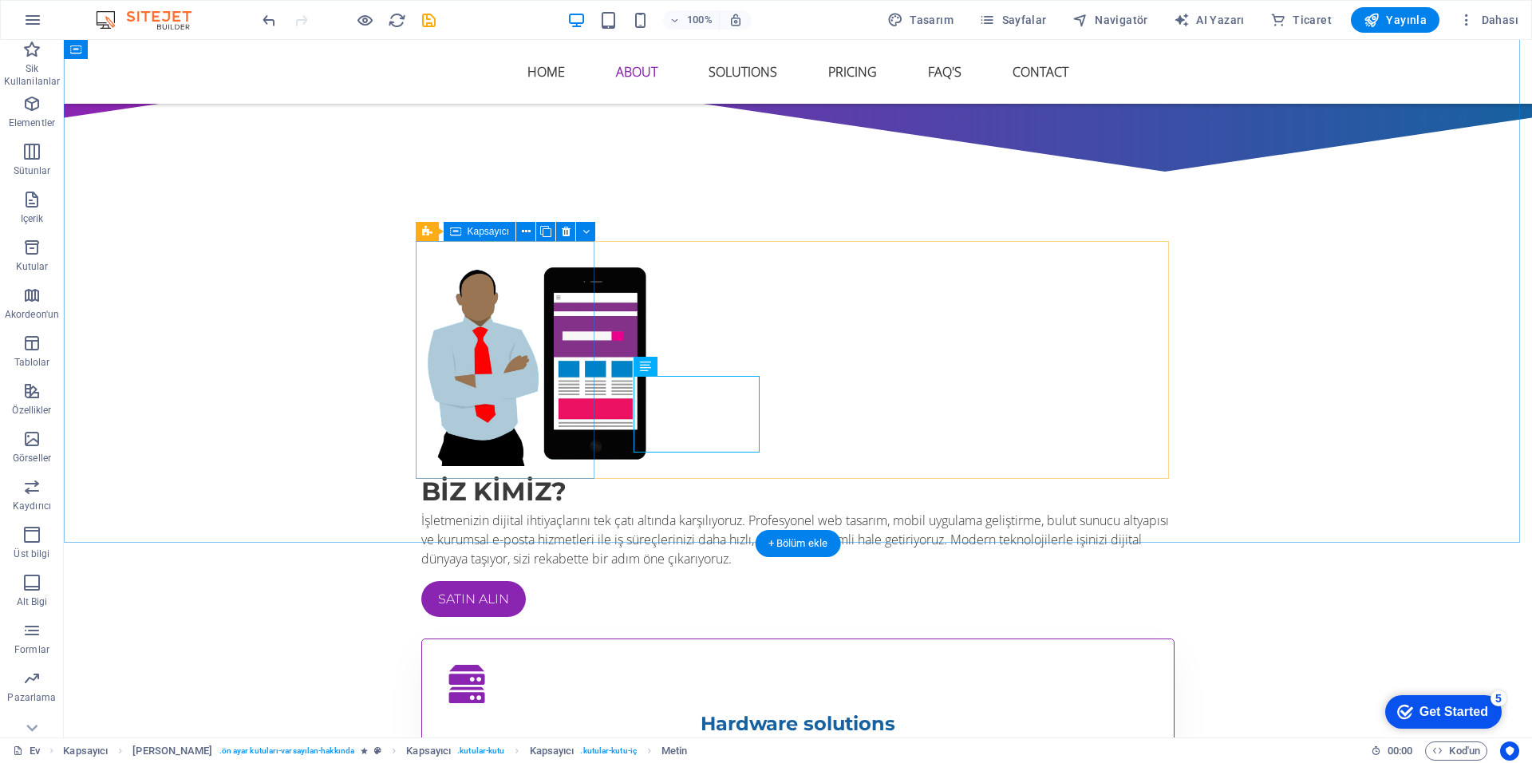
click at [576, 638] on div "Hardware solutions Lorem ipsum dolor sit amet, consectetur adipisicing elit. Ve…" at bounding box center [797, 714] width 753 height 152
click at [541, 709] on div "Hardware solutions" at bounding box center [798, 723] width 701 height 29
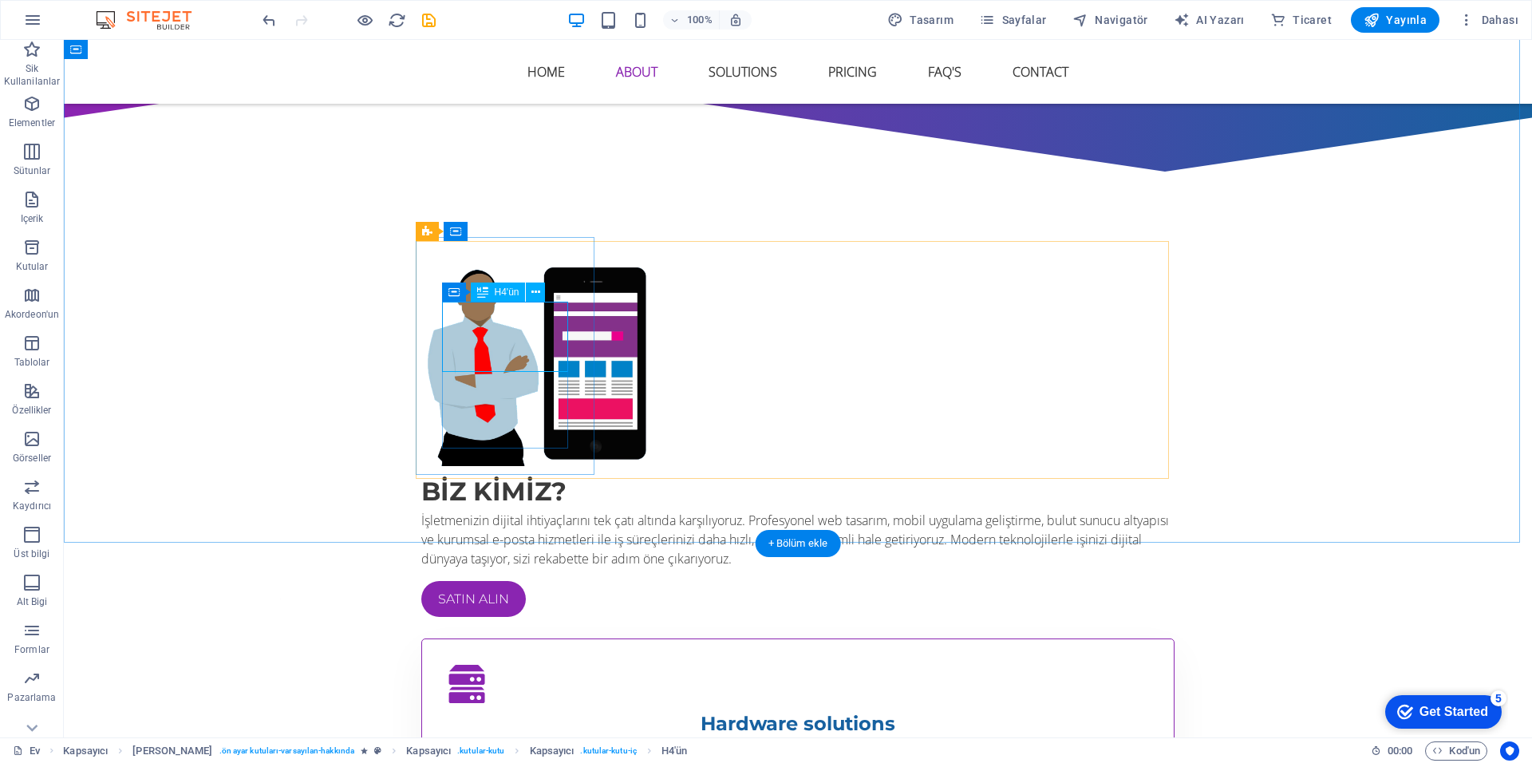
click at [502, 709] on div "Hardware solutions" at bounding box center [798, 723] width 701 height 29
click at [519, 709] on div "Hardware solutions" at bounding box center [798, 723] width 701 height 29
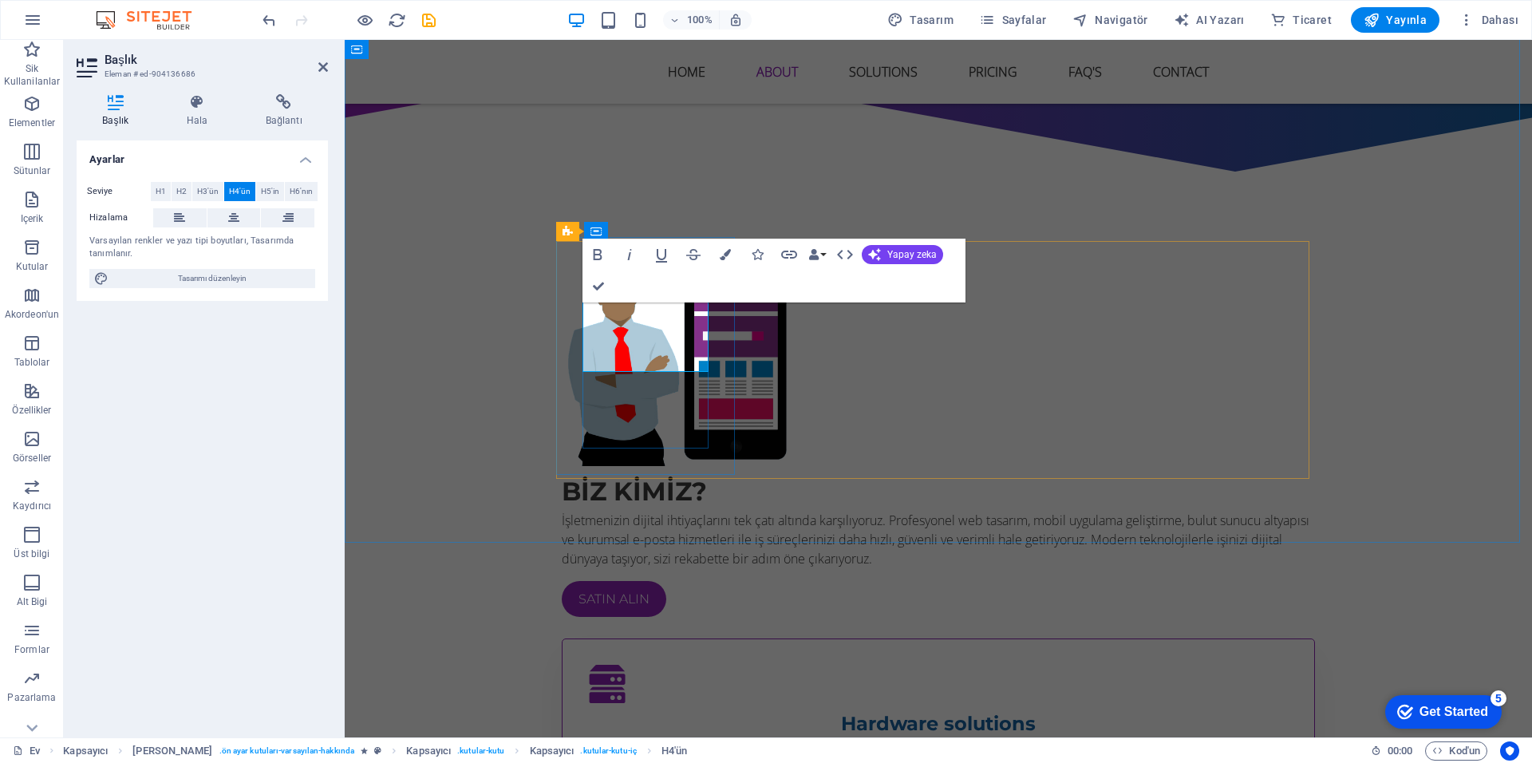
click at [650, 709] on h4 "Hardware solutions" at bounding box center [938, 723] width 701 height 29
drag, startPoint x: 695, startPoint y: 348, endPoint x: 515, endPoint y: 297, distance: 186.7
click at [515, 297] on div "BİZ KİMİZ? İşletmenizin dijital ihtiyaçlarını tek çatı altında karşılıyoruz. Pr…" at bounding box center [938, 763] width 1187 height 1138
click at [618, 709] on h4 "Hardware solutions" at bounding box center [938, 723] width 701 height 29
click at [677, 709] on h4 "Hardware solutions" at bounding box center [938, 723] width 701 height 29
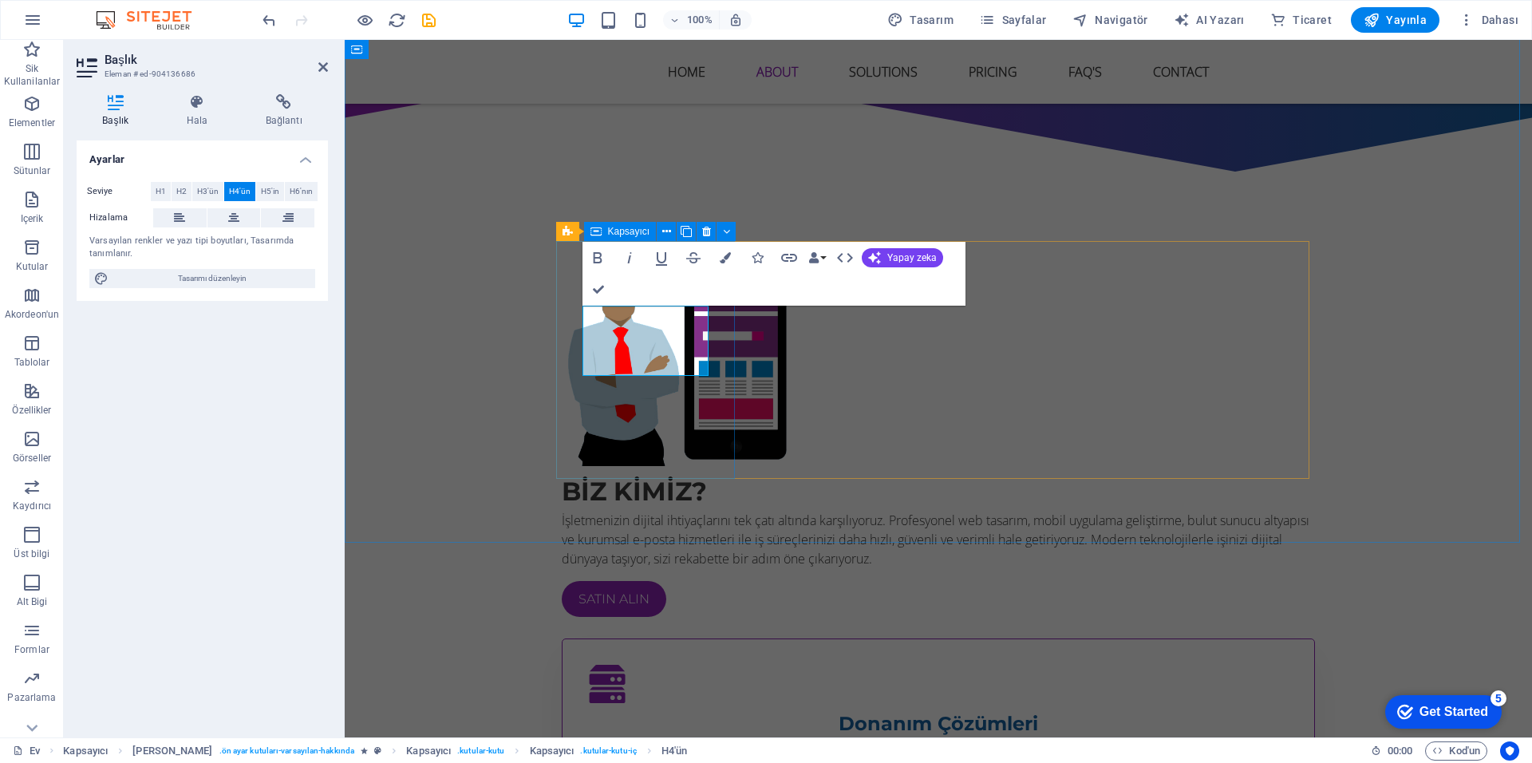
click at [617, 638] on div "​Donanım Çözümleri Lorem ipsum dolor sit amet, consectetur adipisicing elit. Ve…" at bounding box center [938, 714] width 753 height 152
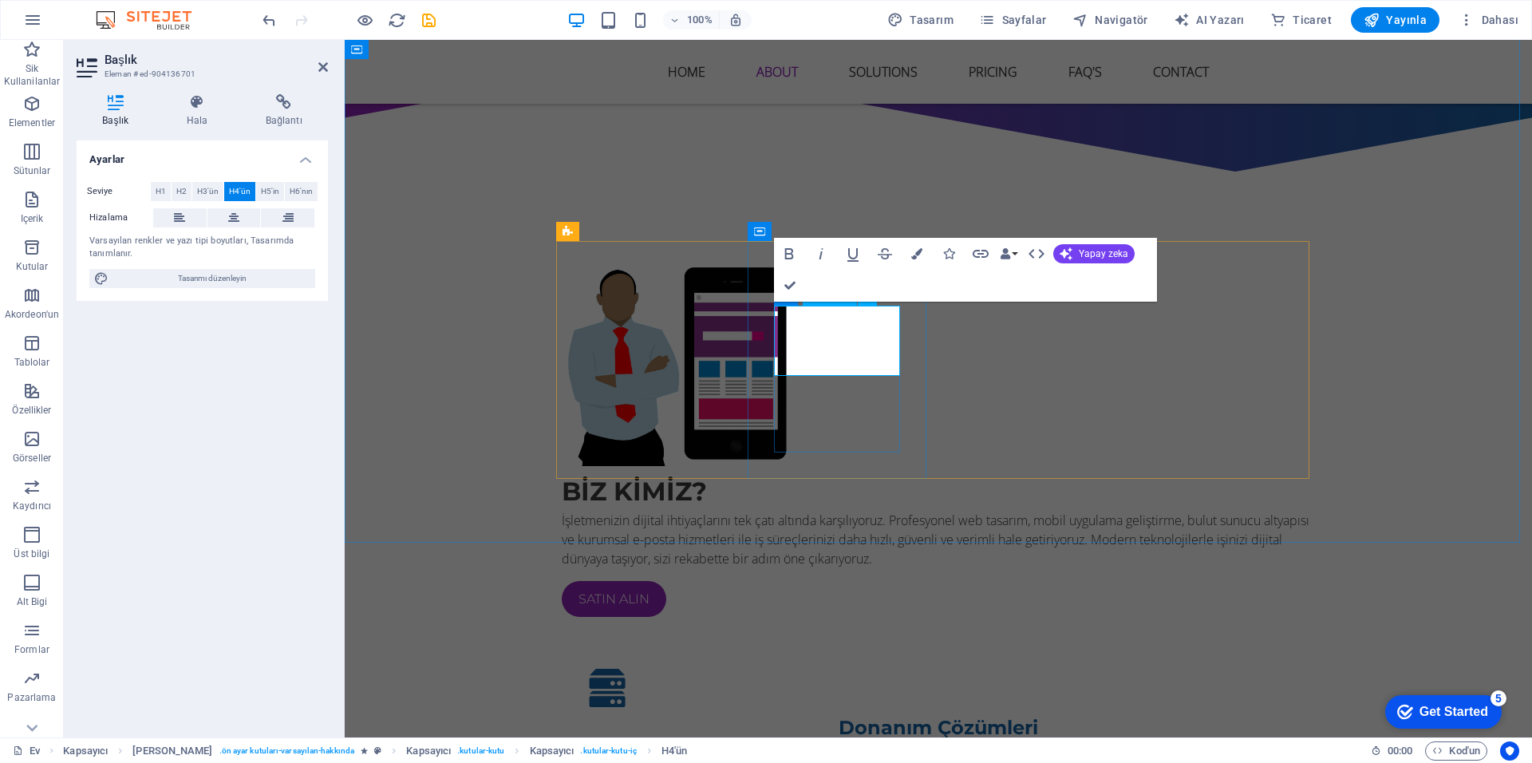
click at [752, 542] on div "BİZ KİMİZ? İşletmenizin dijital ihtiyaçlarını tek çatı altında karşılıyoruz. Pr…" at bounding box center [938, 763] width 1187 height 1138
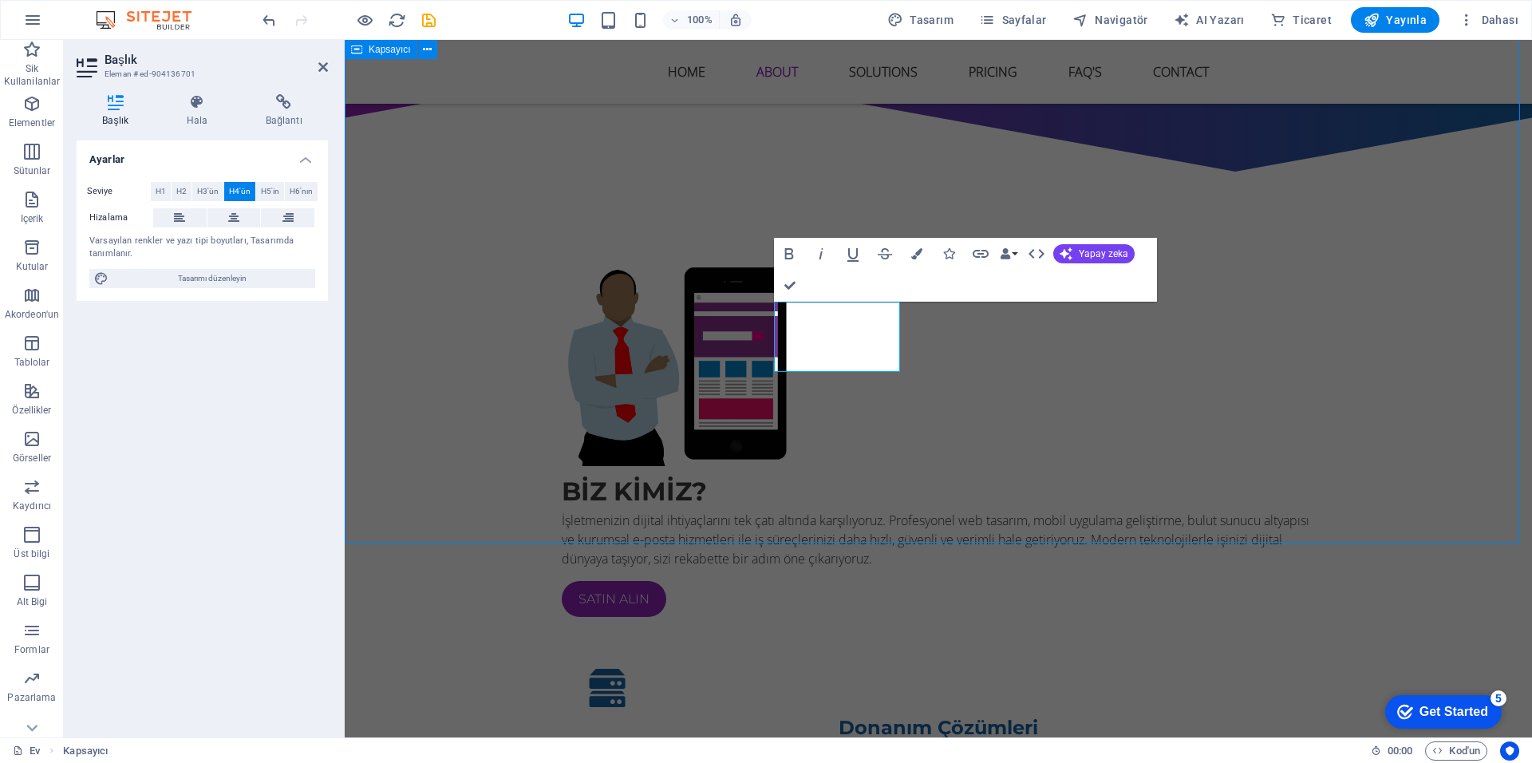
click at [1033, 501] on div "BİZ KİMİZ? İşletmenizin dijital ihtiyaçlarını tek çatı altında karşılıyoruz. Pr…" at bounding box center [938, 763] width 1187 height 1138
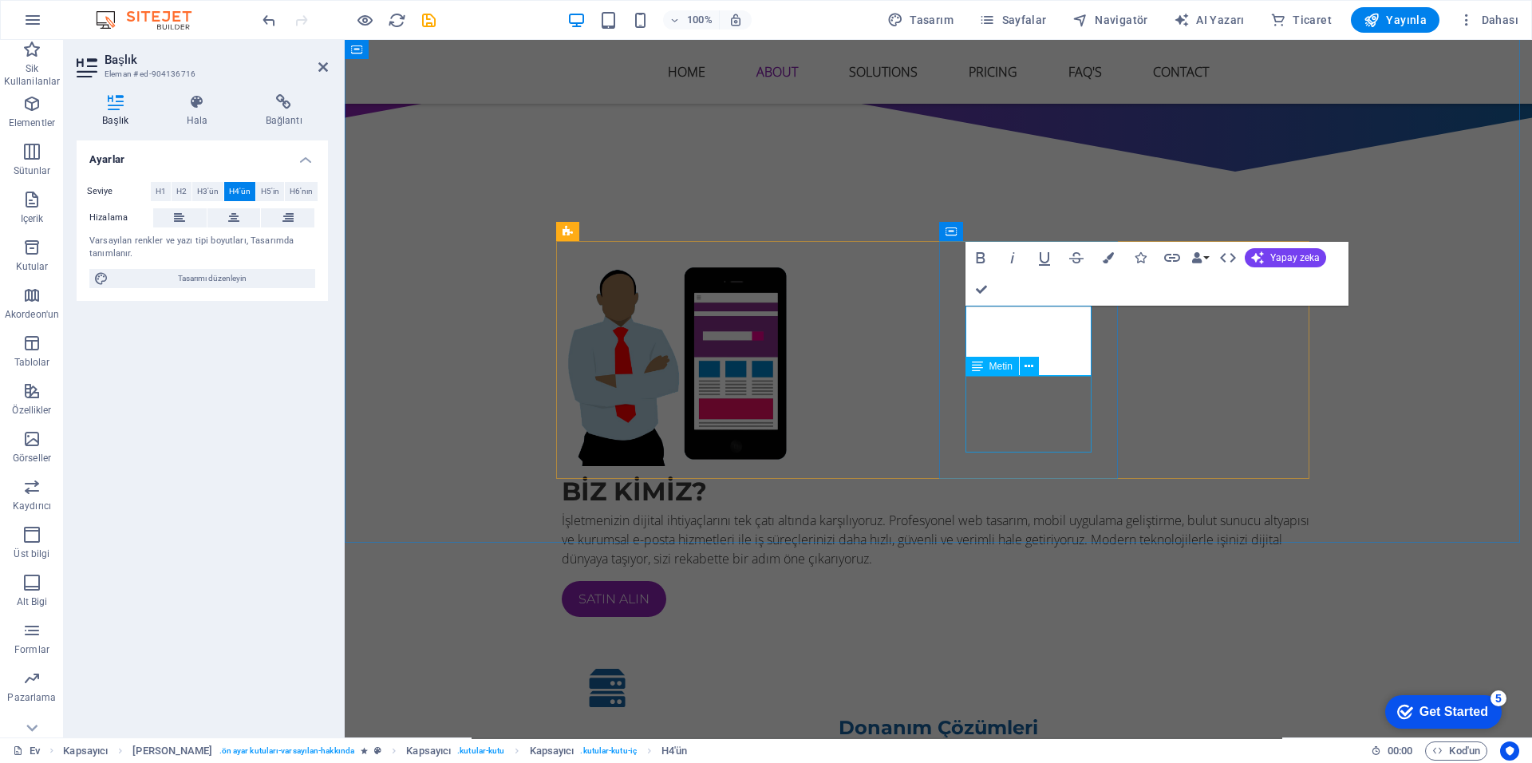
scroll to position [0, 4]
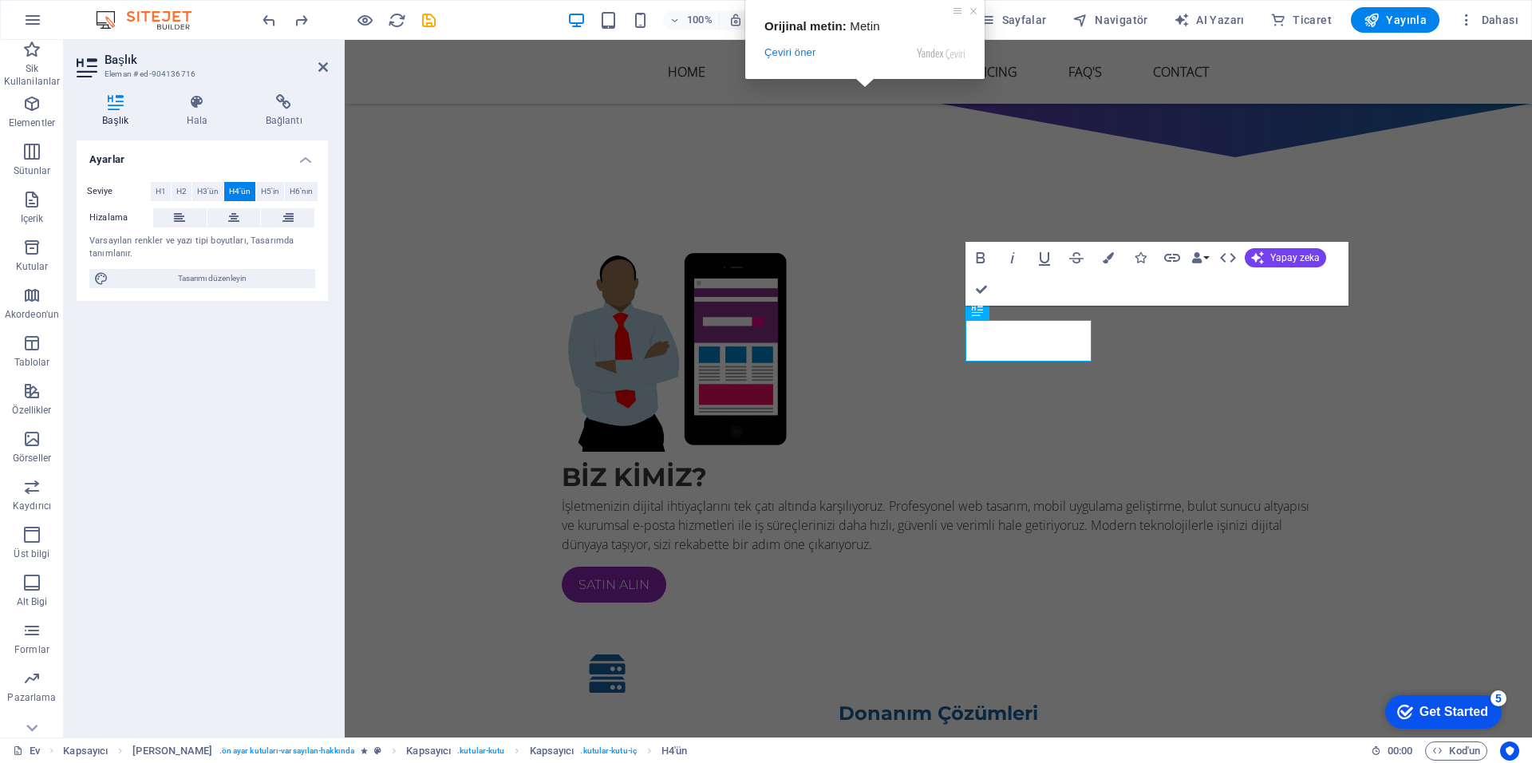
scroll to position [934, 0]
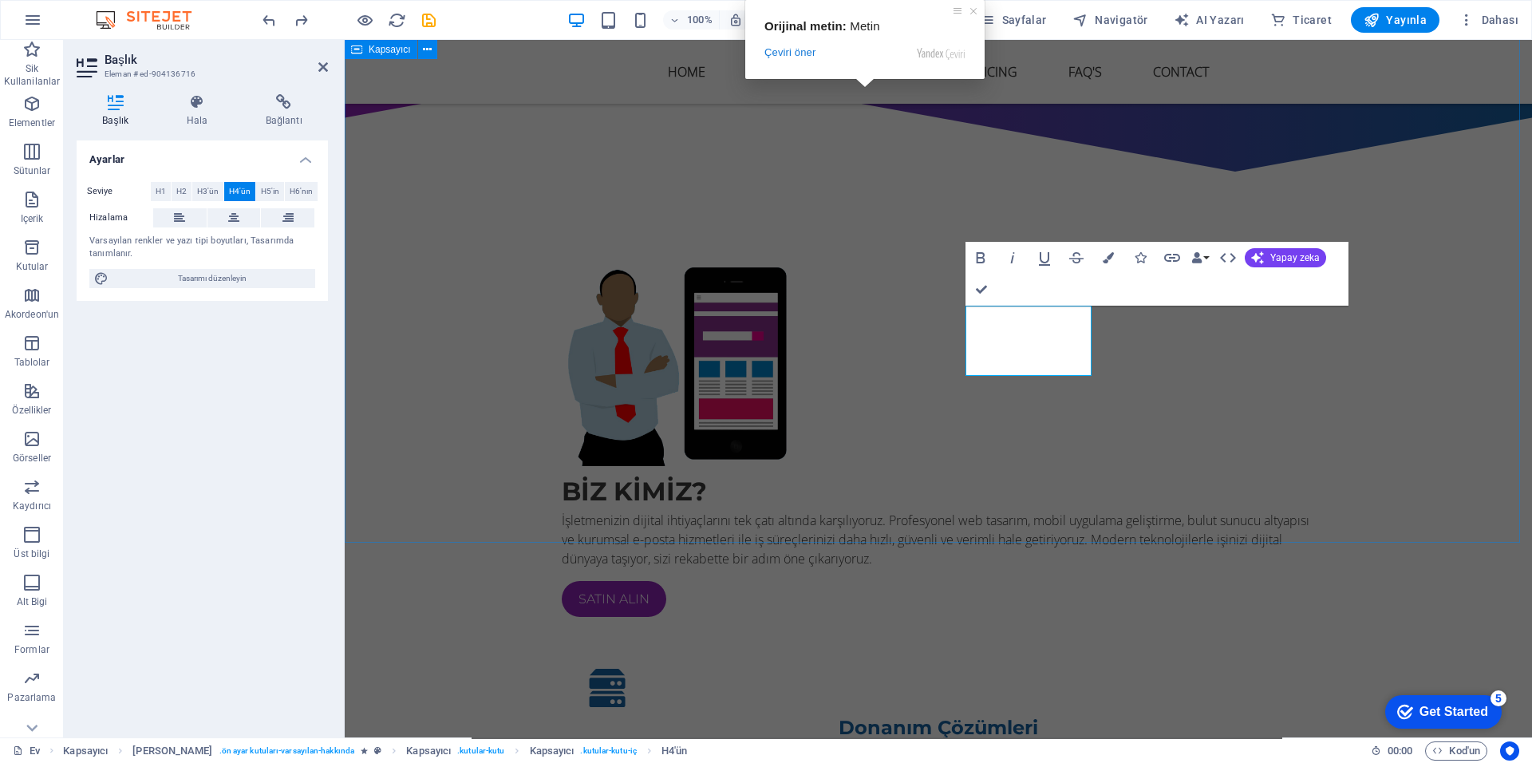
click at [1369, 194] on div "BİZ KİMİZ? İşletmenizin dijital ihtiyaçlarını tek çatı altında karşılıyoruz. Pr…" at bounding box center [938, 763] width 1187 height 1138
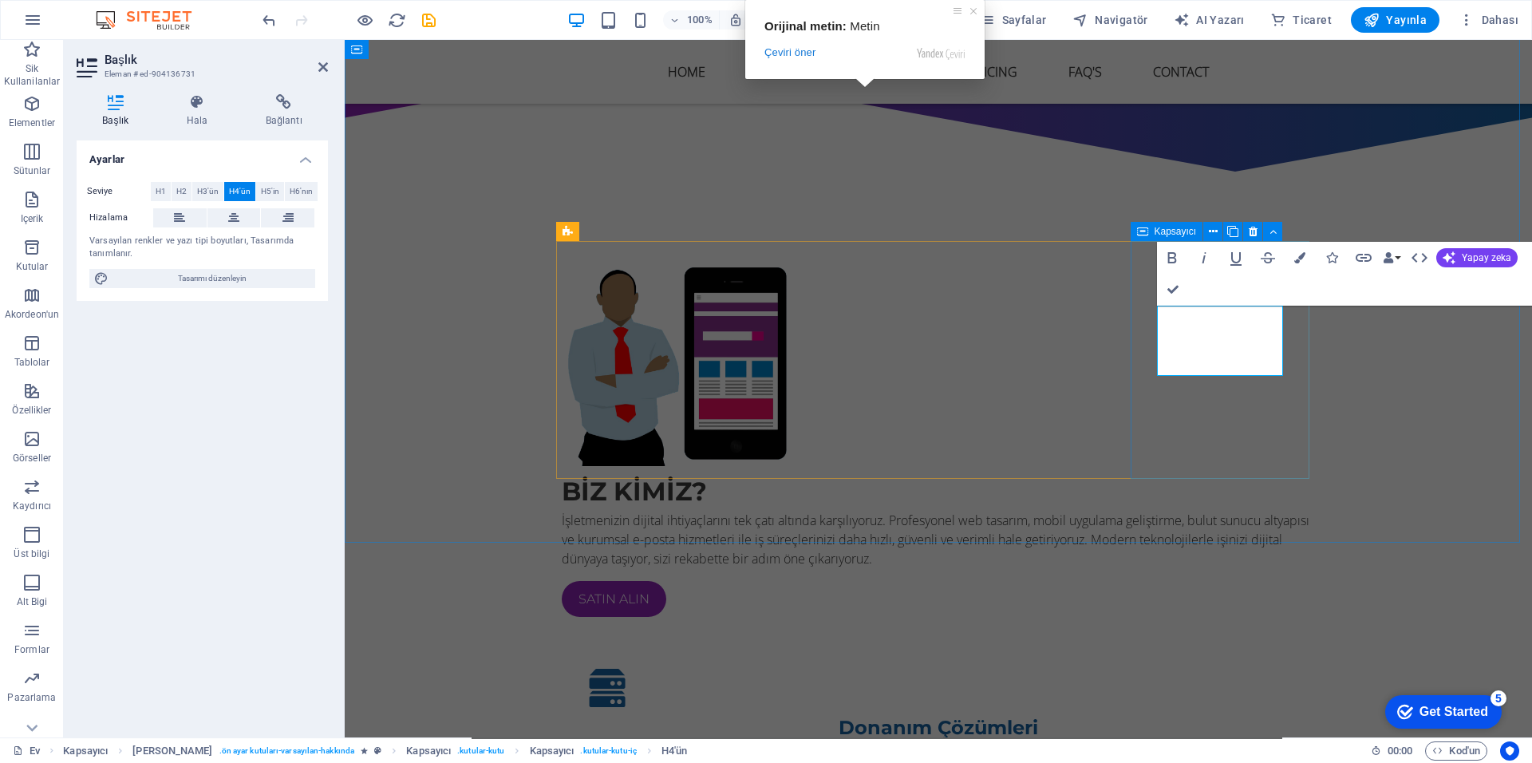
click at [1060, 472] on div "BİZ KİMİZ? İşletmenizin dijital ihtiyaçlarını tek çatı altında karşılıyoruz. Pr…" at bounding box center [938, 544] width 753 height 144
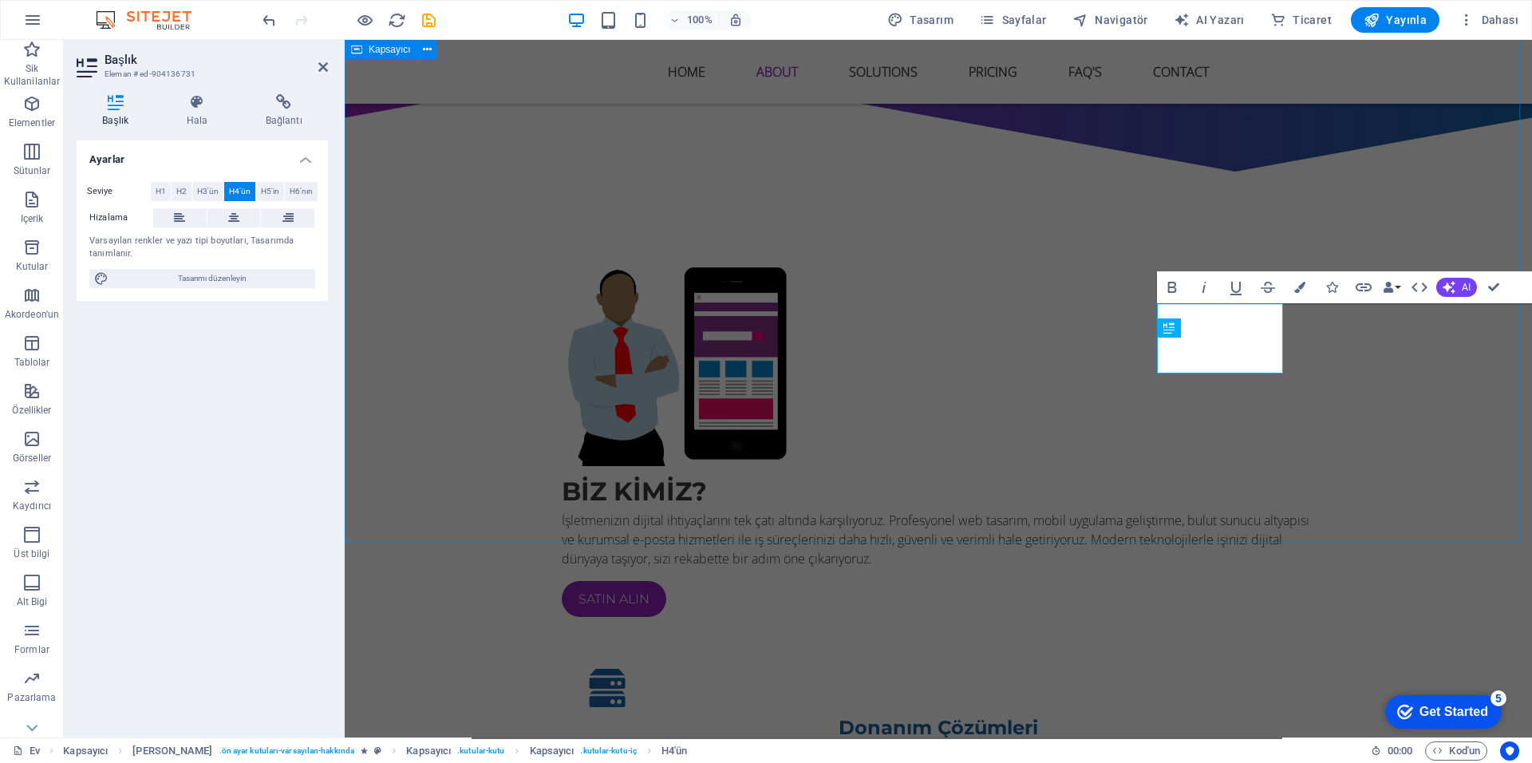
click at [1052, 497] on div "BİZ KİMİZ? İşletmenizin dijital ihtiyaçlarını tek çatı altında karşılıyoruz. Pr…" at bounding box center [938, 763] width 1187 height 1138
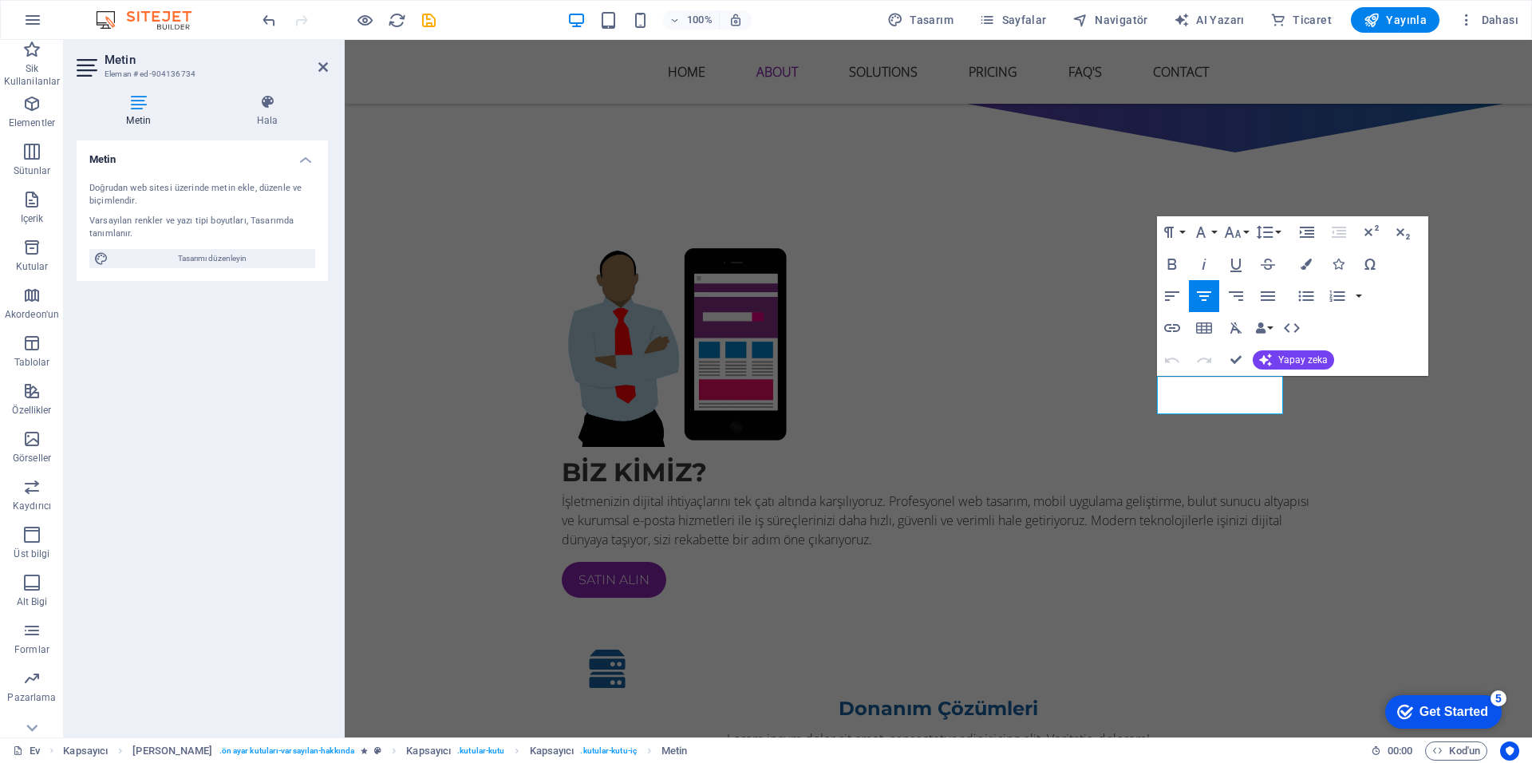
scroll to position [944, 0]
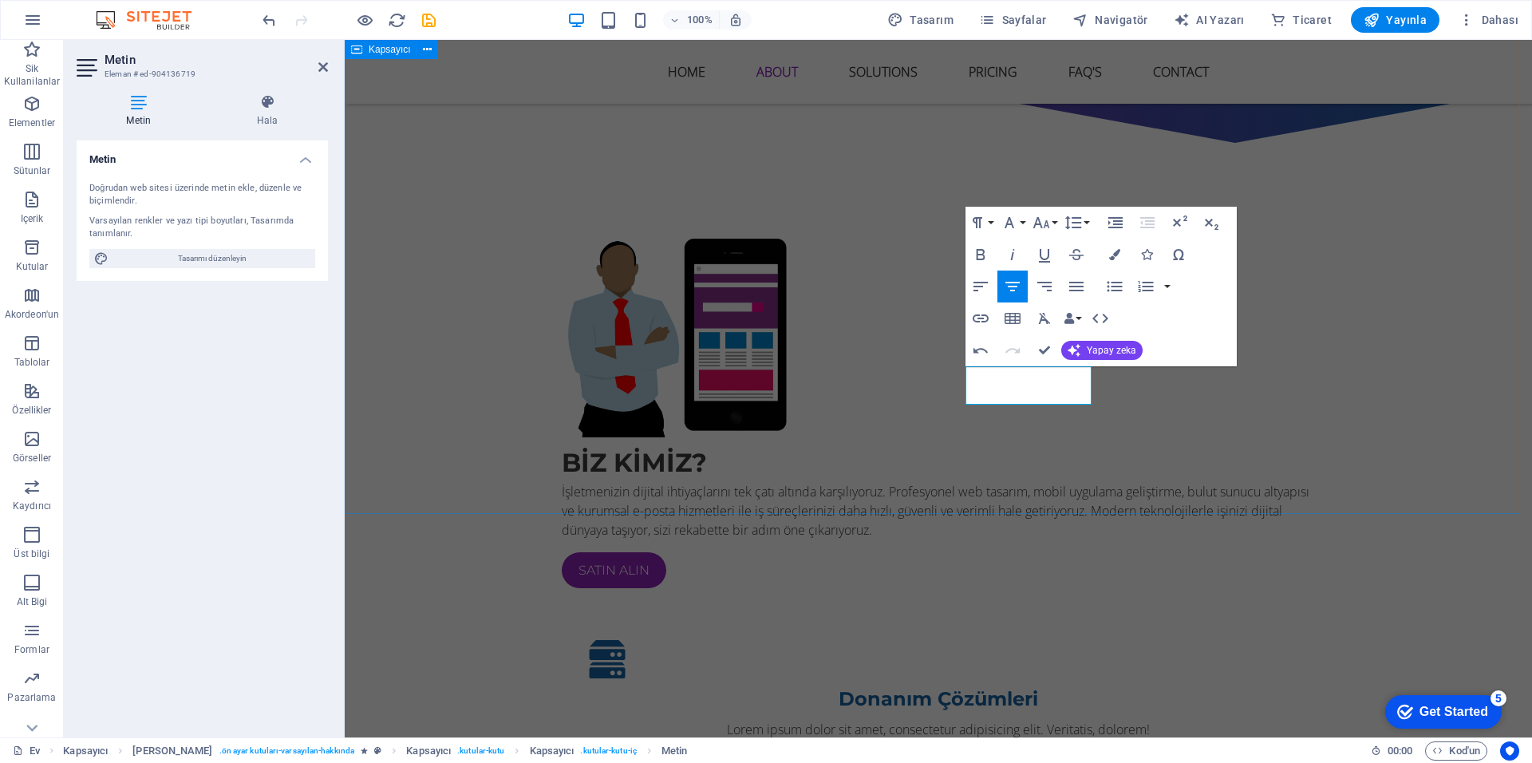
scroll to position [954, 0]
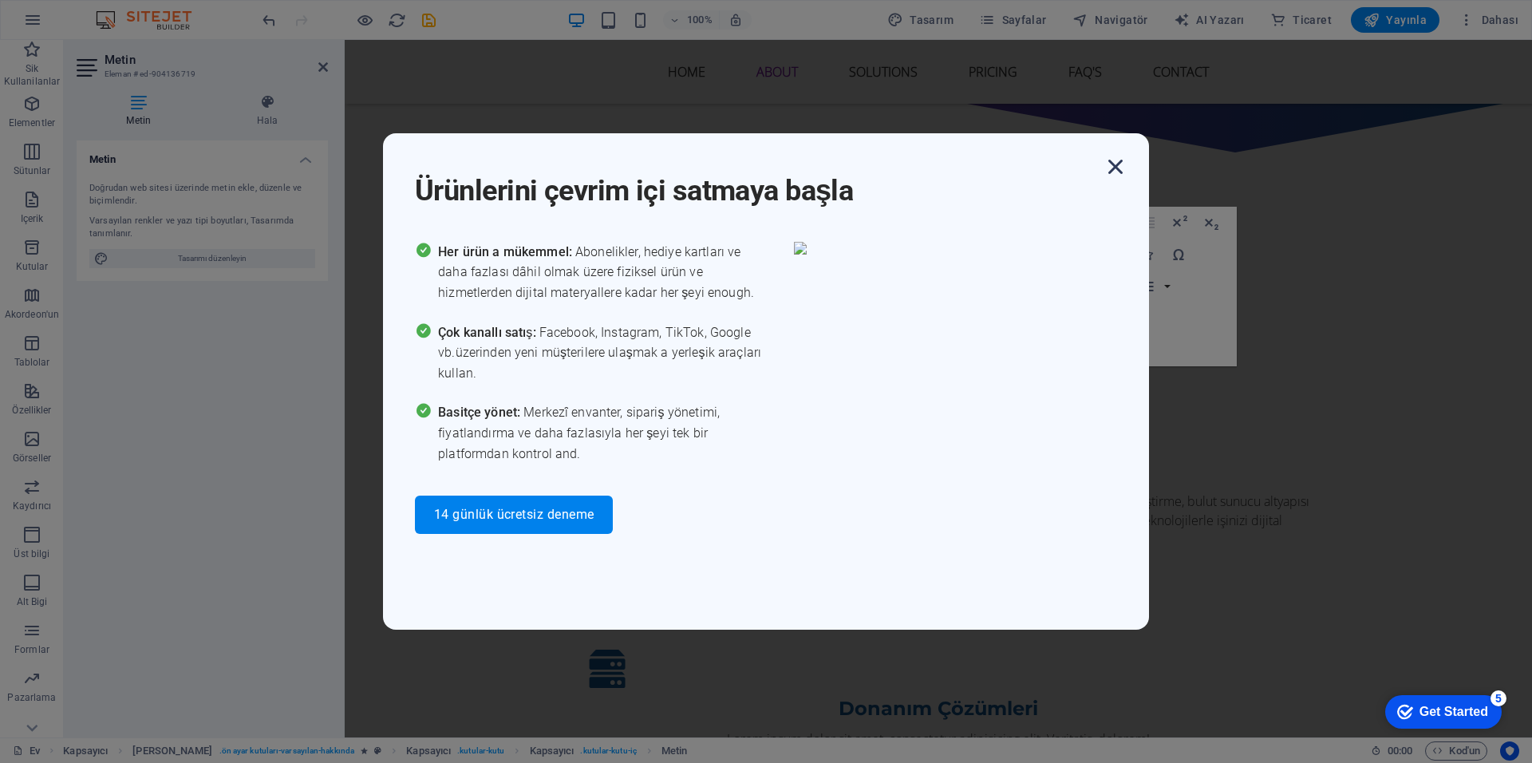
click at [1109, 175] on icon "button" at bounding box center [1115, 166] width 29 height 29
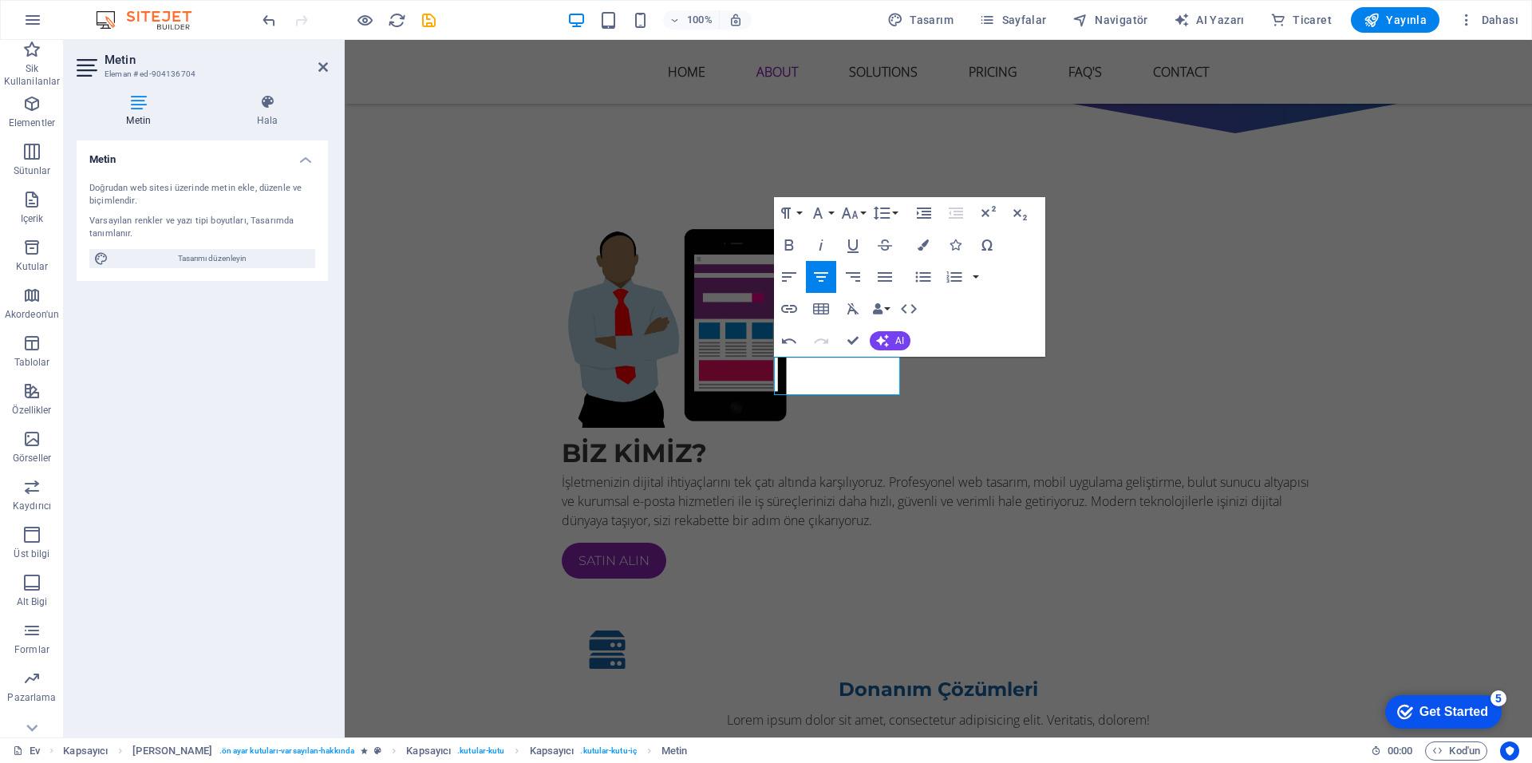
scroll to position [963, 0]
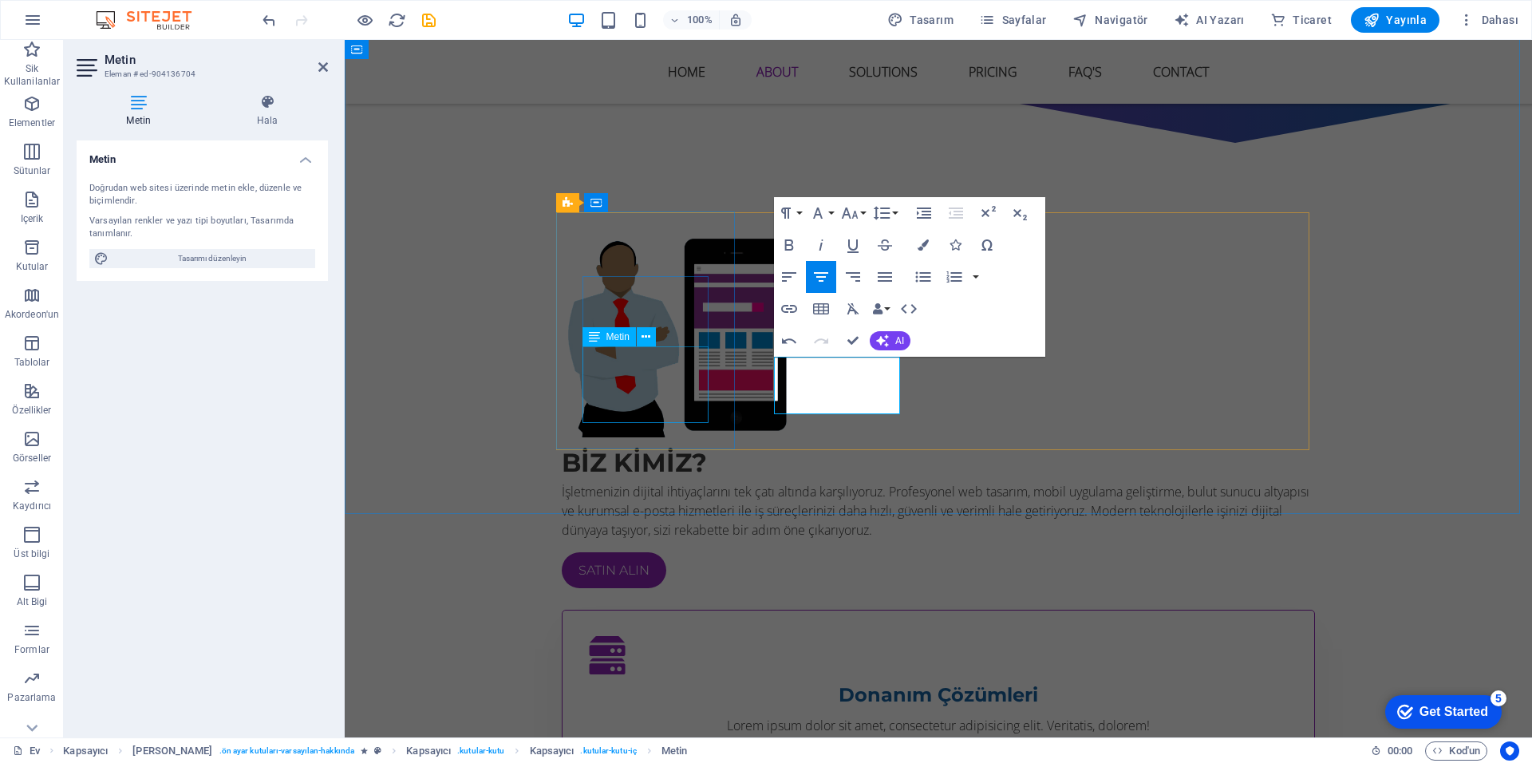
click at [616, 716] on div "Lorem ipsum dolor sit amet, consectetur adipisicing elit. Veritatis, dolorem!" at bounding box center [938, 725] width 701 height 19
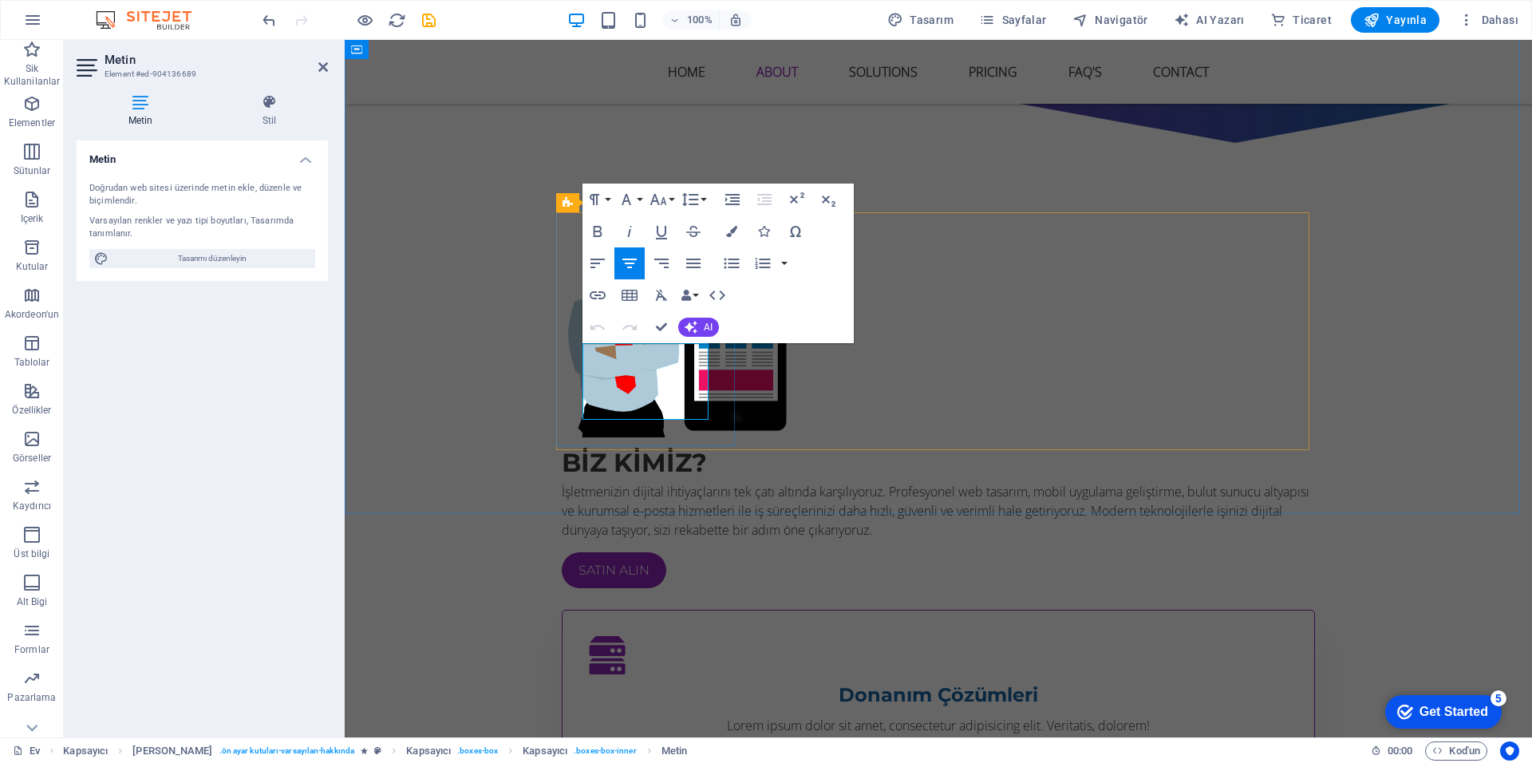
click at [650, 716] on p "Lorem ipsum dolor sit amet, consectetur adipisicing elit. Veritatis, dolorem!" at bounding box center [938, 725] width 701 height 19
click at [630, 716] on p "​Donanımsal olarak Dedicaded sunucu yada VDS sunucu sağlamaktayız." at bounding box center [938, 725] width 701 height 19
click at [614, 716] on p "​Donanımsal olarak Dedicaded sunucu yada VDS sunucu sağlamaktayız." at bounding box center [938, 725] width 701 height 19
drag, startPoint x: 653, startPoint y: 370, endPoint x: 594, endPoint y: 374, distance: 59.2
click at [594, 716] on p "​Donanımsal olarak Dedicaded sunucu yada VDS sunucu sağlamaktayız." at bounding box center [938, 725] width 701 height 19
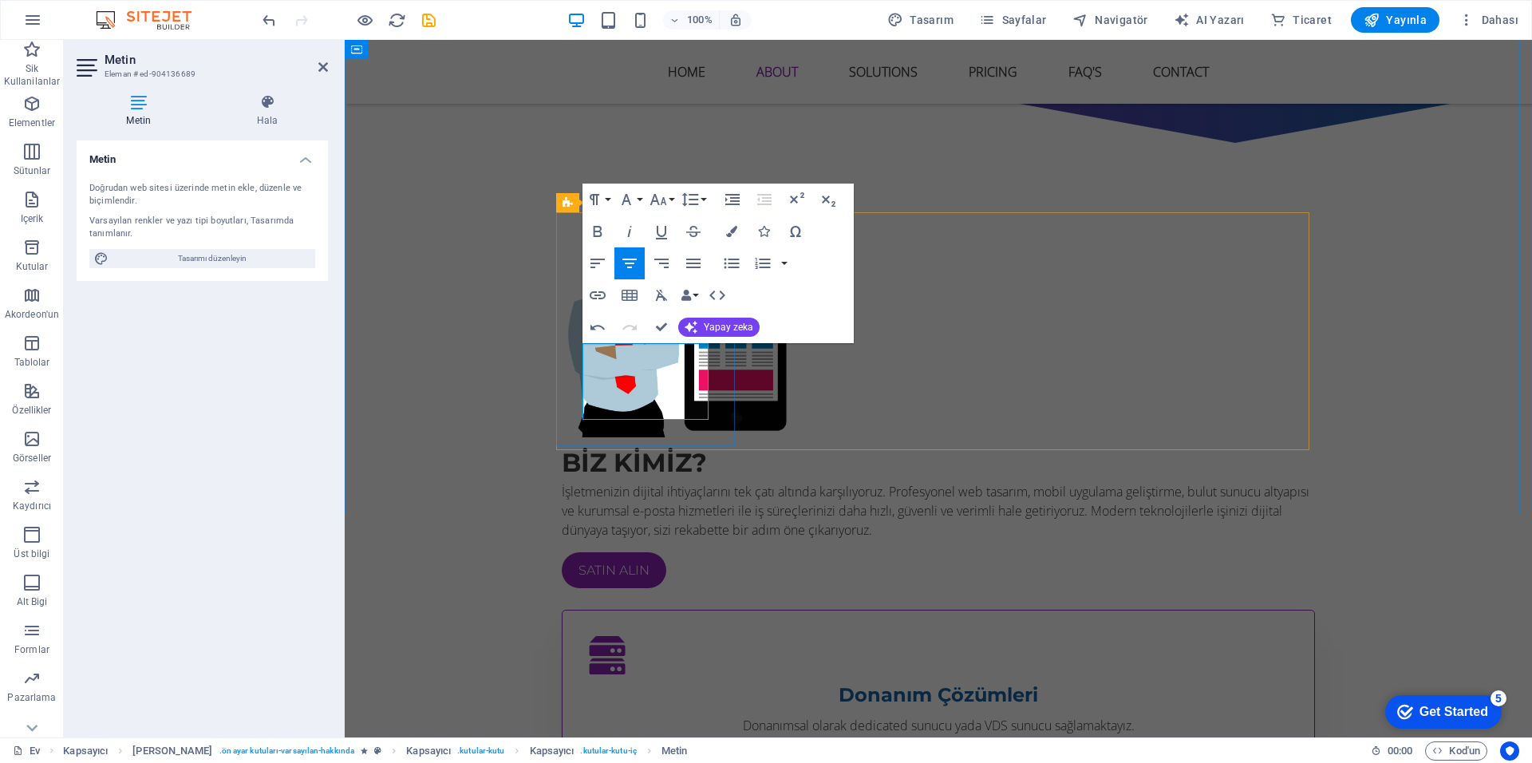
scroll to position [0, 6]
click at [598, 716] on p "Donanımsal olarak dedicated sunucu yada VDS sunucu sağlamaktayız." at bounding box center [938, 725] width 701 height 19
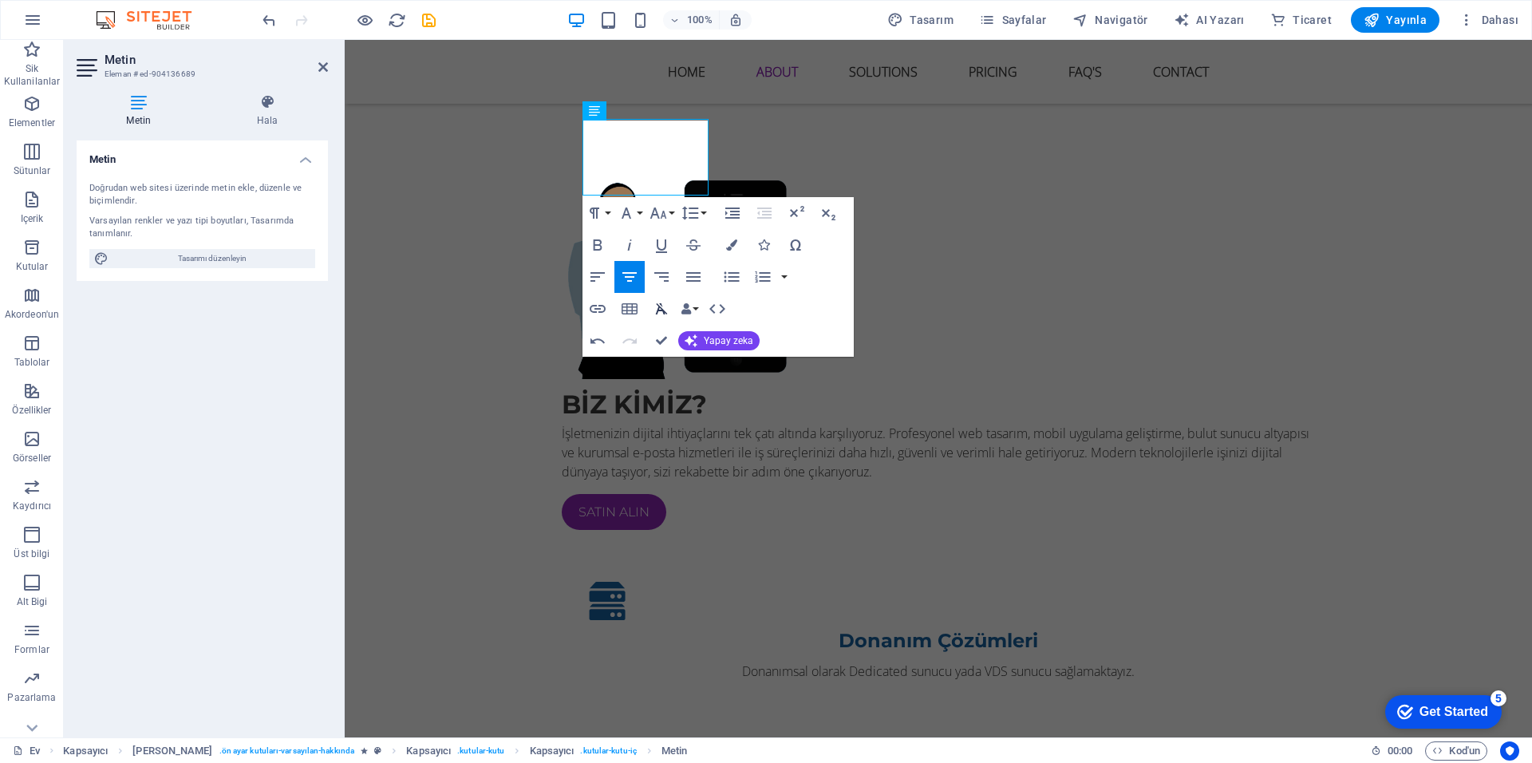
scroll to position [1202, 0]
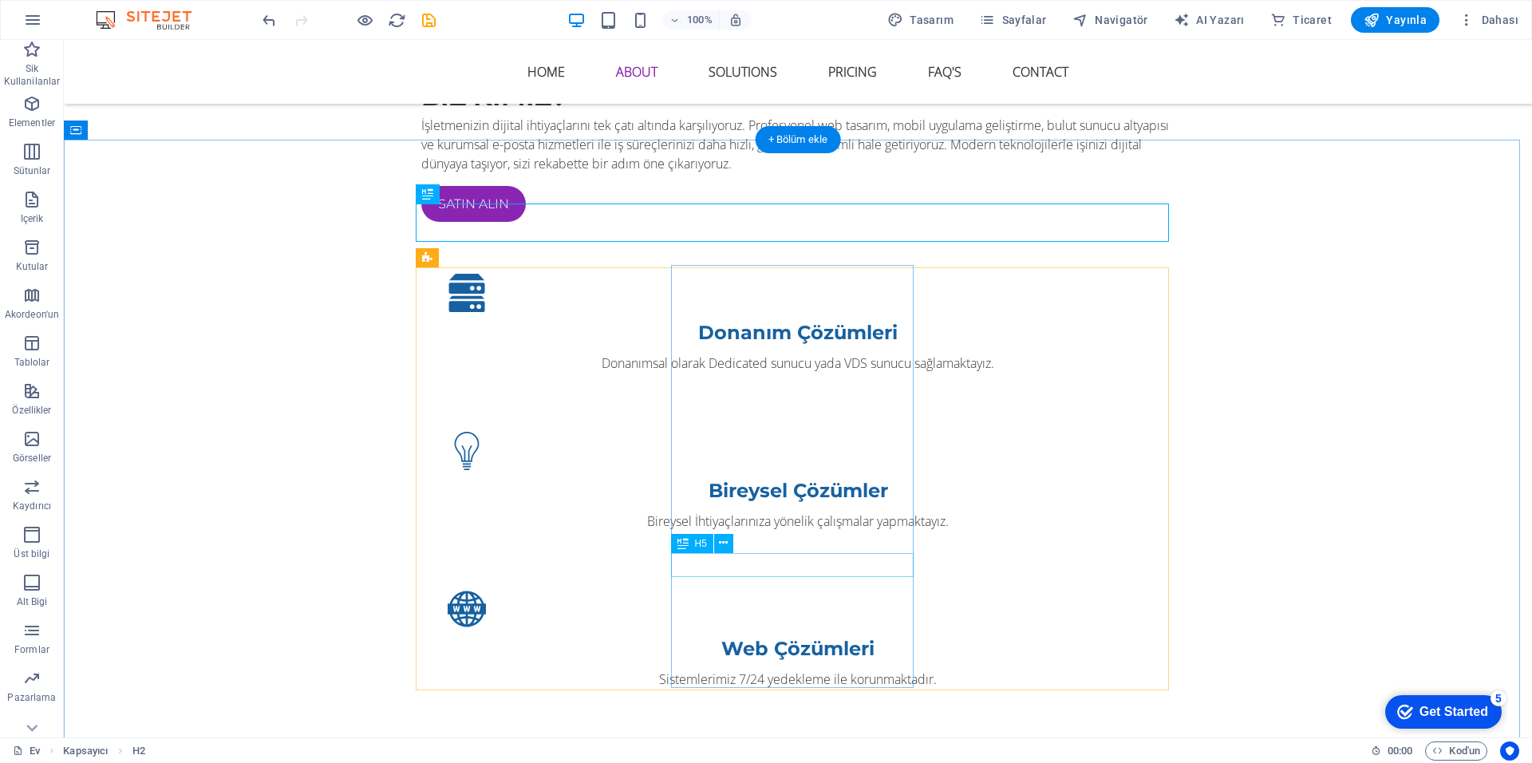
scroll to position [1362, 0]
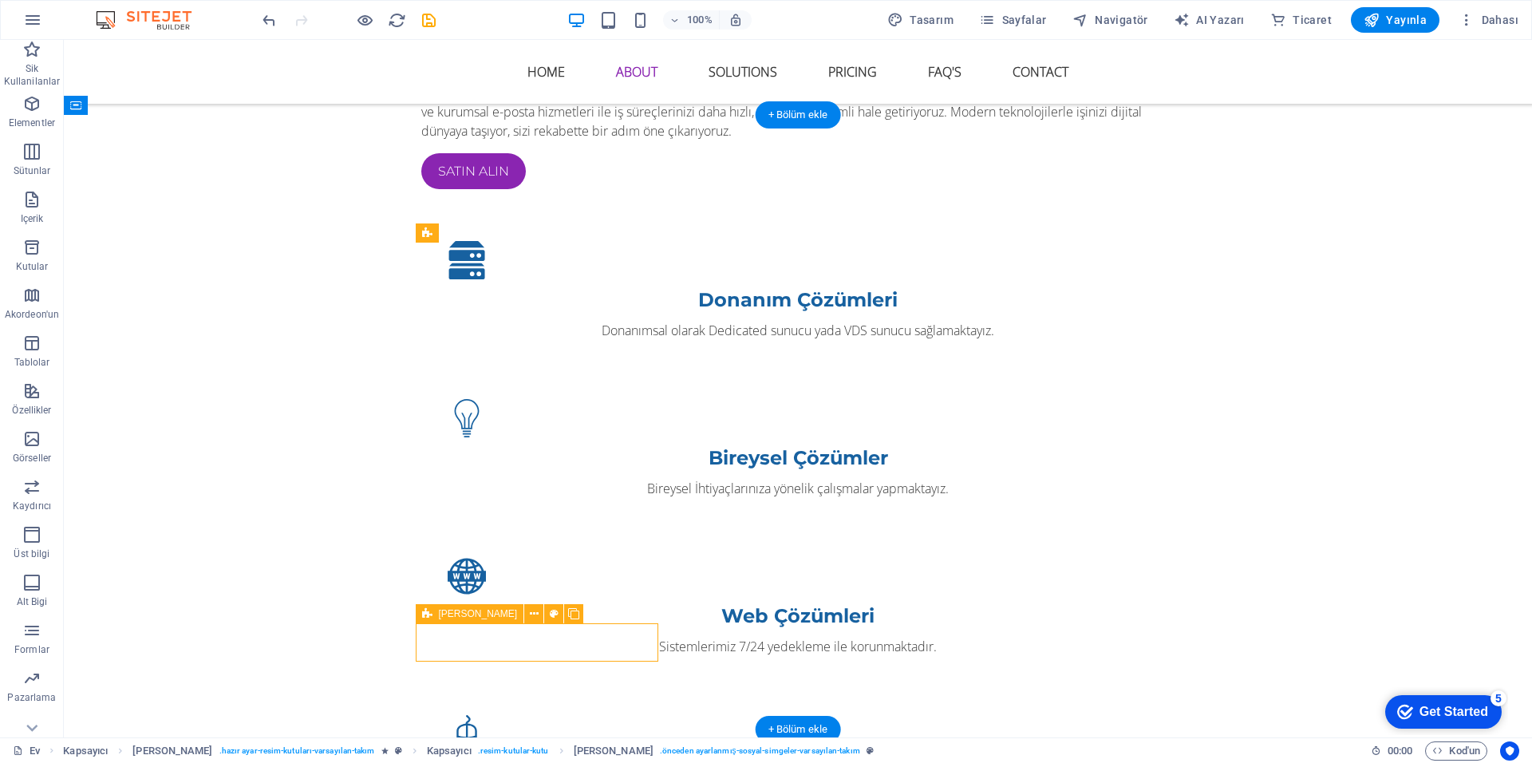
drag, startPoint x: 574, startPoint y: 721, endPoint x: 584, endPoint y: 688, distance: 34.3
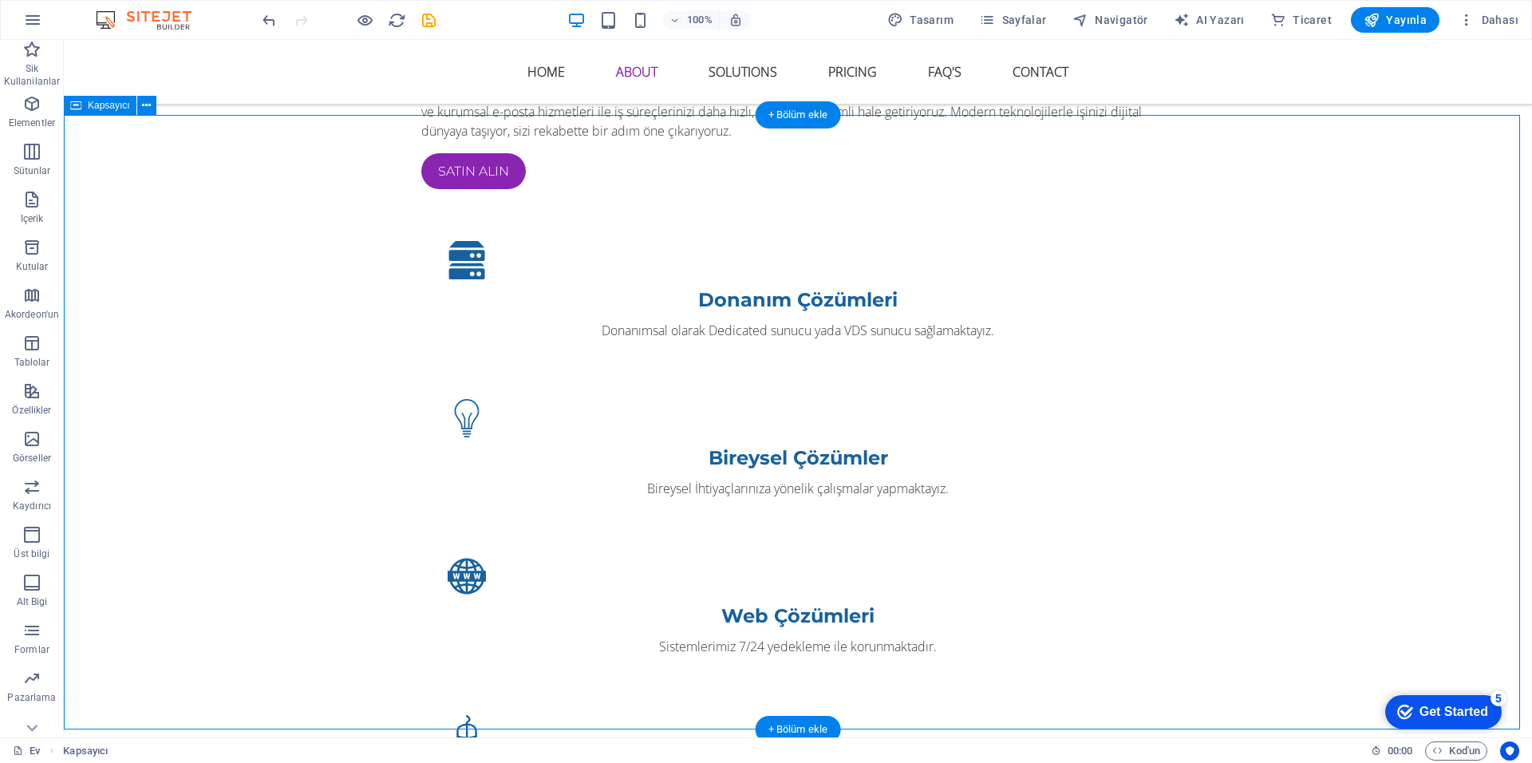
scroll to position [1379, 0]
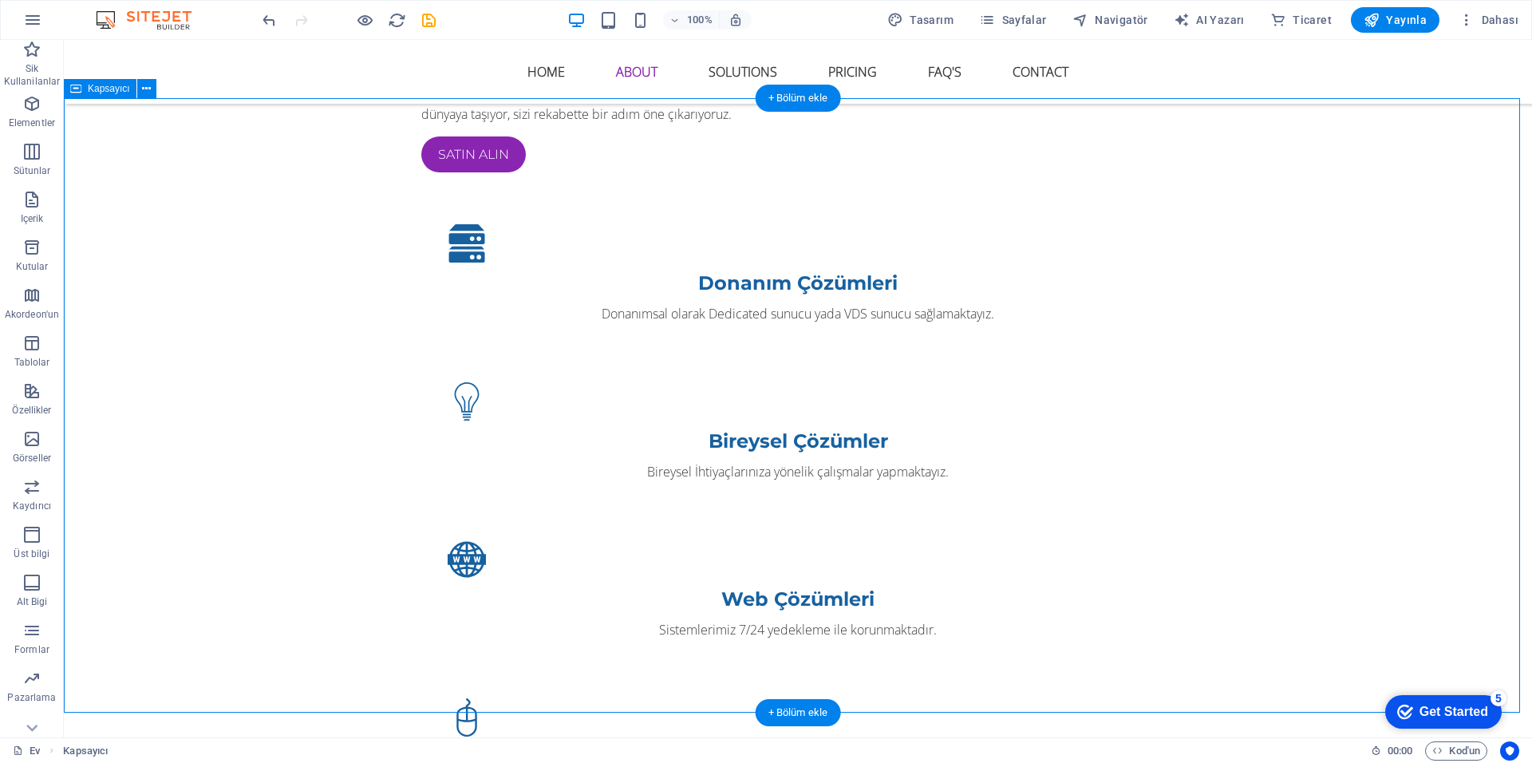
drag, startPoint x: 585, startPoint y: 685, endPoint x: 521, endPoint y: 485, distance: 210.2
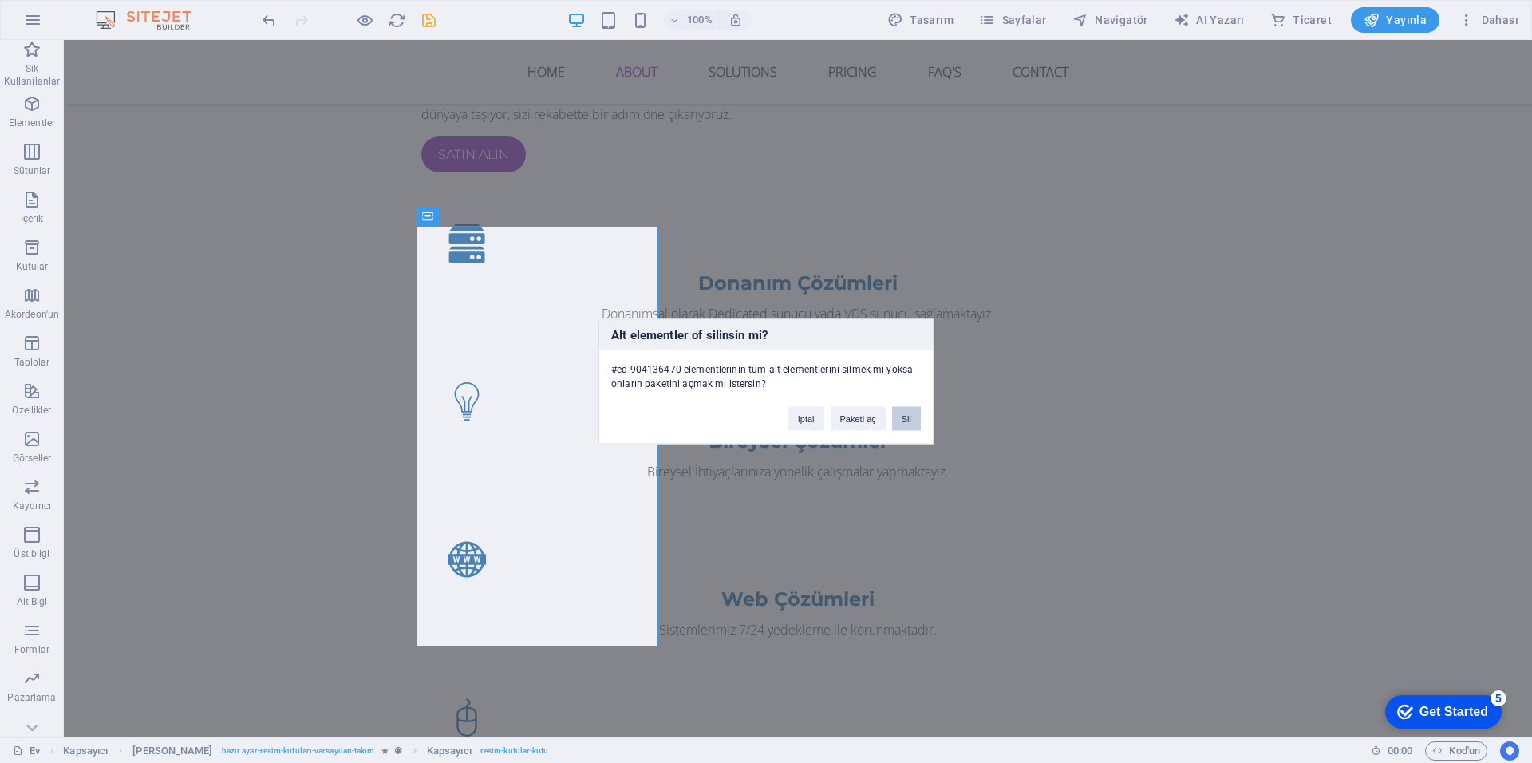
click at [910, 421] on body "Individual Home Sik Kullanilanlar Elementler Sütunlar Içerik Kutular Akordeon'u…" at bounding box center [766, 381] width 1532 height 763
click at [910, 421] on ya-tr-span "Sil" at bounding box center [907, 419] width 10 height 10
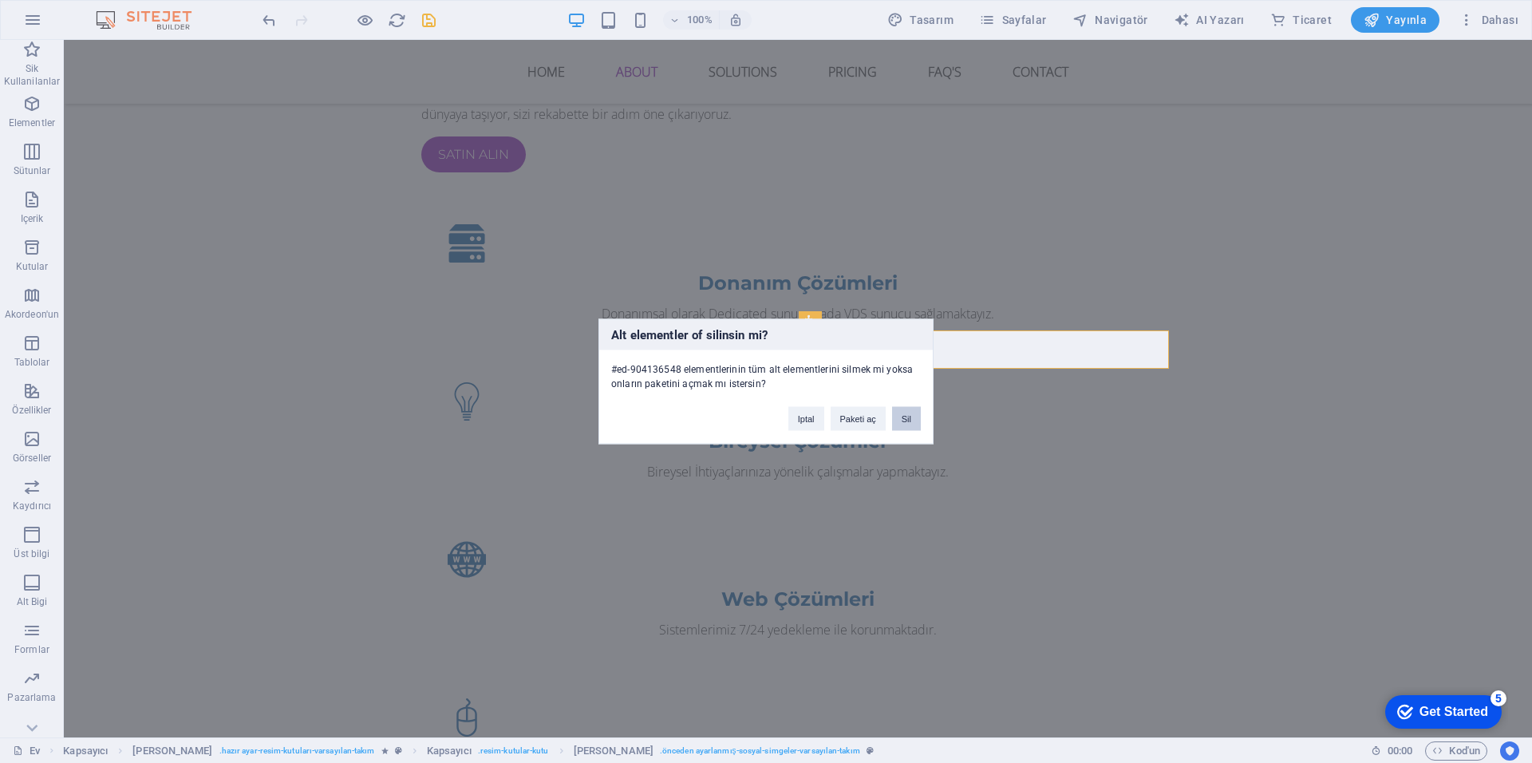
click at [899, 414] on button "Sil" at bounding box center [906, 419] width 29 height 24
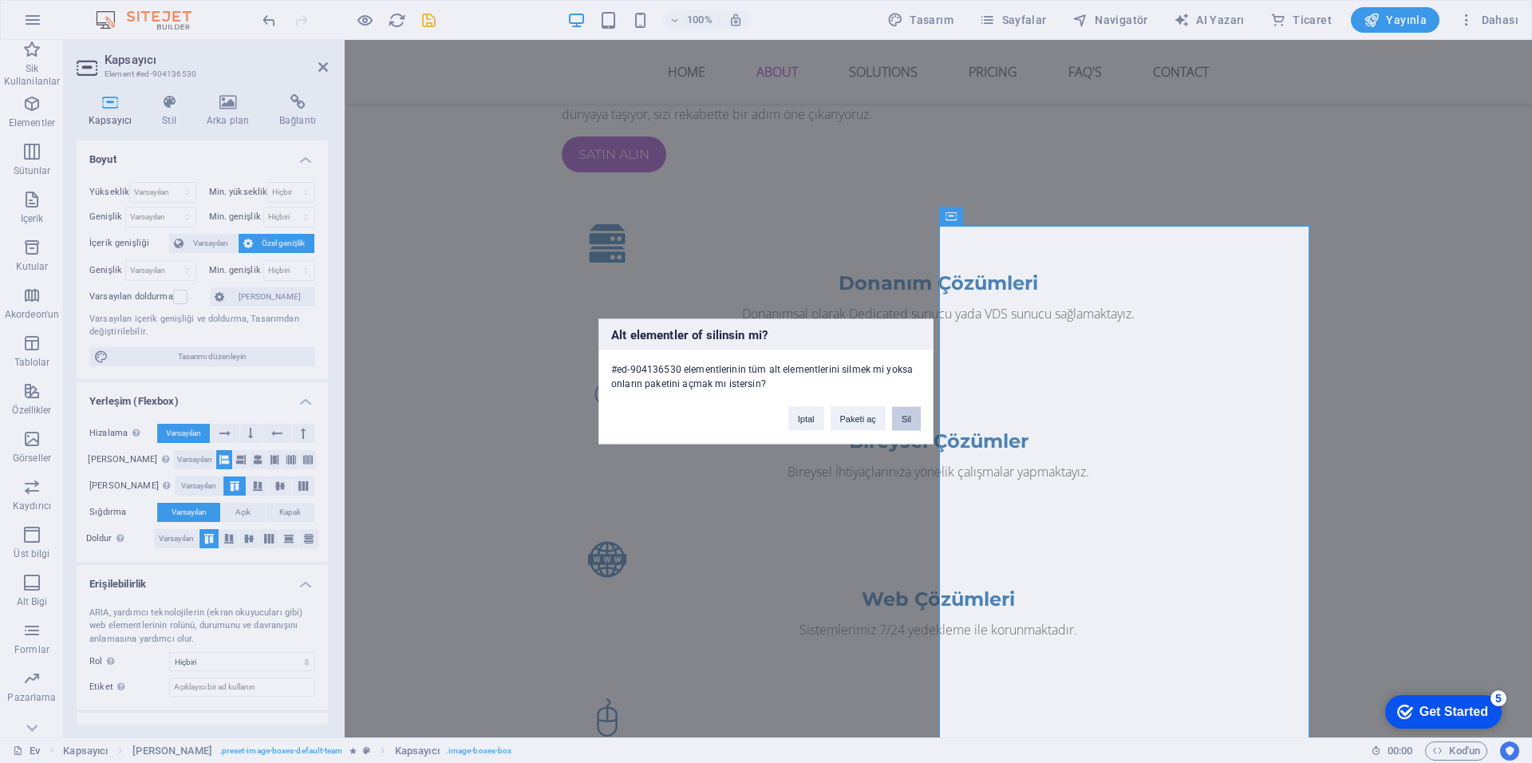
click at [906, 417] on button "Sil" at bounding box center [906, 419] width 29 height 24
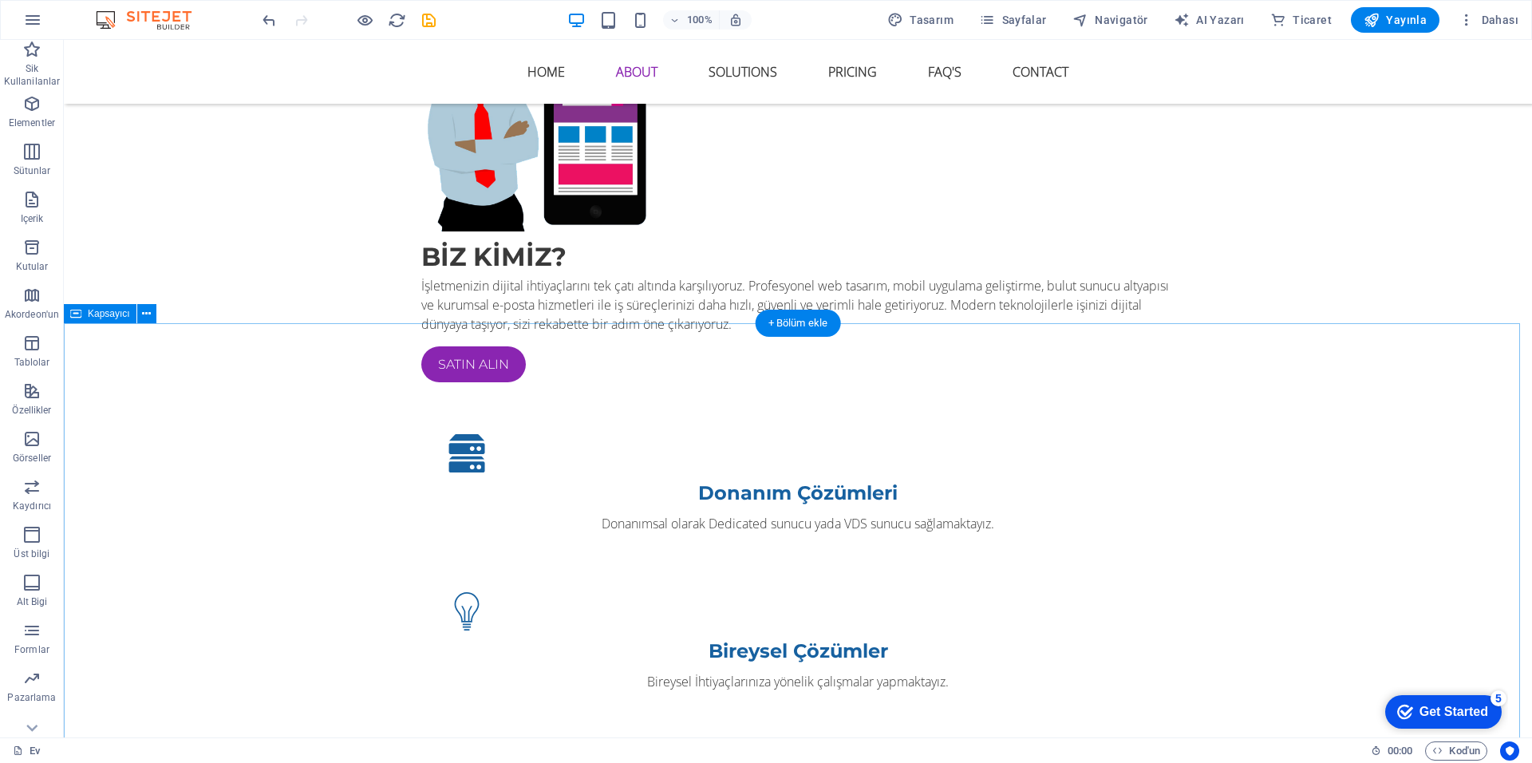
scroll to position [1139, 0]
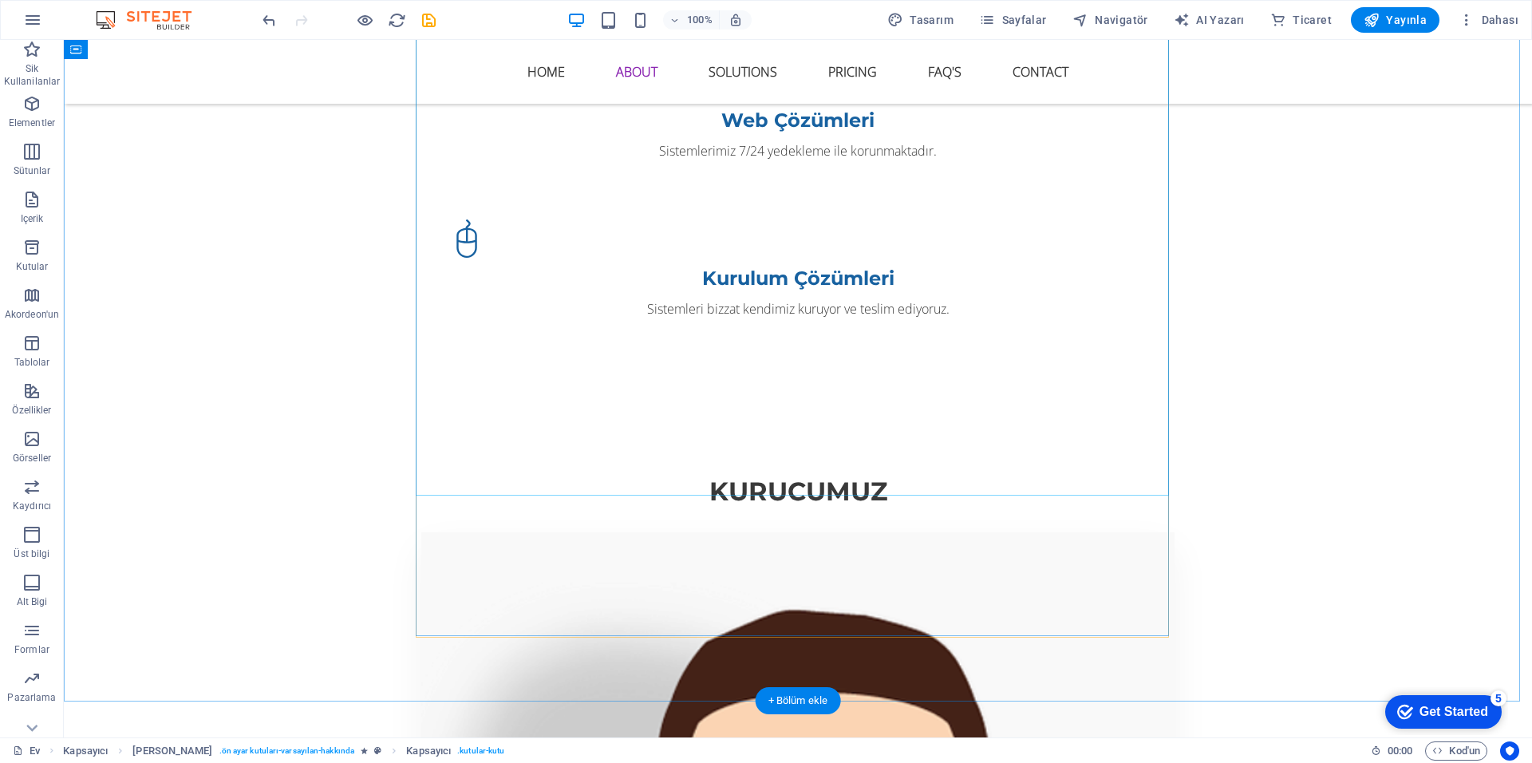
scroll to position [2017, 0]
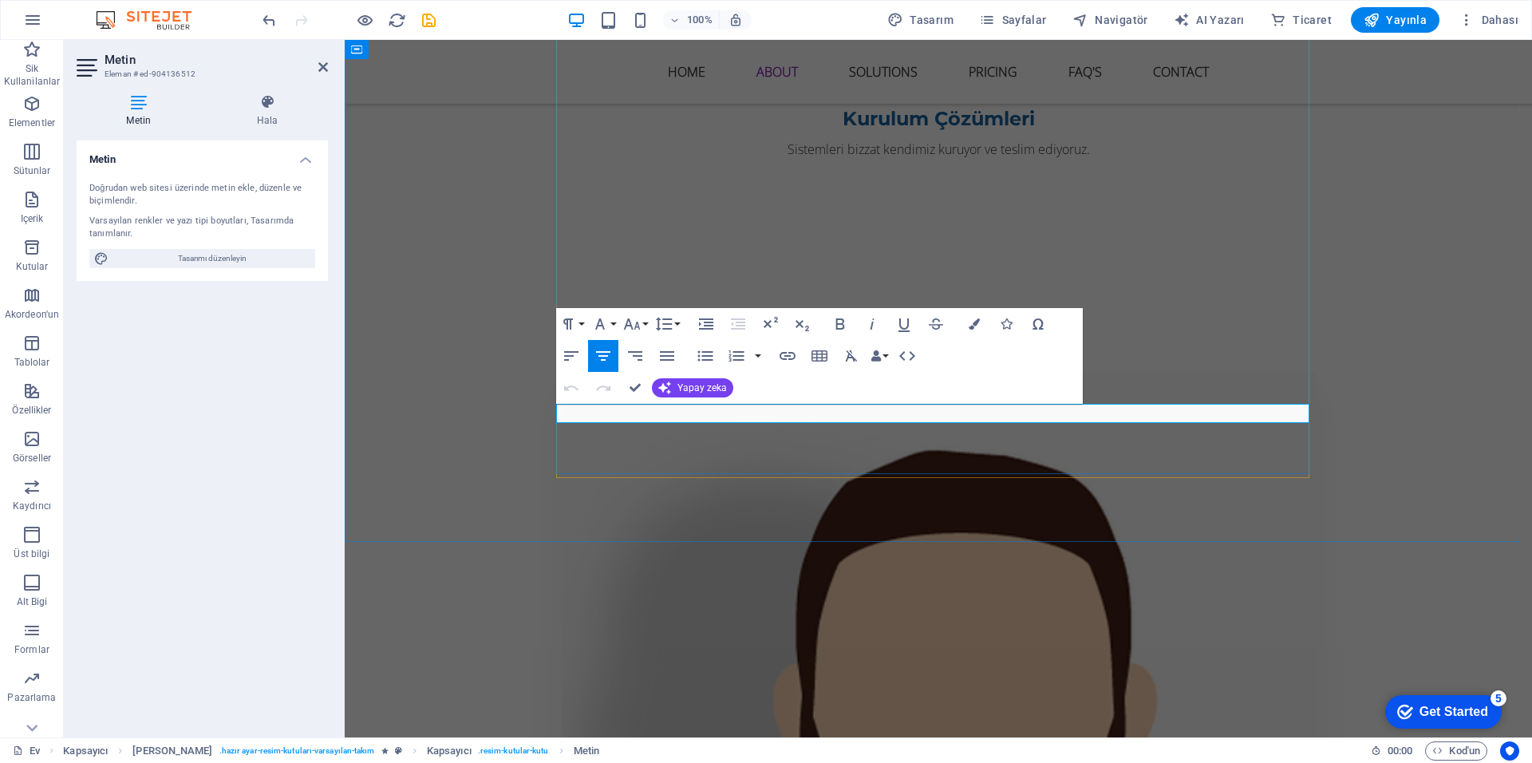
drag, startPoint x: 1159, startPoint y: 413, endPoint x: 1447, endPoint y: 413, distance: 288.8
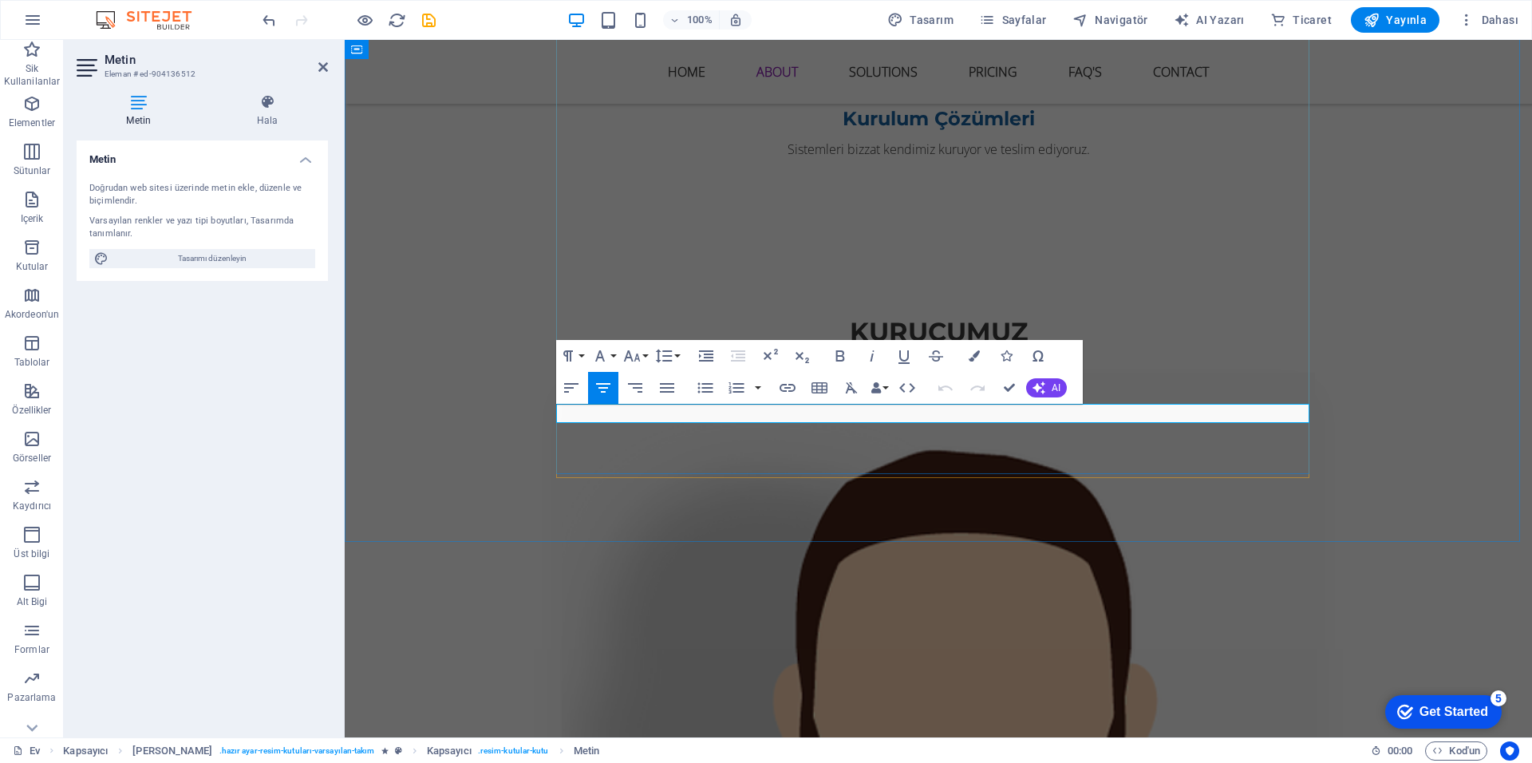
drag, startPoint x: 1221, startPoint y: 444, endPoint x: 1435, endPoint y: 474, distance: 216.0
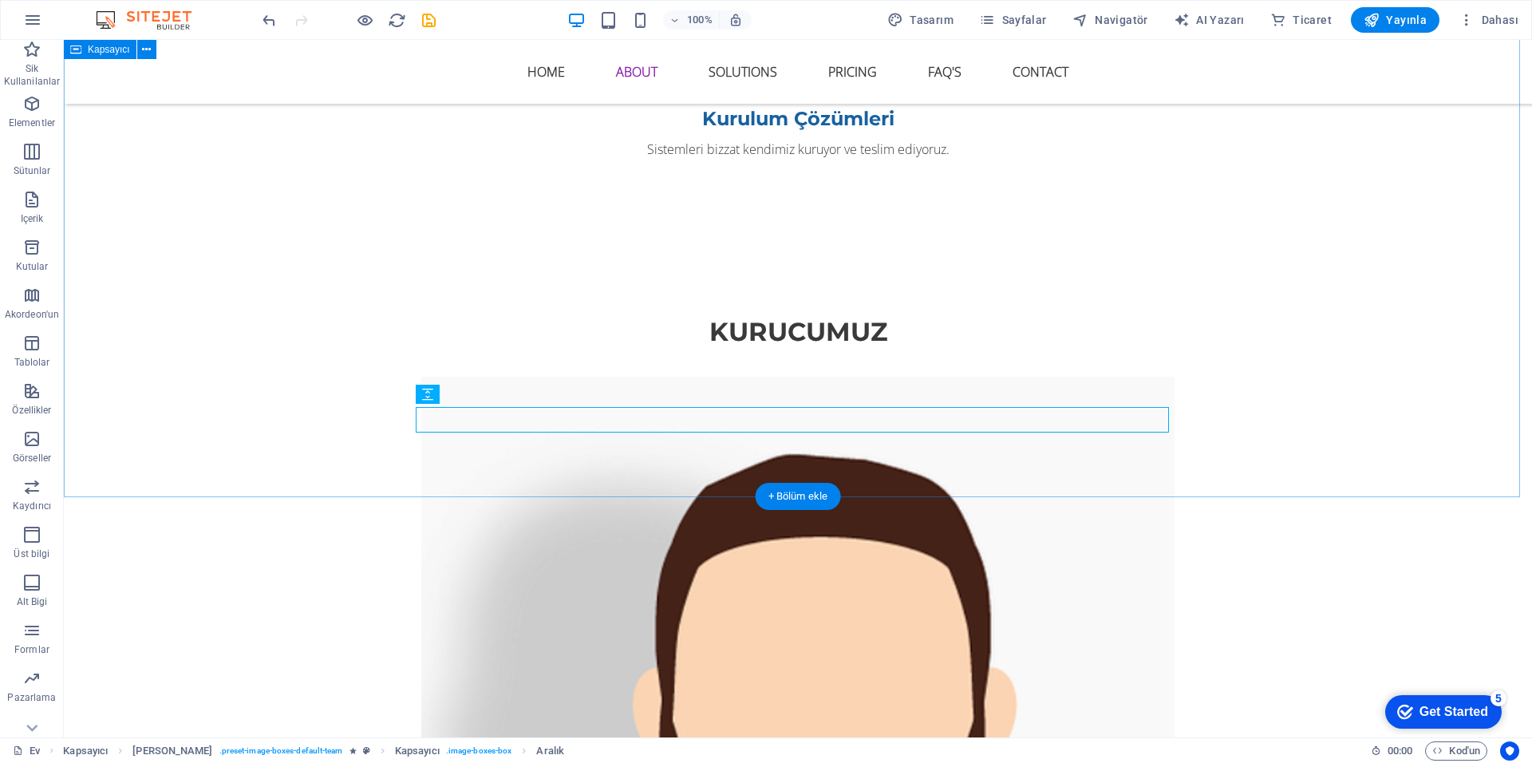
drag, startPoint x: 1315, startPoint y: 475, endPoint x: 1184, endPoint y: 492, distance: 131.9
click at [1282, 479] on div "kurucumuz [PERSON_NAME] Kurucu / Yazılım Geliştirici" at bounding box center [798, 767] width 1468 height 1036
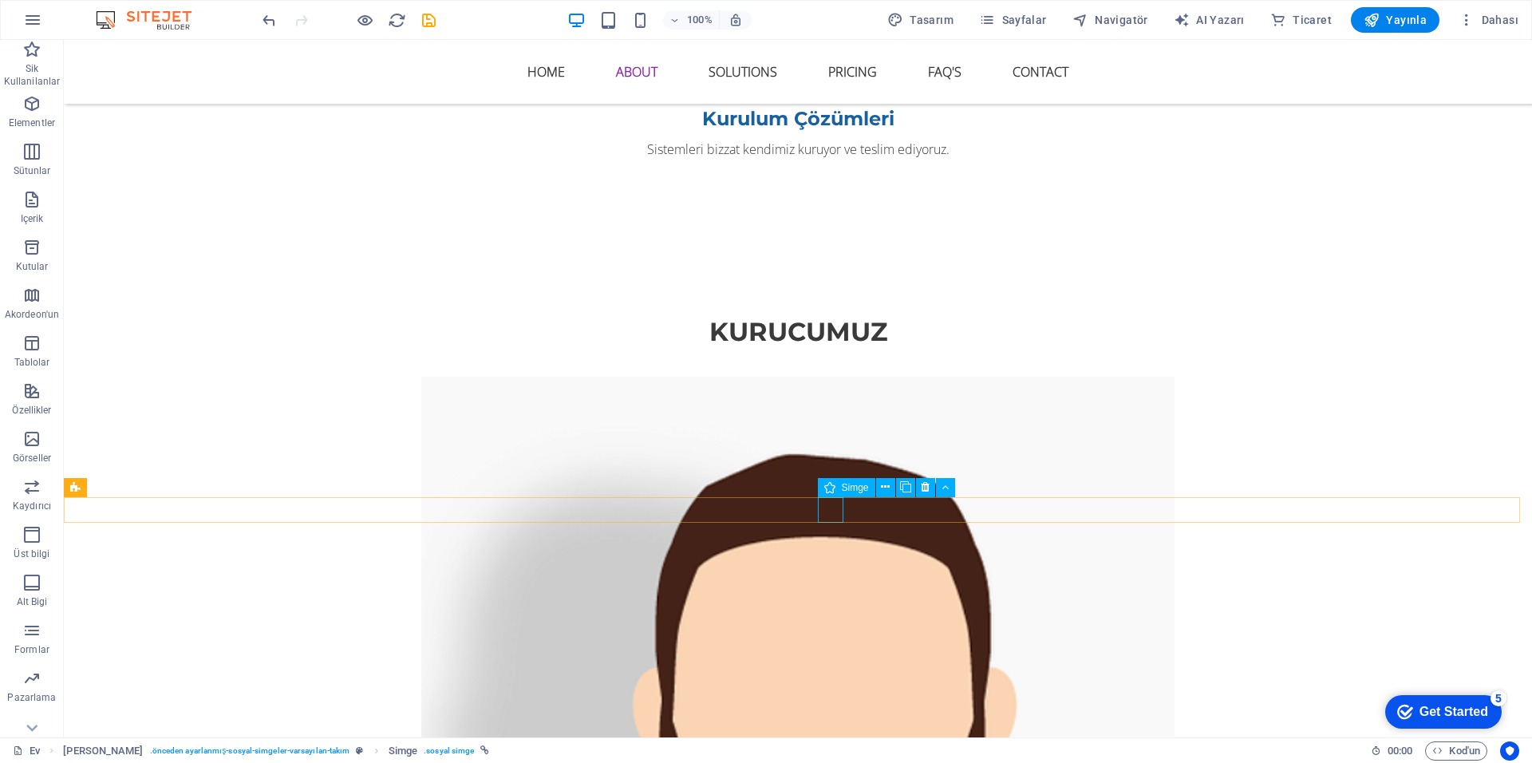
select select "xMidYMid"
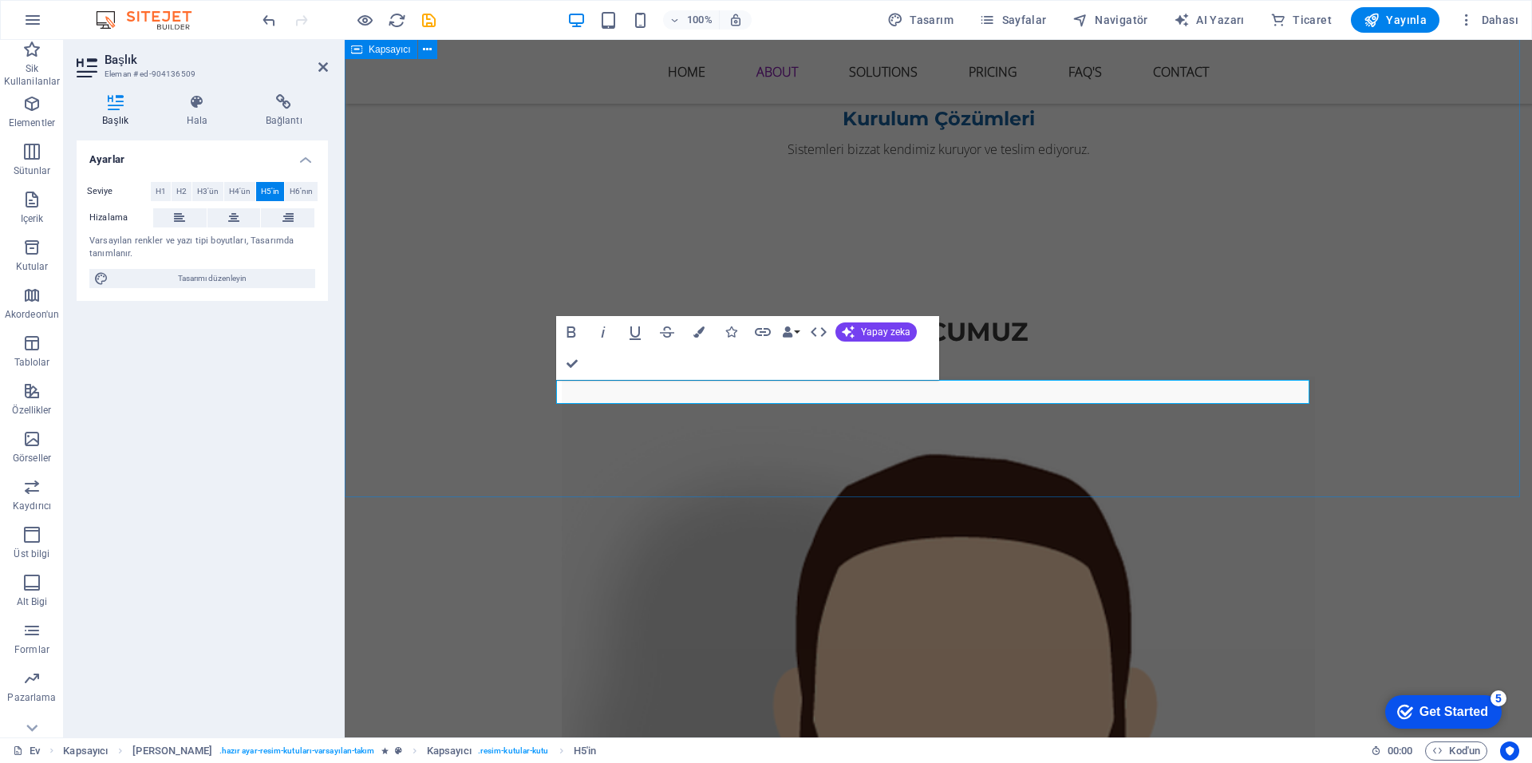
click at [1026, 482] on div "kurucumuz [PERSON_NAME] Kurucu / Yazılım Geliştirici" at bounding box center [938, 767] width 1187 height 1036
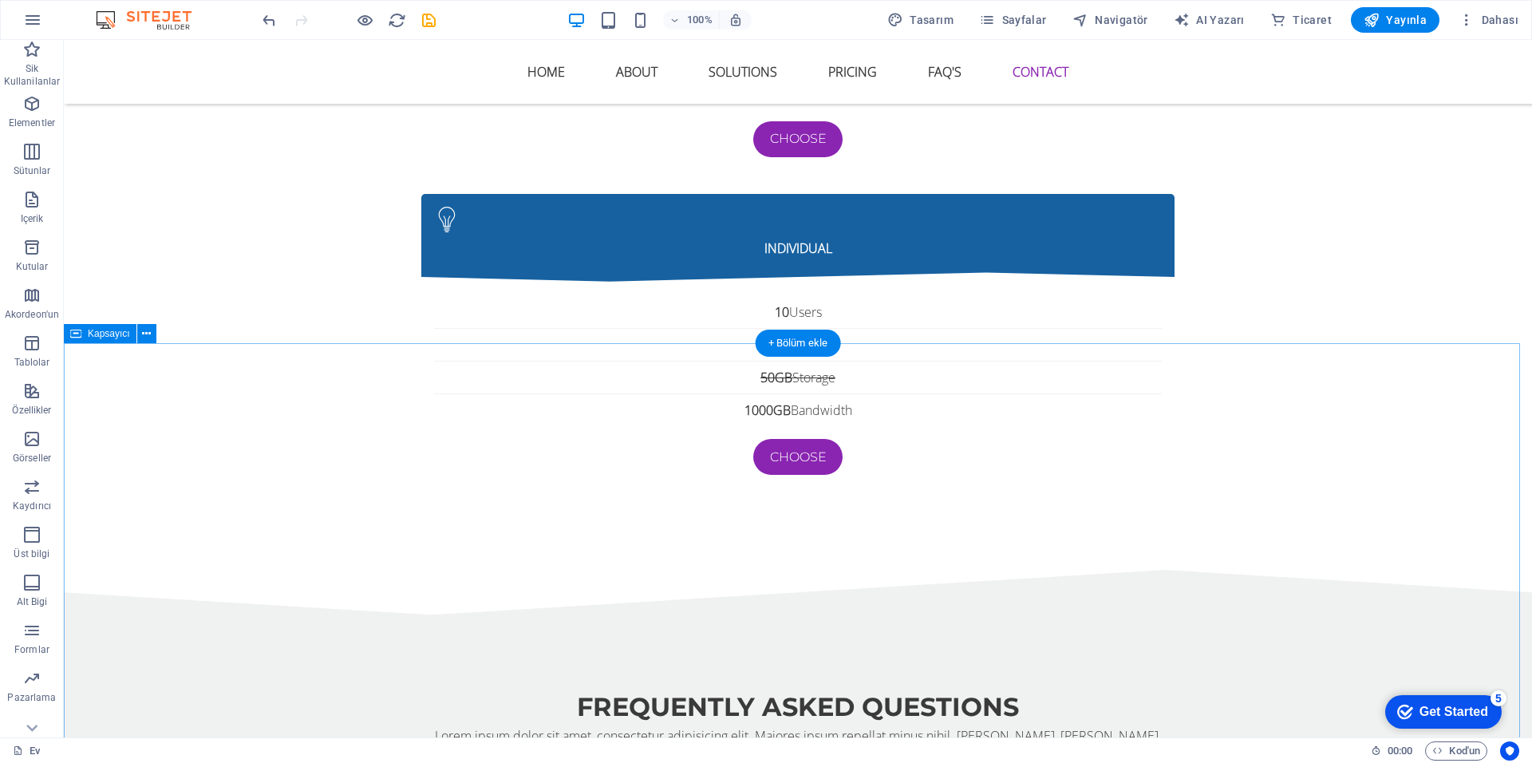
scroll to position [7338, 0]
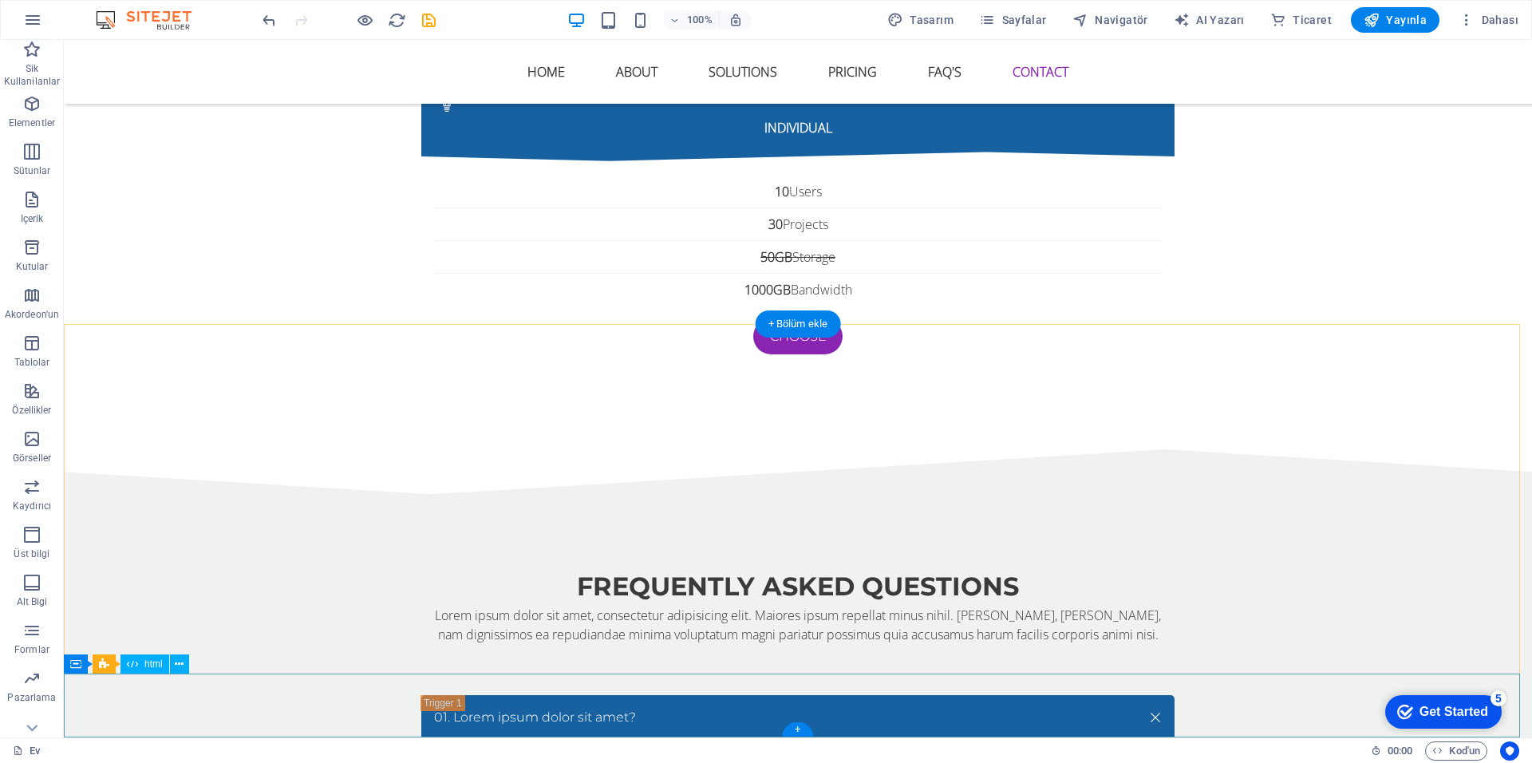
drag, startPoint x: 1254, startPoint y: 523, endPoint x: 1222, endPoint y: 736, distance: 216.2
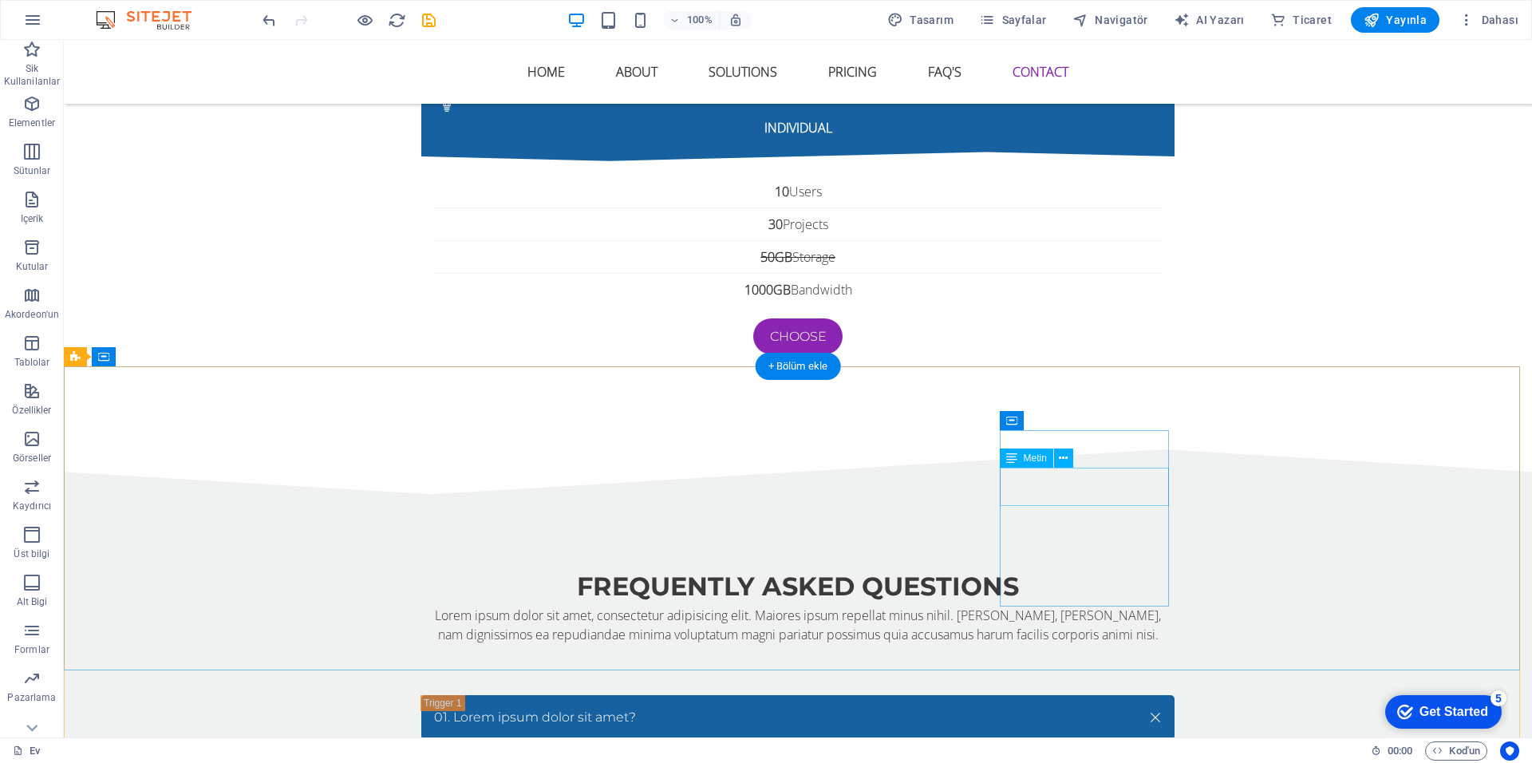
scroll to position [0, 0]
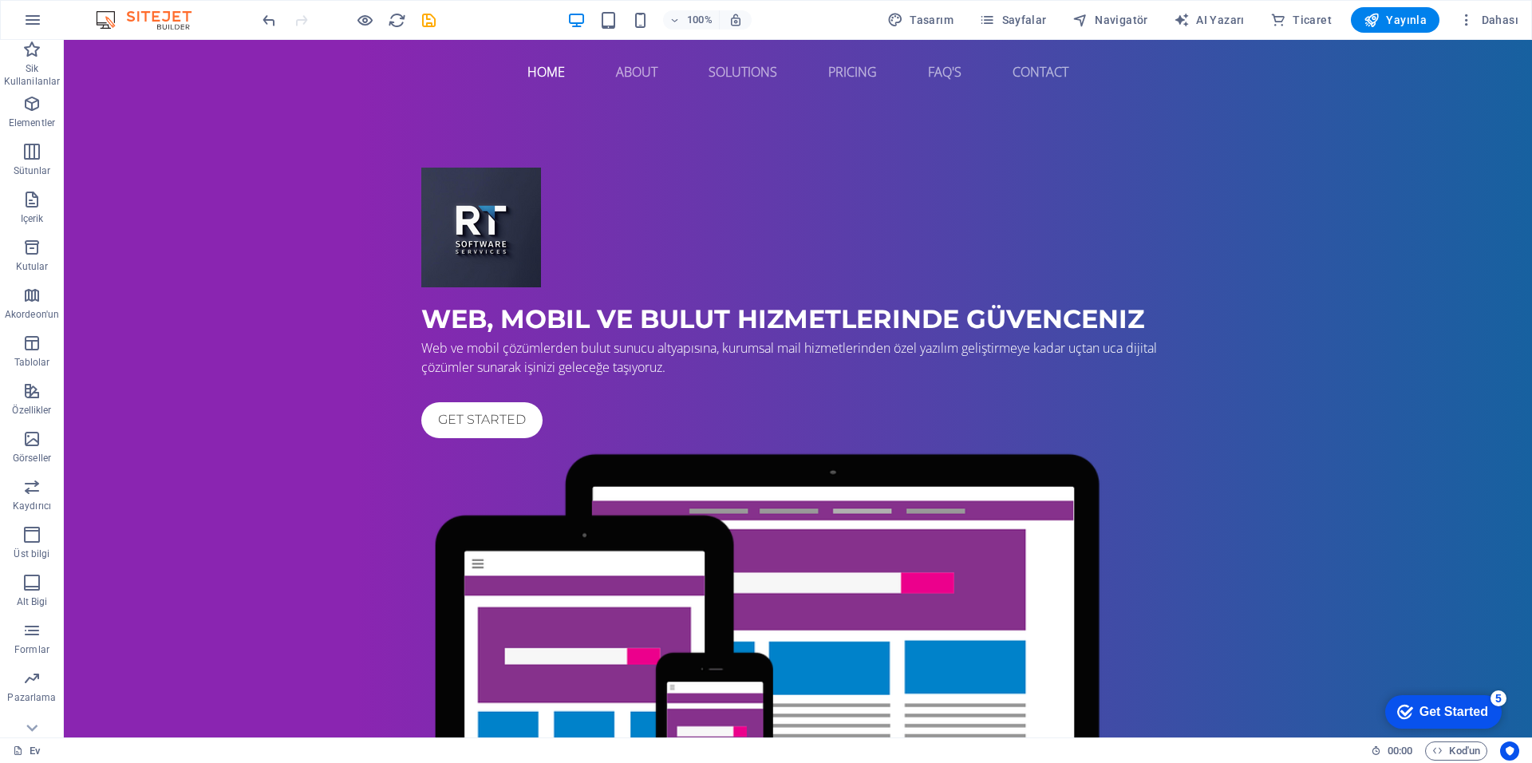
drag, startPoint x: 1074, startPoint y: 259, endPoint x: 754, endPoint y: 132, distance: 344.2
drag, startPoint x: 270, startPoint y: 354, endPoint x: 261, endPoint y: 324, distance: 31.6
drag, startPoint x: 254, startPoint y: 326, endPoint x: 247, endPoint y: 119, distance: 207.6
